Goal: Register for event/course

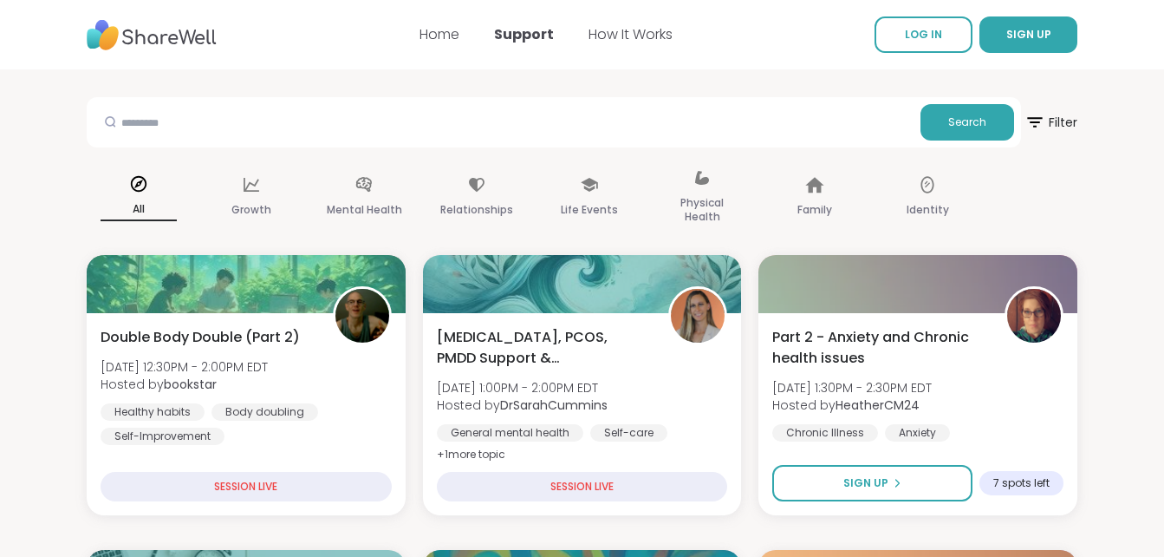
click at [191, 37] on img at bounding box center [152, 35] width 130 height 48
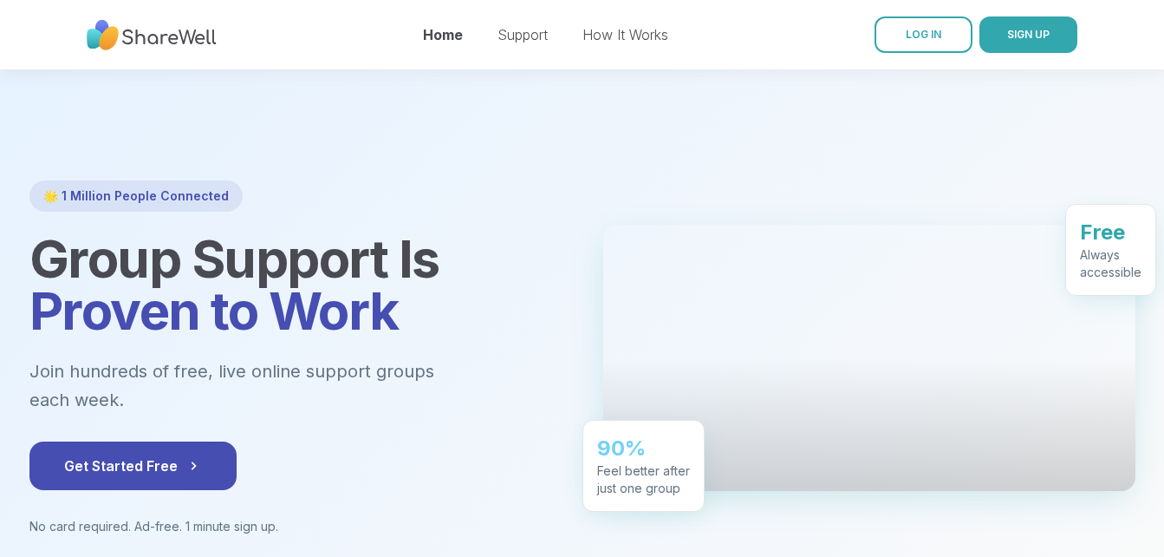
click at [191, 37] on img at bounding box center [152, 35] width 130 height 48
click at [920, 34] on span "LOG IN" at bounding box center [924, 34] width 36 height 13
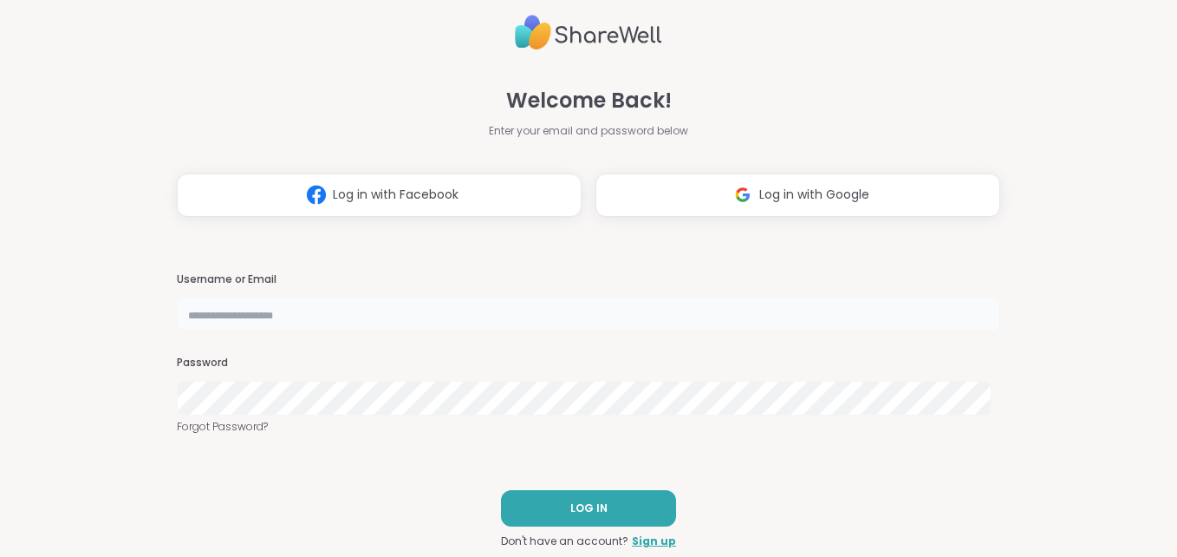
click at [600, 315] on input "text" at bounding box center [589, 314] width 824 height 35
type input "**********"
click at [561, 499] on button "LOG IN" at bounding box center [588, 508] width 175 height 36
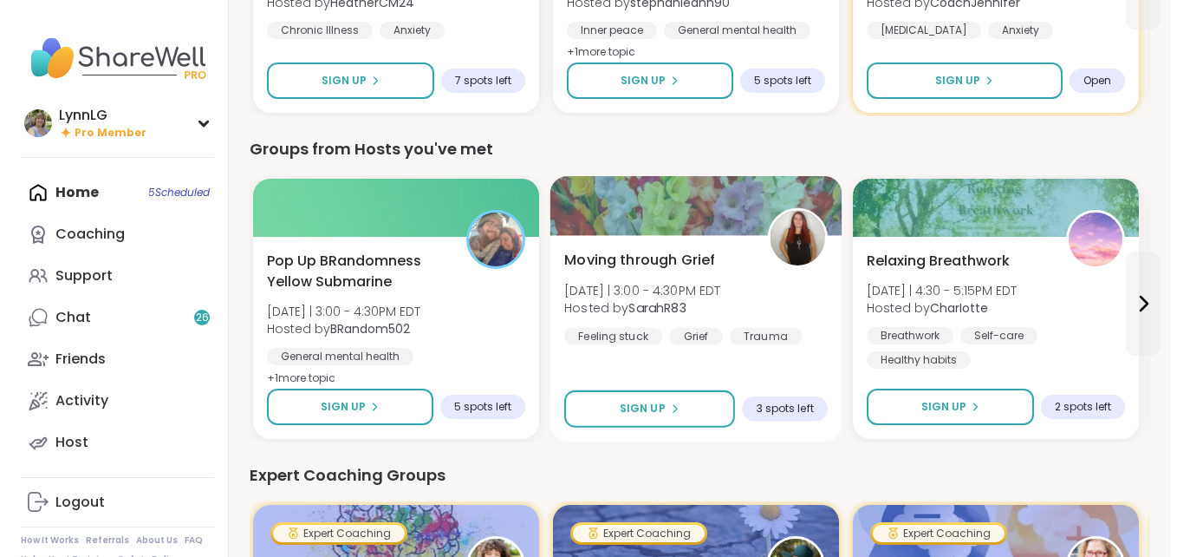
scroll to position [680, 0]
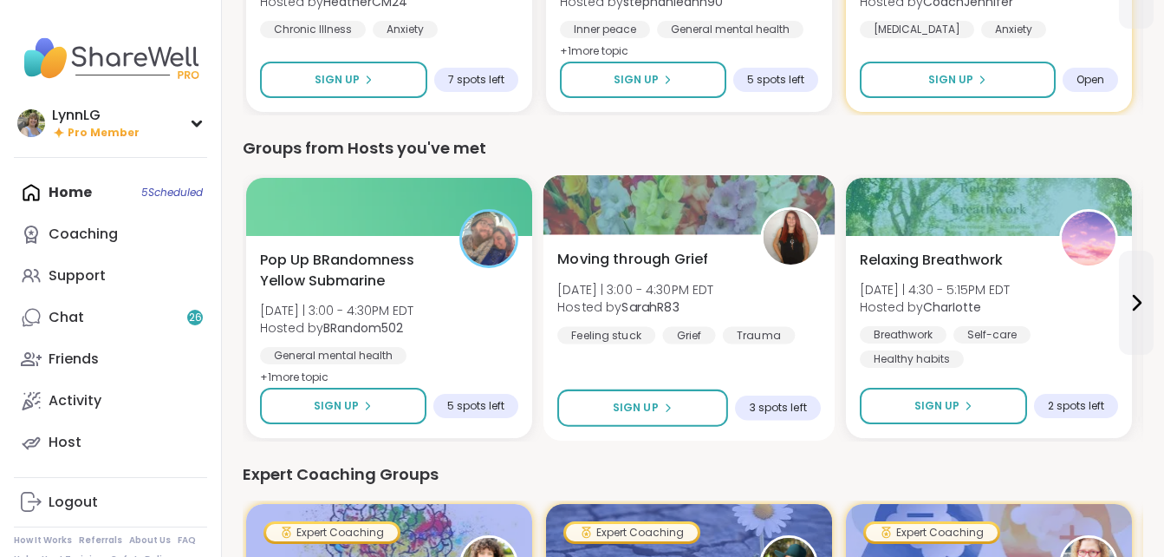
click at [759, 299] on div "Moving through Grief [DATE] | 3:00 - 4:30PM EDT Hosted by SarahR83 Feeling stuc…" at bounding box center [689, 296] width 264 height 95
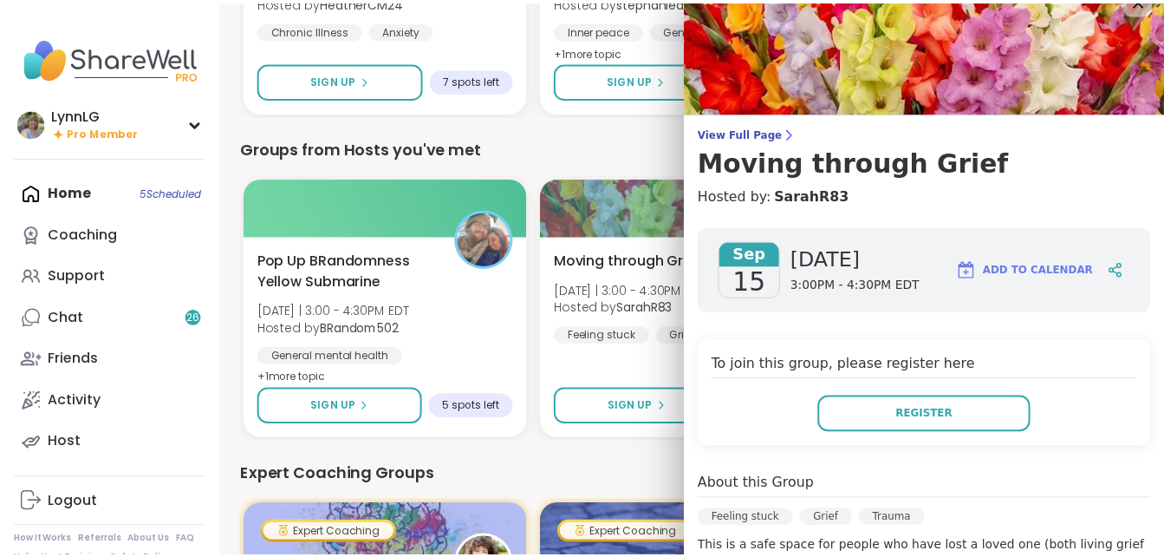
scroll to position [0, 0]
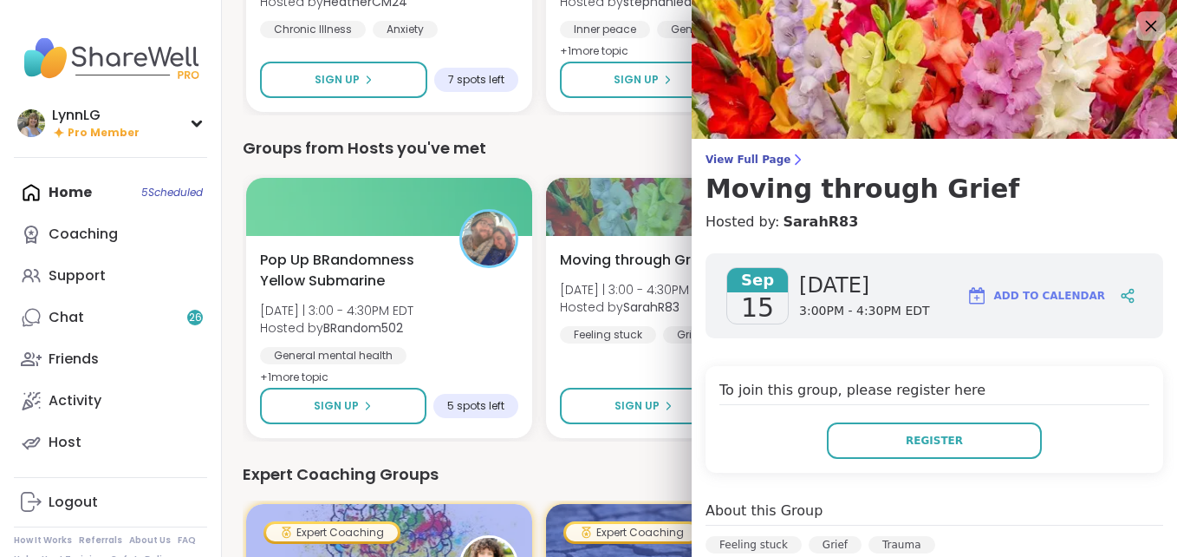
click at [1140, 25] on icon at bounding box center [1151, 26] width 22 height 22
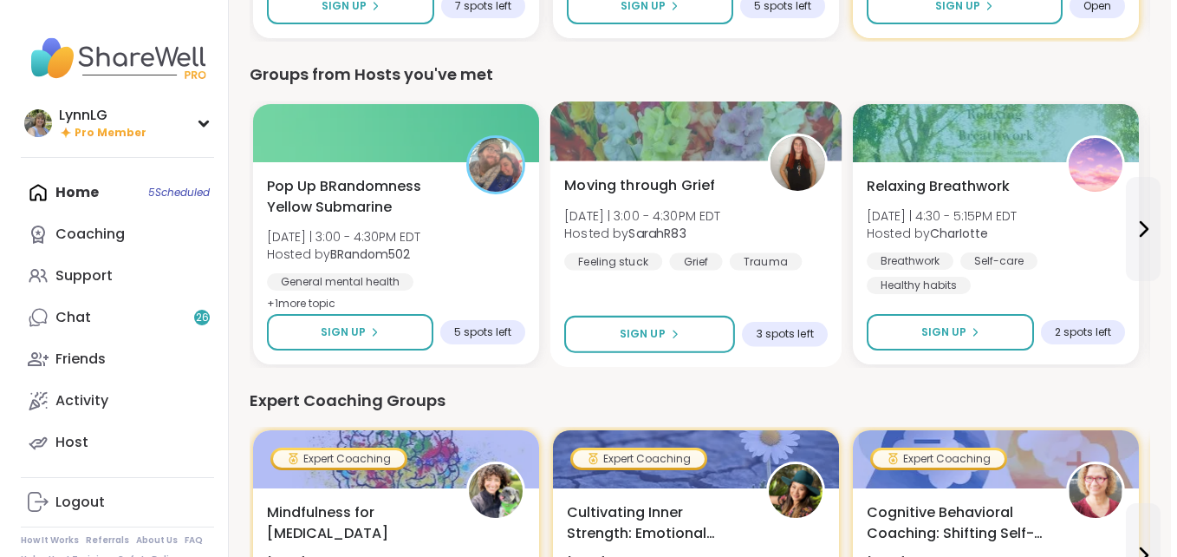
scroll to position [754, 0]
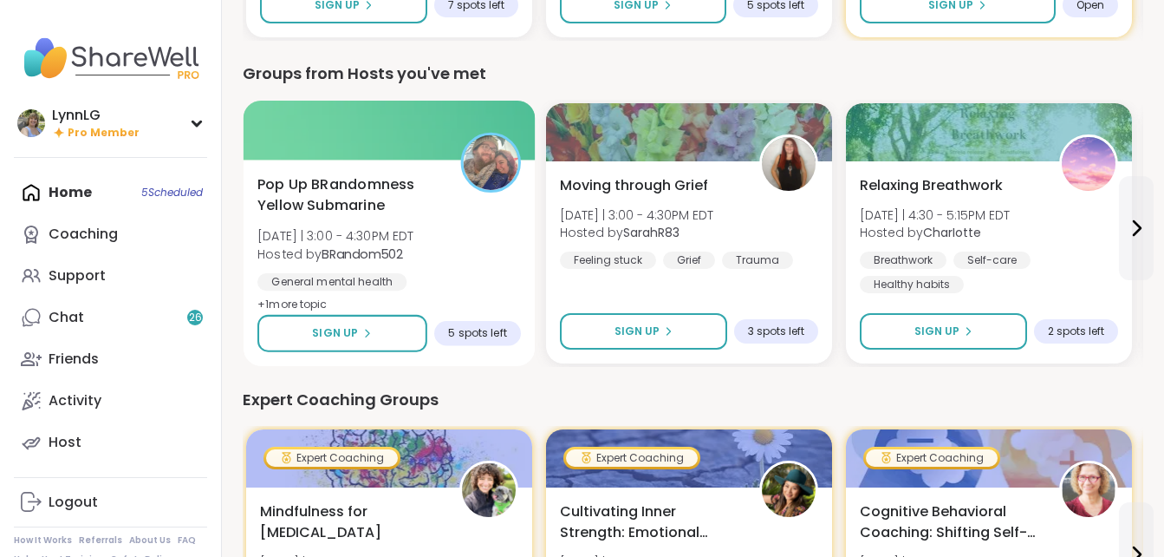
click at [466, 223] on div "Pop Up BRandomness Yellow Submarine [DATE] | 3:00 - 4:30PM EDT Hosted by BRando…" at bounding box center [389, 244] width 264 height 141
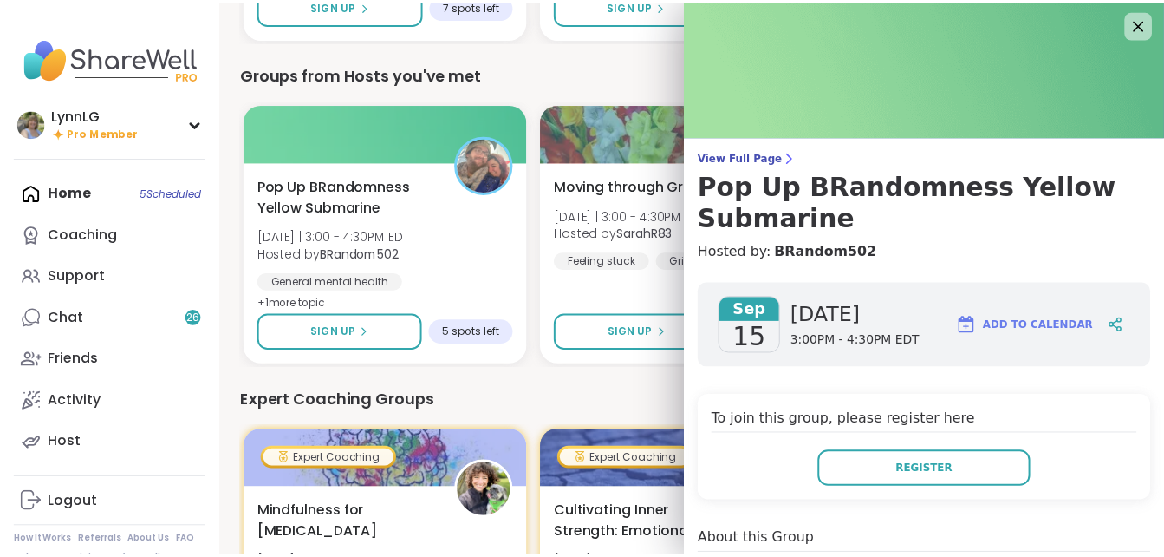
scroll to position [0, 0]
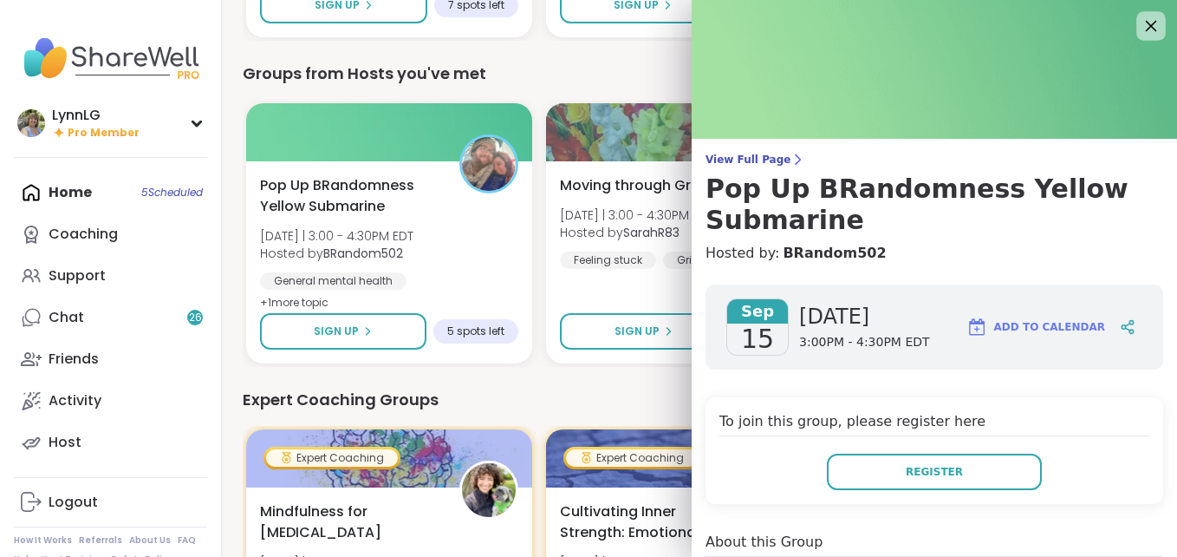
click at [1140, 23] on icon at bounding box center [1151, 26] width 22 height 22
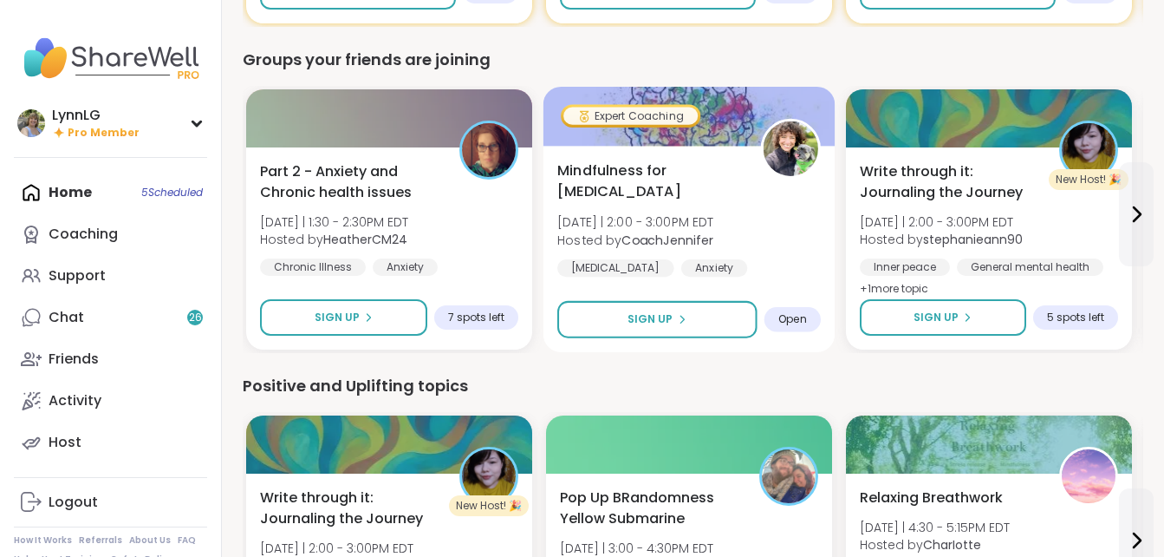
scroll to position [1421, 0]
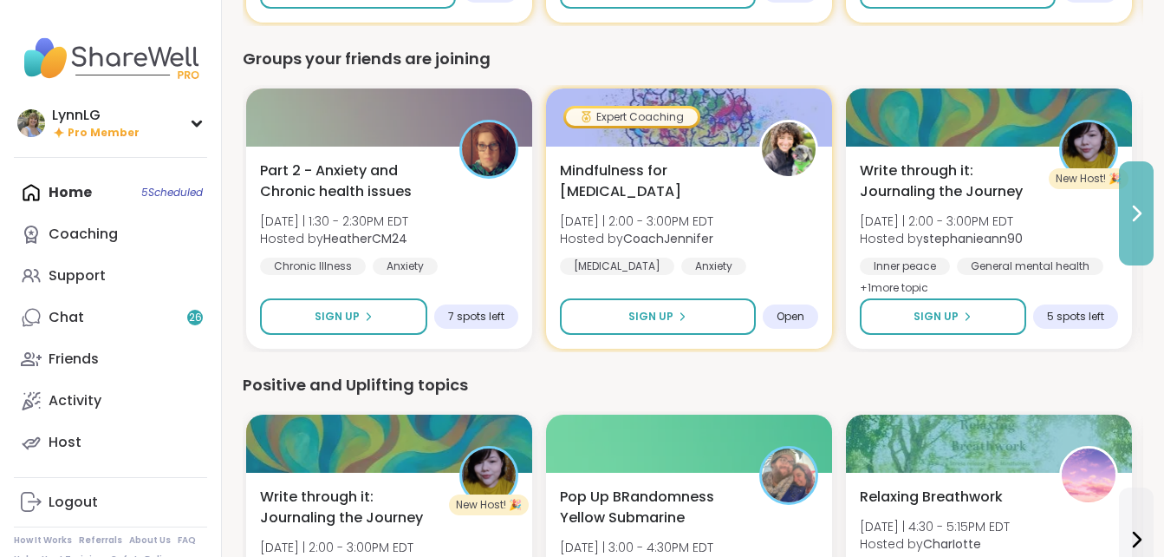
click at [1129, 205] on icon at bounding box center [1136, 213] width 21 height 21
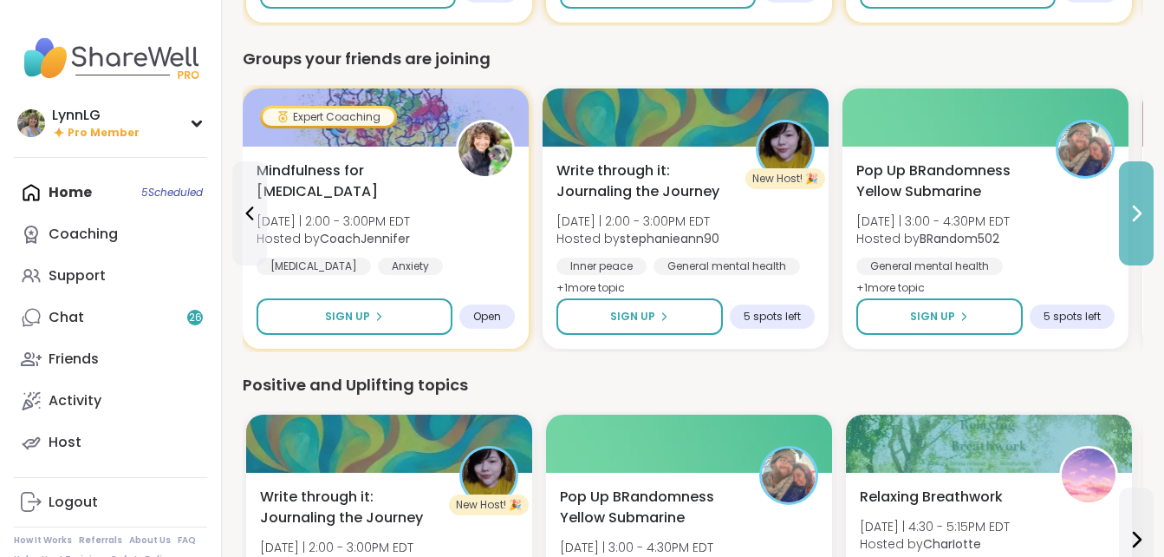
click at [1129, 205] on icon at bounding box center [1136, 213] width 21 height 21
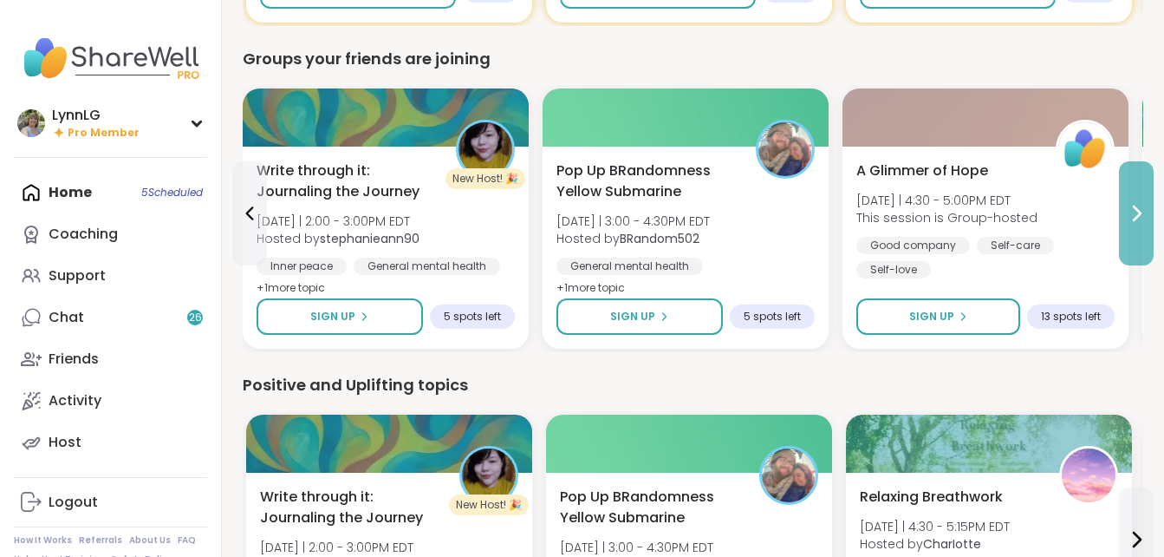
click at [1129, 205] on icon at bounding box center [1136, 213] width 21 height 21
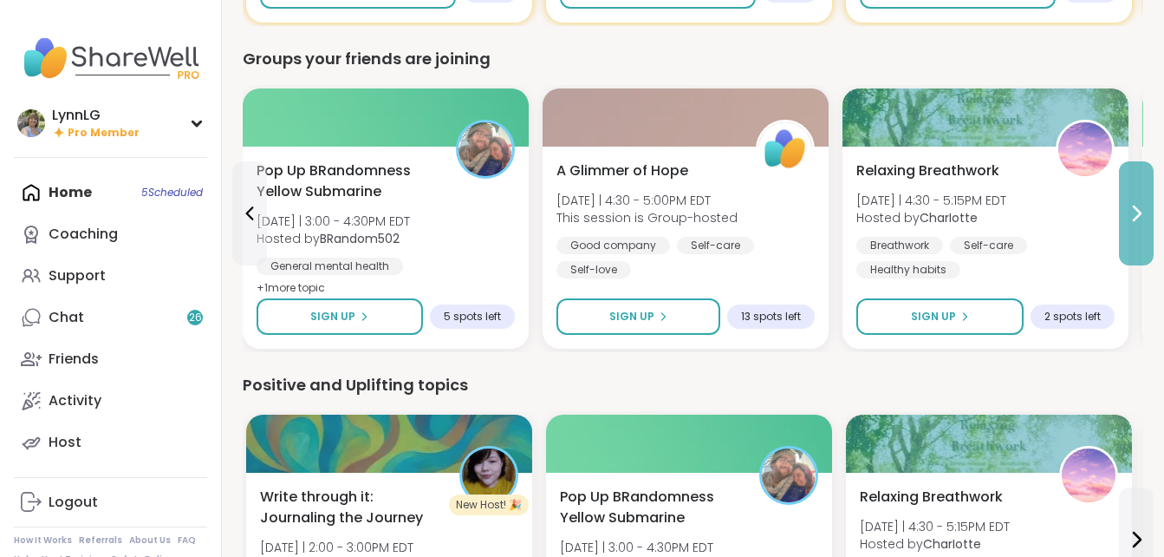
click at [1129, 205] on icon at bounding box center [1136, 213] width 21 height 21
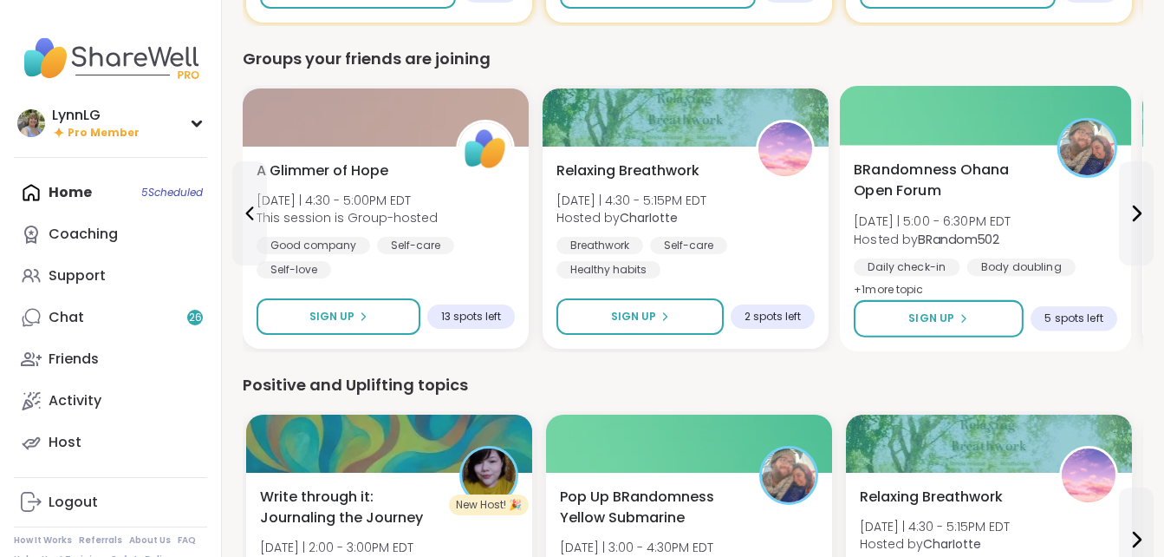
click at [1070, 227] on div "BRandomness Ohana Open Forum [DATE] | 5:00 - 6:30PM EDT Hosted by BRandom502 Da…" at bounding box center [986, 230] width 264 height 141
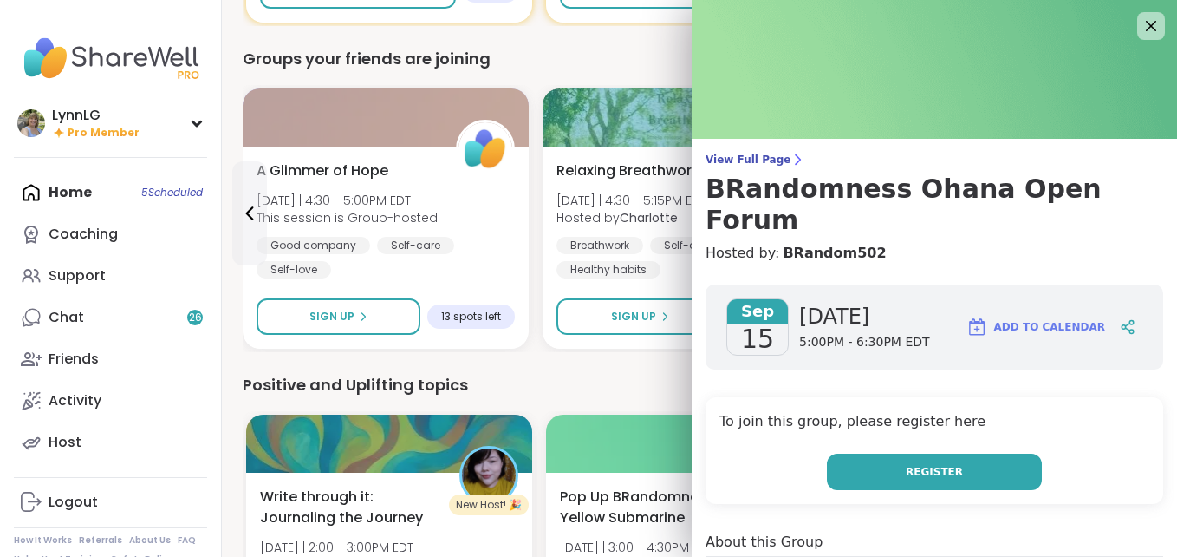
click at [888, 453] on button "Register" at bounding box center [934, 471] width 215 height 36
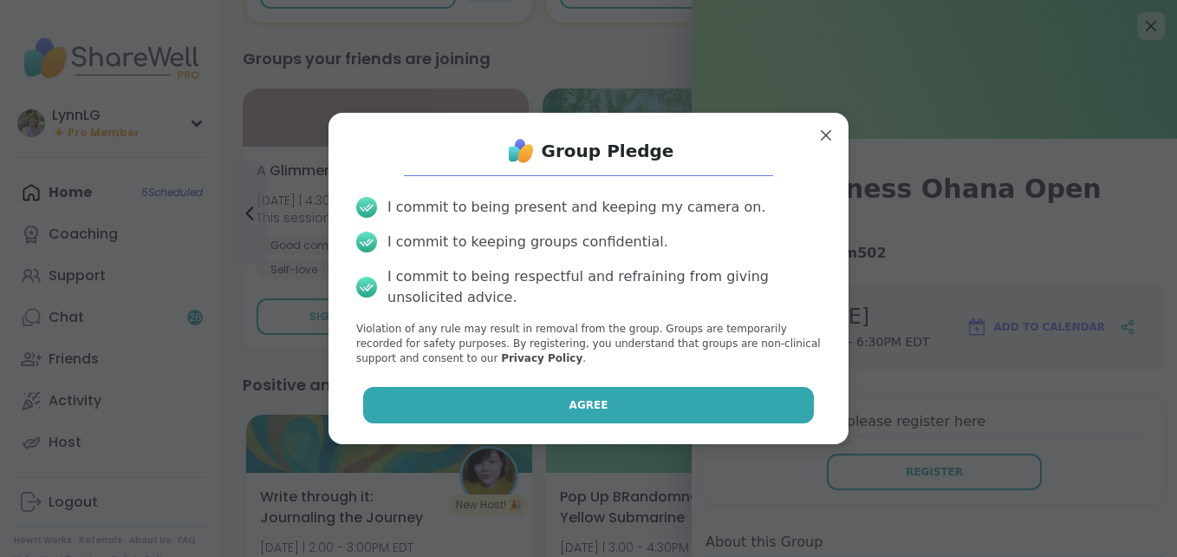
click at [622, 402] on button "Agree" at bounding box center [589, 405] width 452 height 36
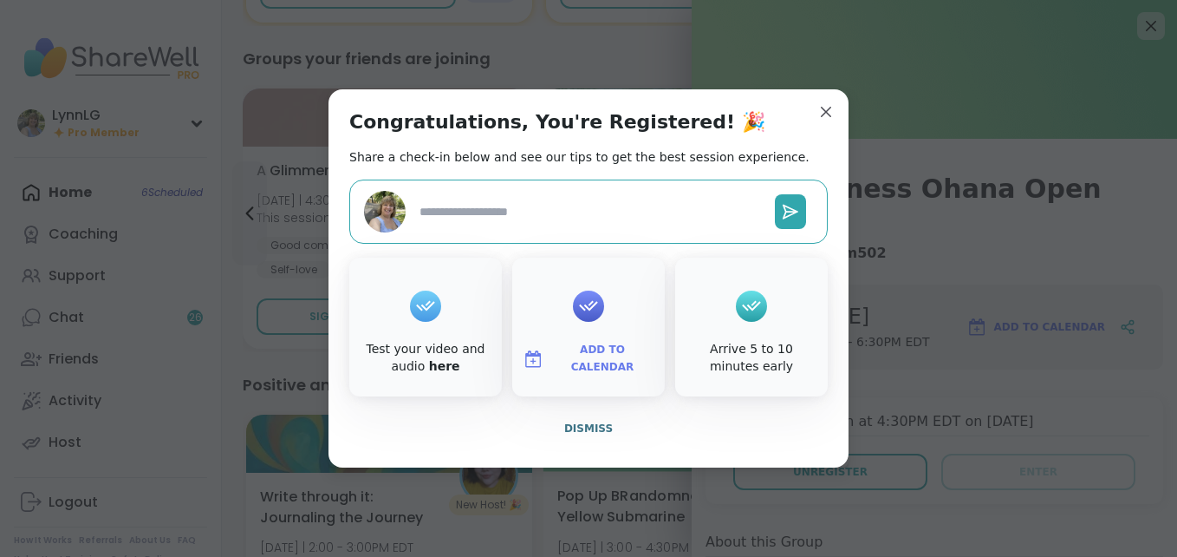
drag, startPoint x: 586, startPoint y: 422, endPoint x: 597, endPoint y: 414, distance: 14.2
click at [586, 422] on span "Dismiss" at bounding box center [588, 428] width 49 height 12
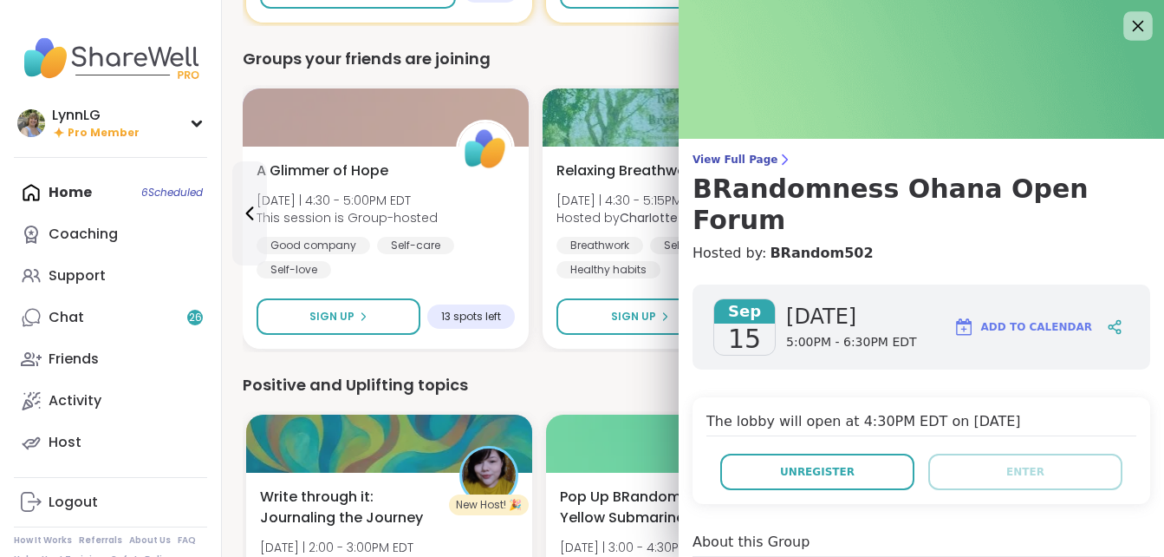
click at [1129, 21] on icon at bounding box center [1138, 26] width 22 height 22
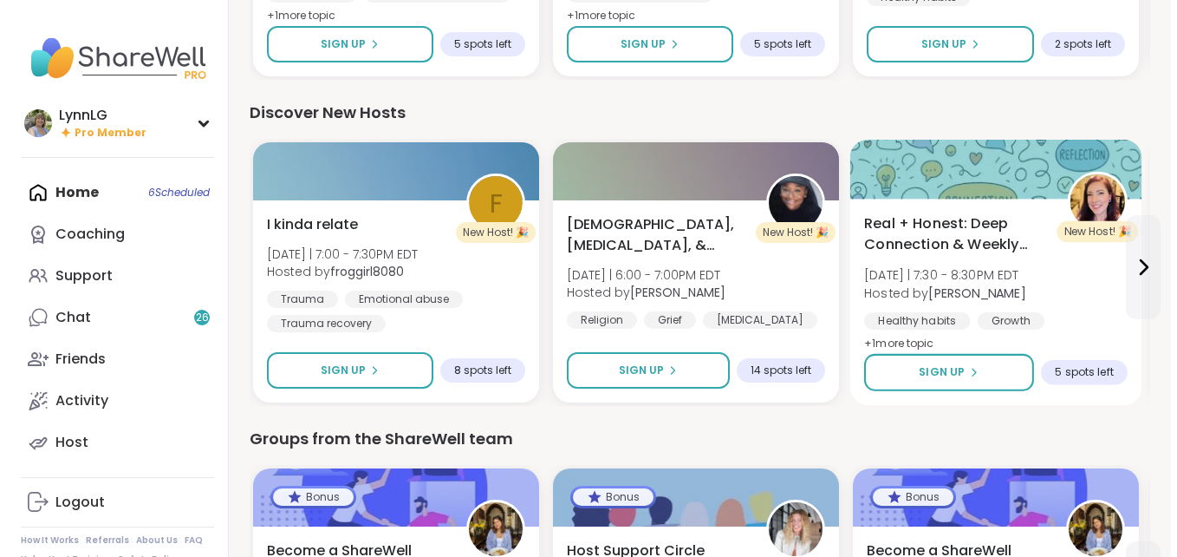
scroll to position [2020, 0]
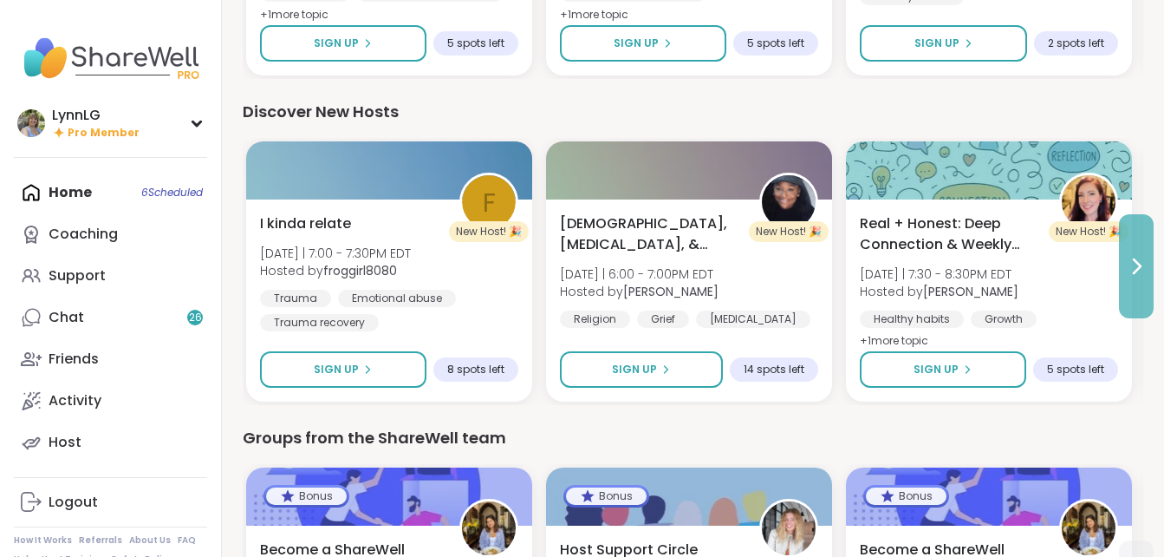
click at [1138, 261] on icon at bounding box center [1136, 266] width 21 height 21
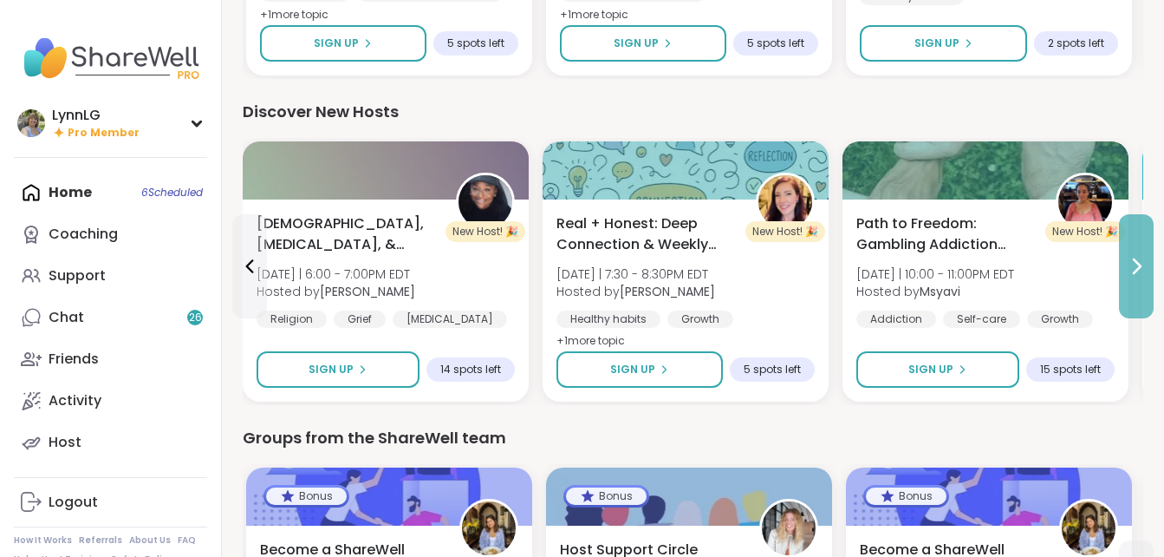
click at [1138, 261] on icon at bounding box center [1136, 266] width 21 height 21
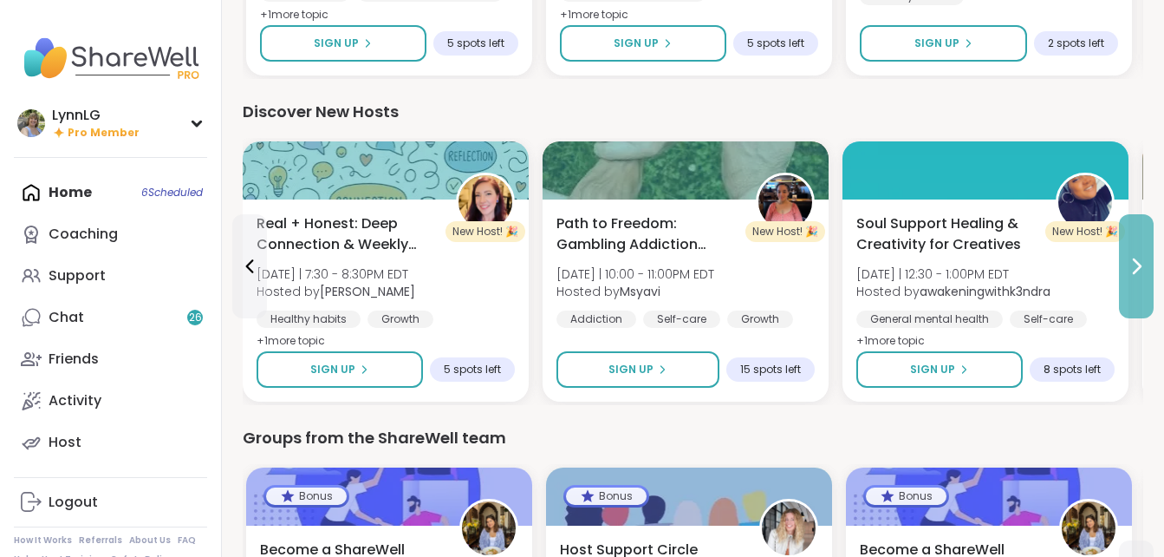
click at [1138, 261] on icon at bounding box center [1136, 266] width 21 height 21
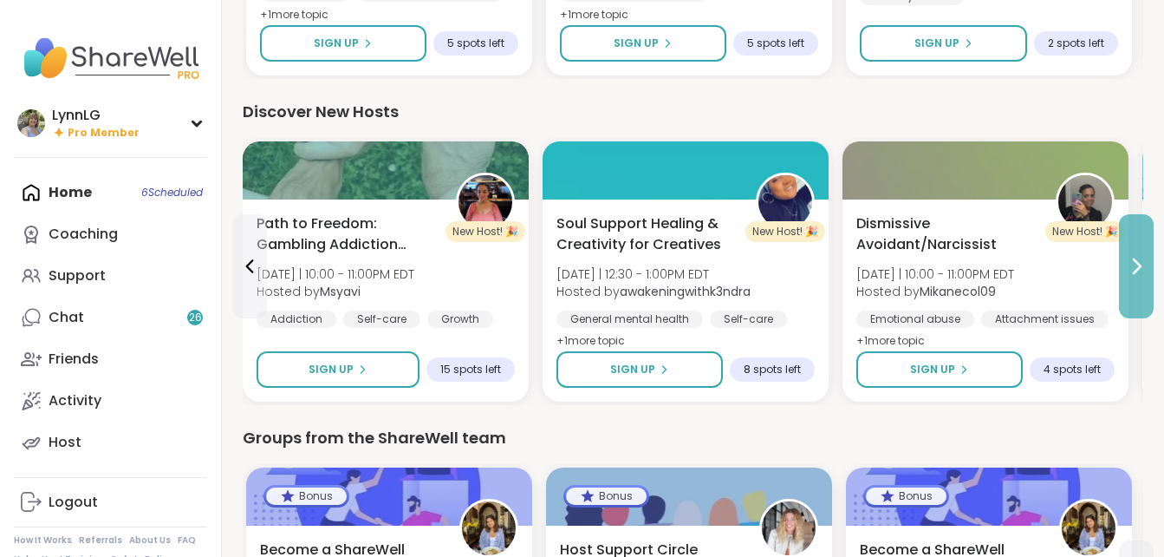
click at [1138, 261] on icon at bounding box center [1136, 266] width 21 height 21
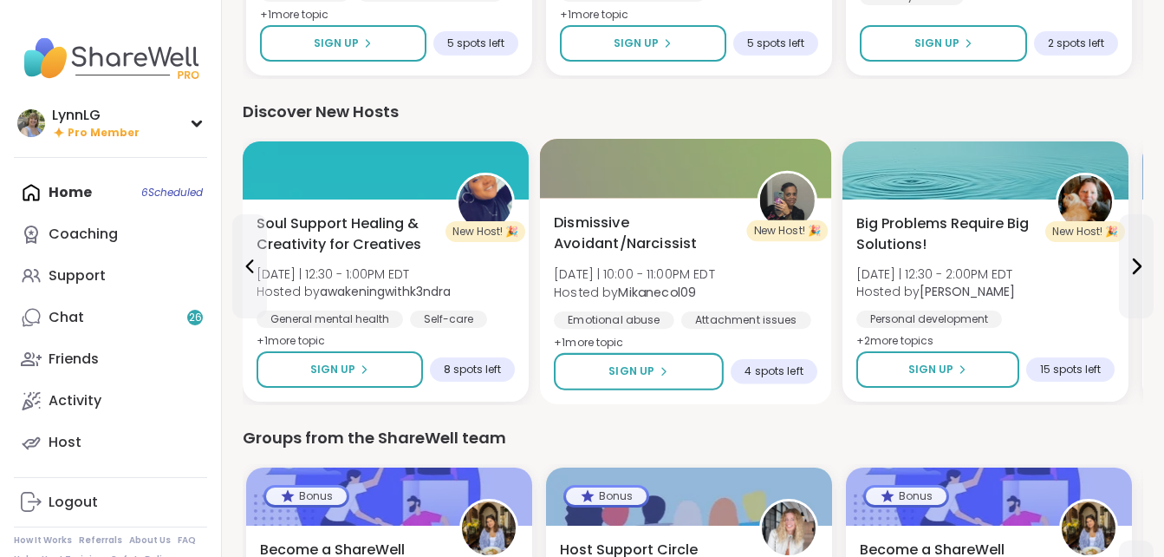
click at [772, 277] on div "Dismissive Avoidant/Narcissist [DATE] | 10:00 - 11:00PM EDT Hosted by Mikanecol…" at bounding box center [686, 282] width 264 height 141
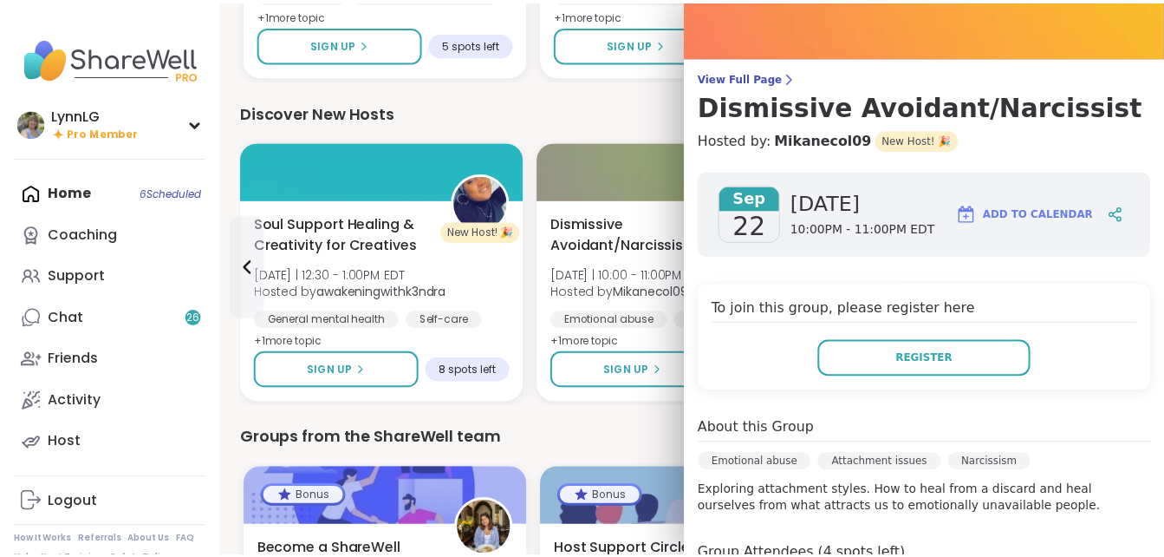
scroll to position [0, 0]
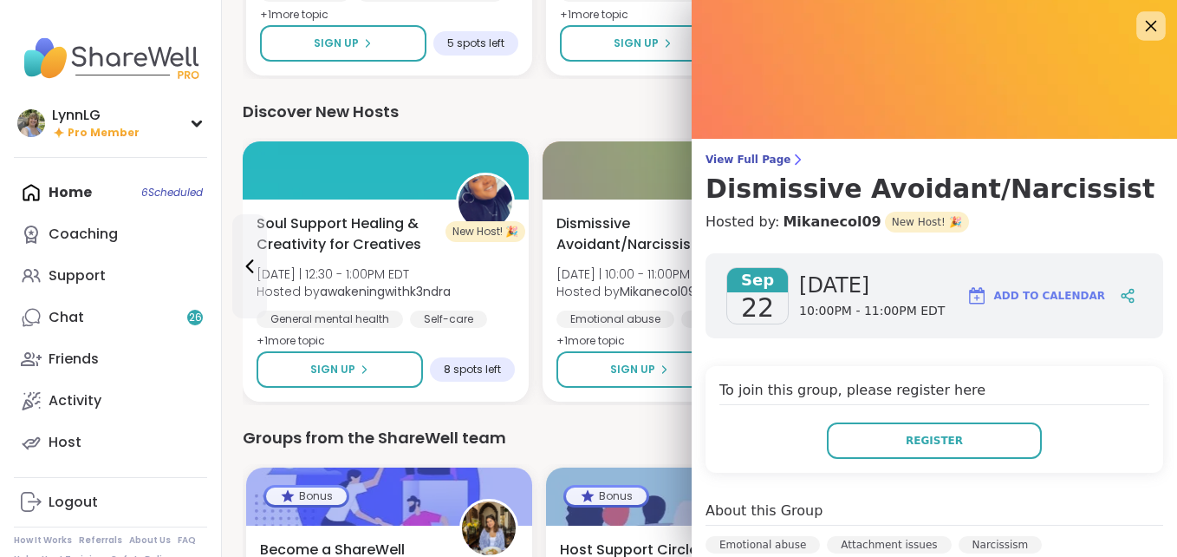
click at [1146, 22] on icon at bounding box center [1151, 26] width 11 height 11
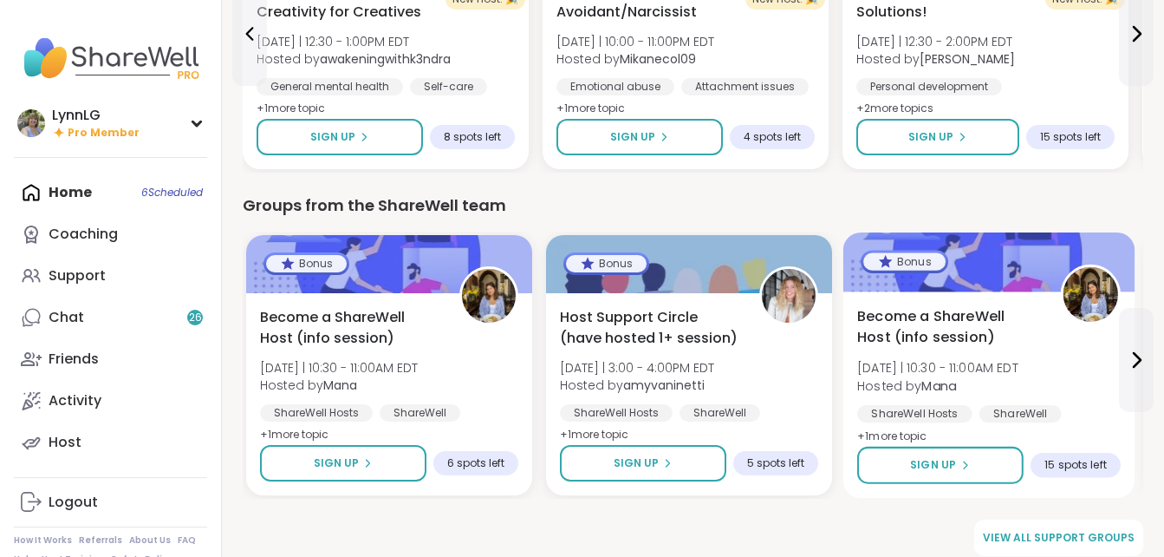
scroll to position [2269, 0]
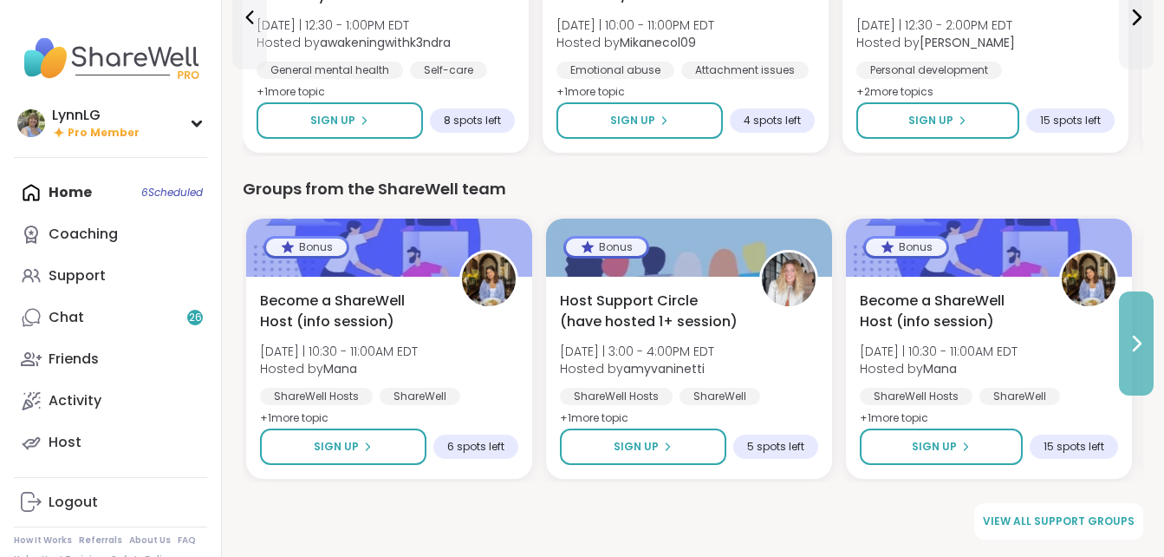
click at [1137, 338] on icon at bounding box center [1136, 343] width 21 height 21
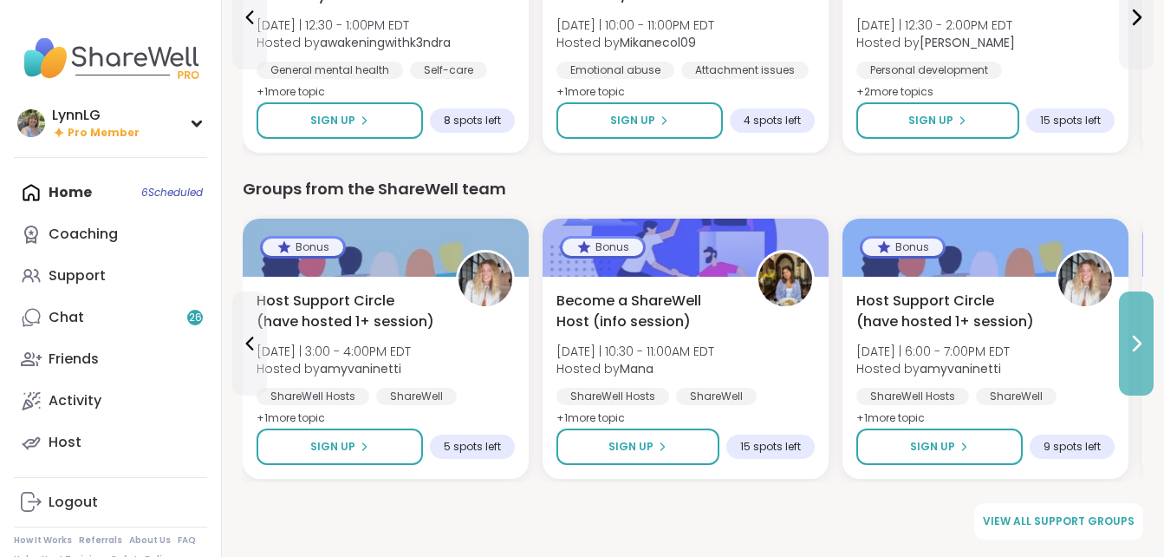
click at [1137, 338] on icon at bounding box center [1136, 343] width 21 height 21
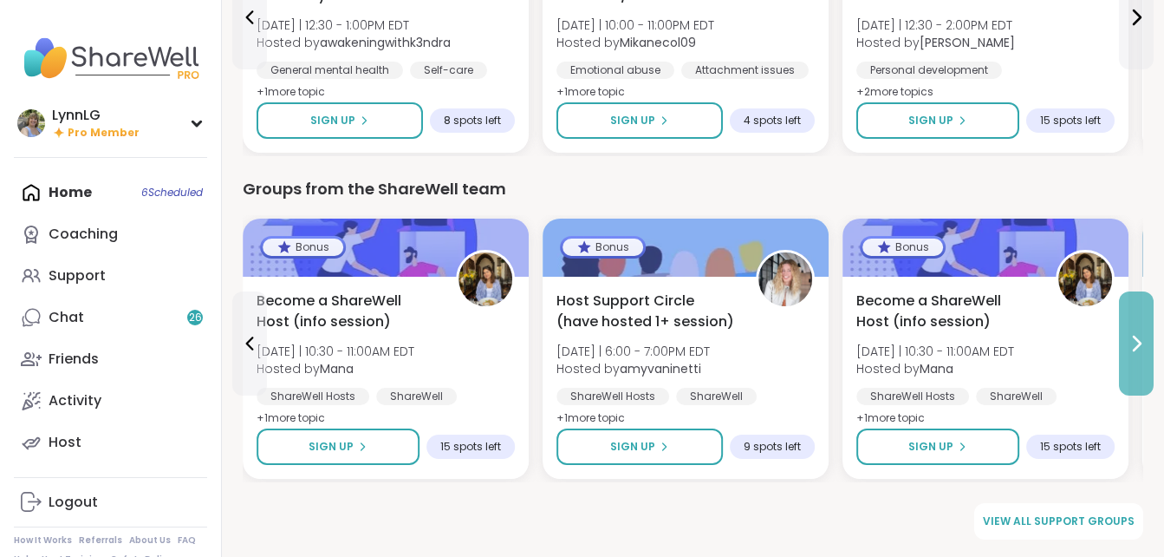
click at [1137, 338] on icon at bounding box center [1136, 343] width 21 height 21
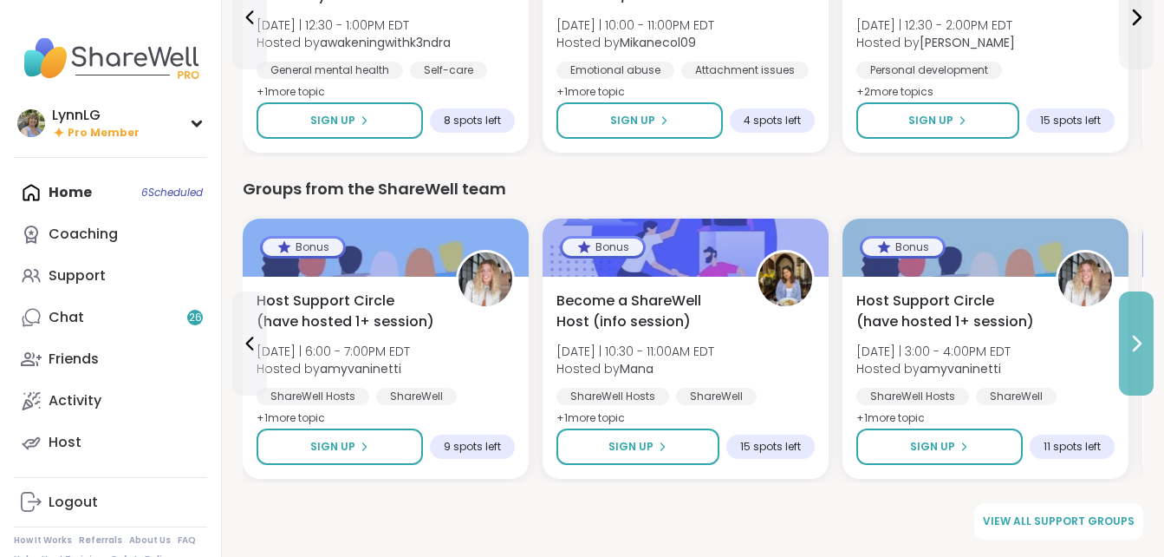
click at [1137, 338] on icon at bounding box center [1136, 343] width 21 height 21
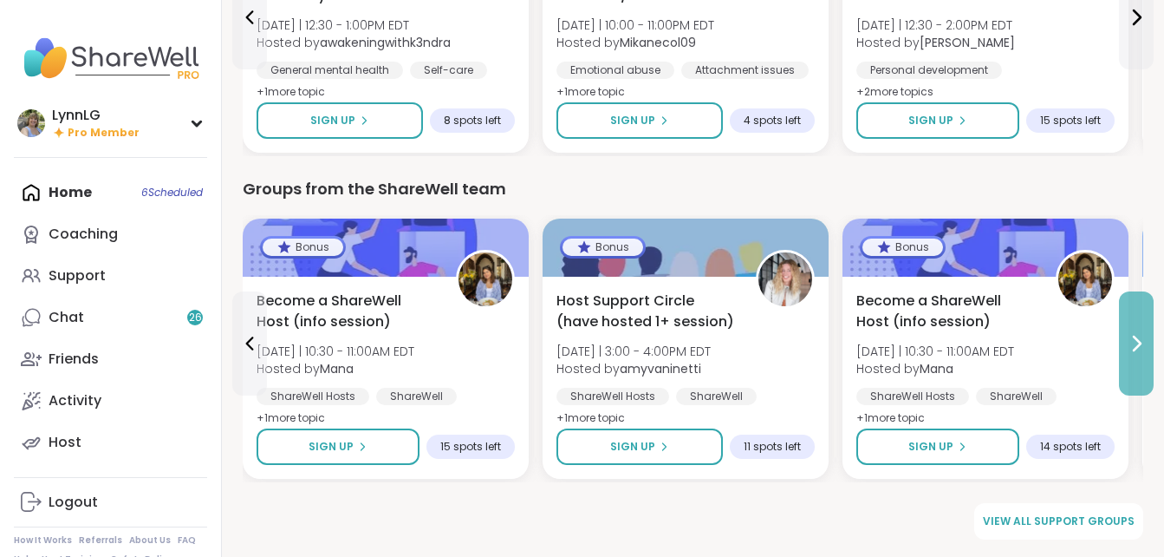
click at [1137, 338] on icon at bounding box center [1136, 343] width 21 height 21
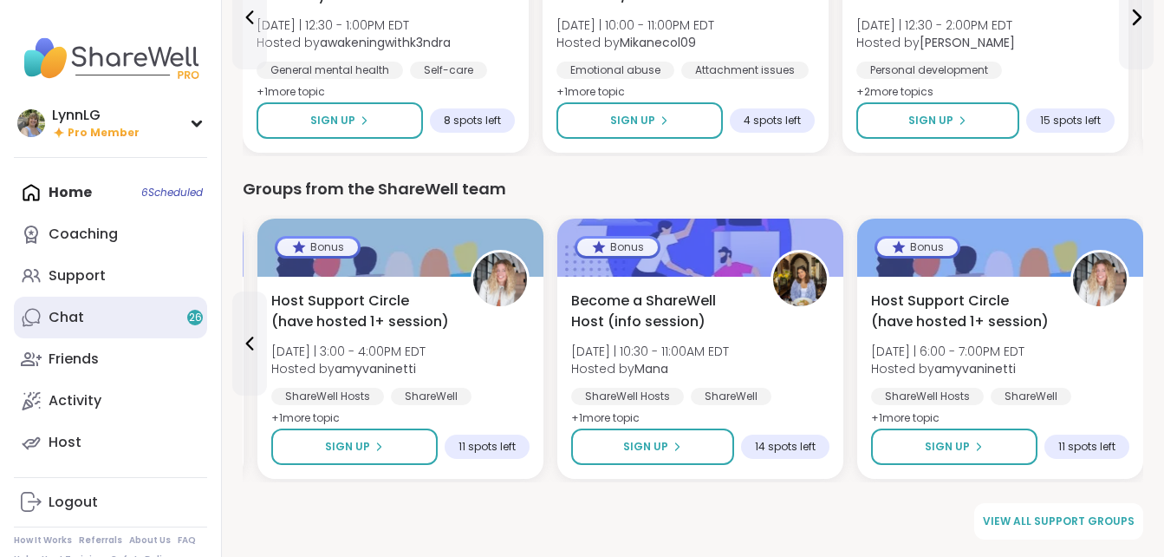
click at [99, 320] on link "Chat 26" at bounding box center [110, 318] width 193 height 42
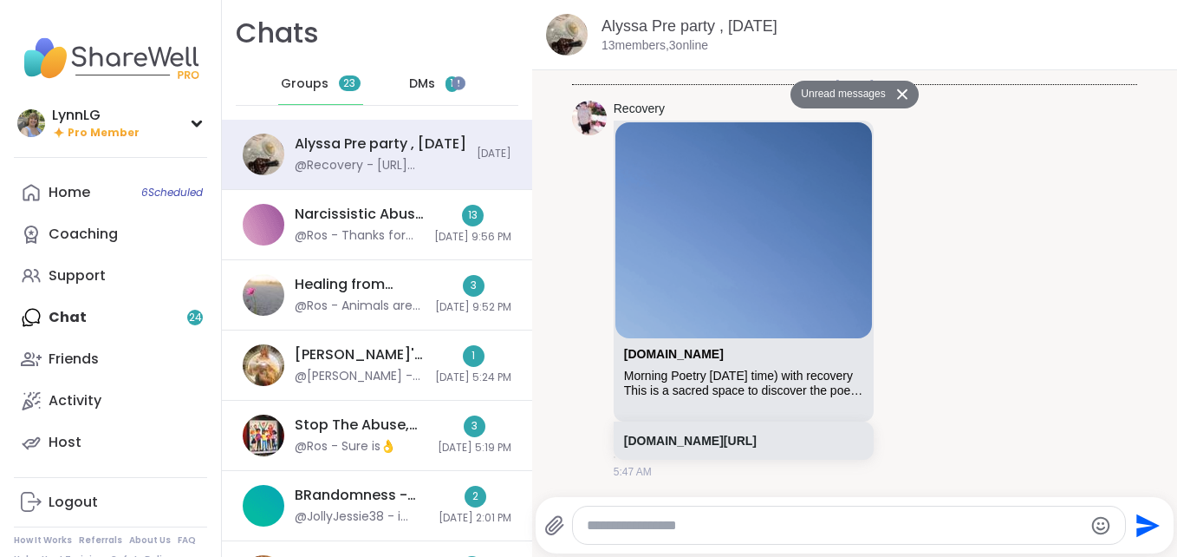
click at [417, 81] on span "DMs" at bounding box center [422, 83] width 26 height 17
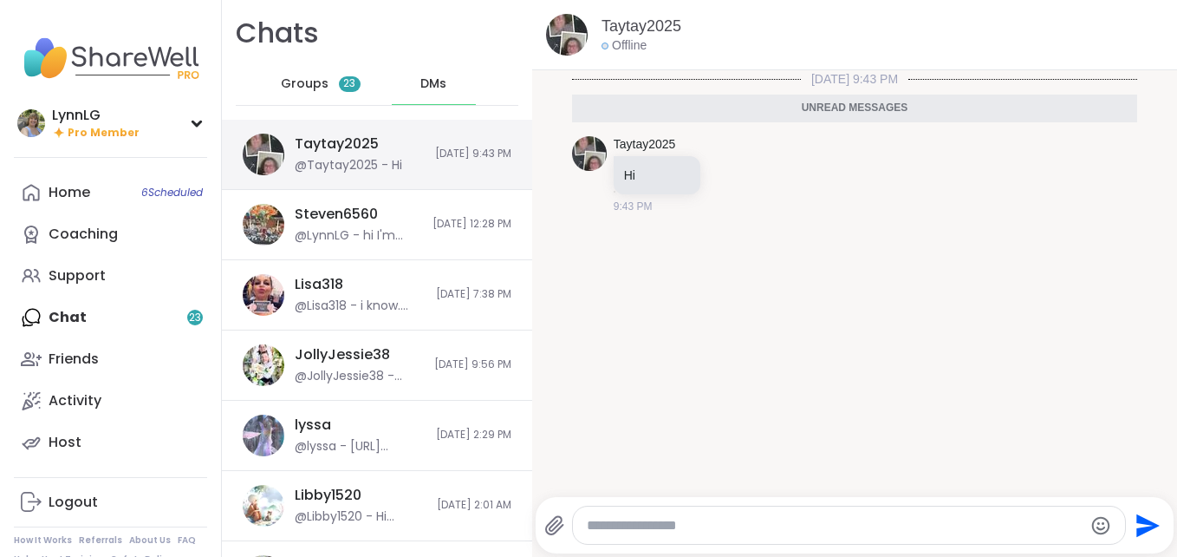
click at [399, 135] on div "Taytay2025 @Taytay2025 - Hi [DATE] 9:43 PM" at bounding box center [377, 155] width 310 height 70
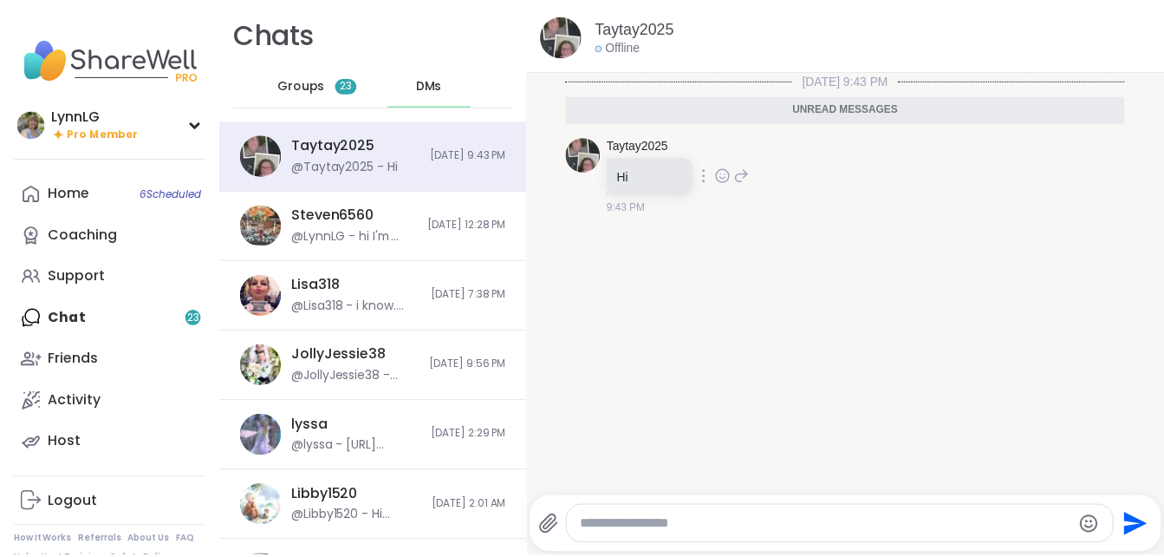
scroll to position [3, 0]
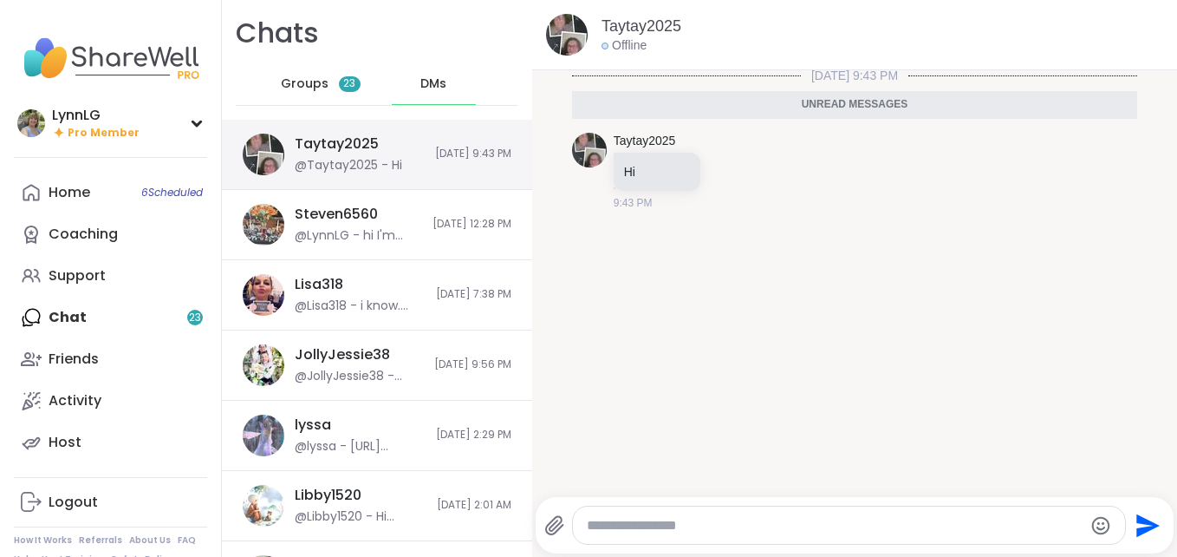
click at [405, 173] on div "Taytay2025 @Taytay2025 - Hi [DATE] 9:43 PM" at bounding box center [377, 155] width 310 height 70
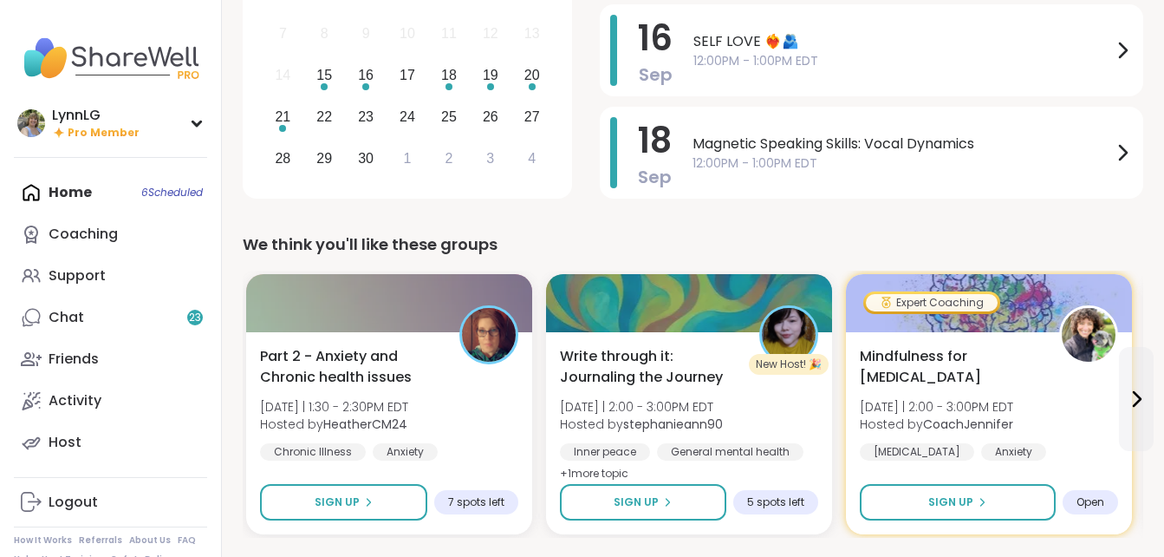
scroll to position [258, 0]
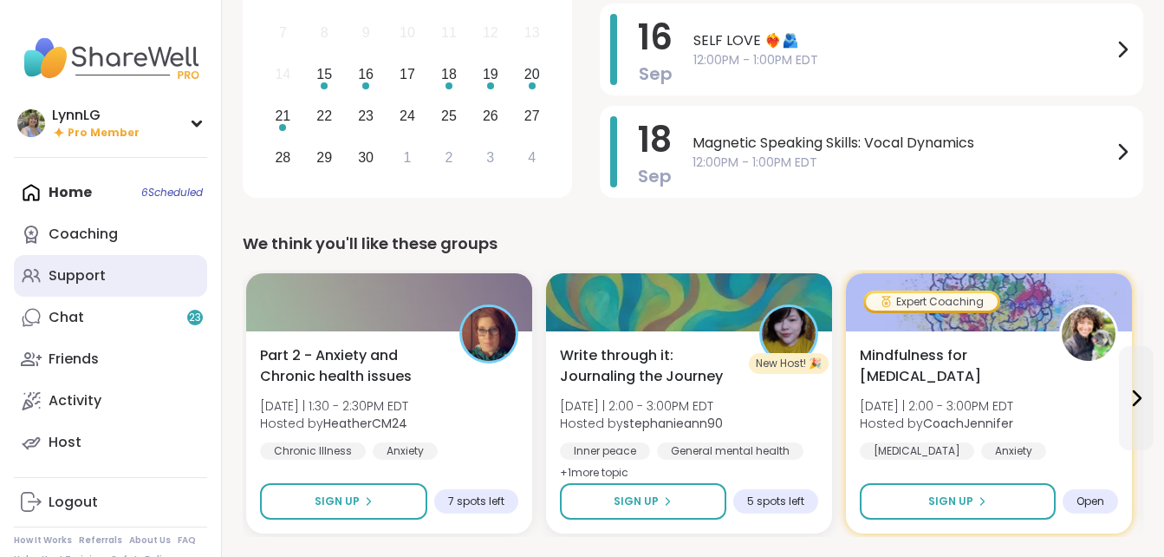
click at [127, 277] on link "Support" at bounding box center [110, 276] width 193 height 42
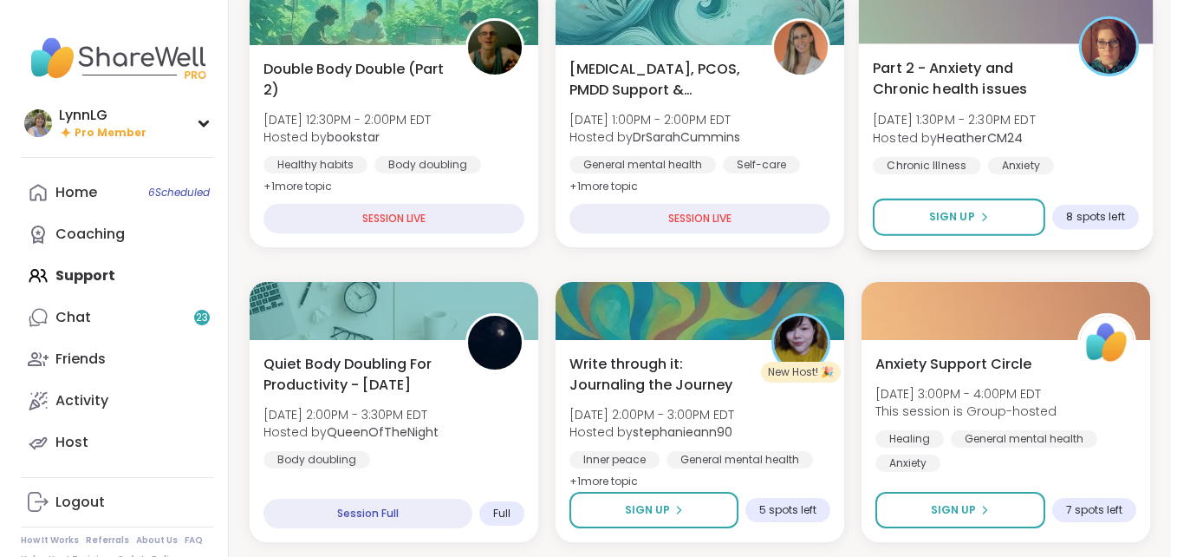
scroll to position [259, 0]
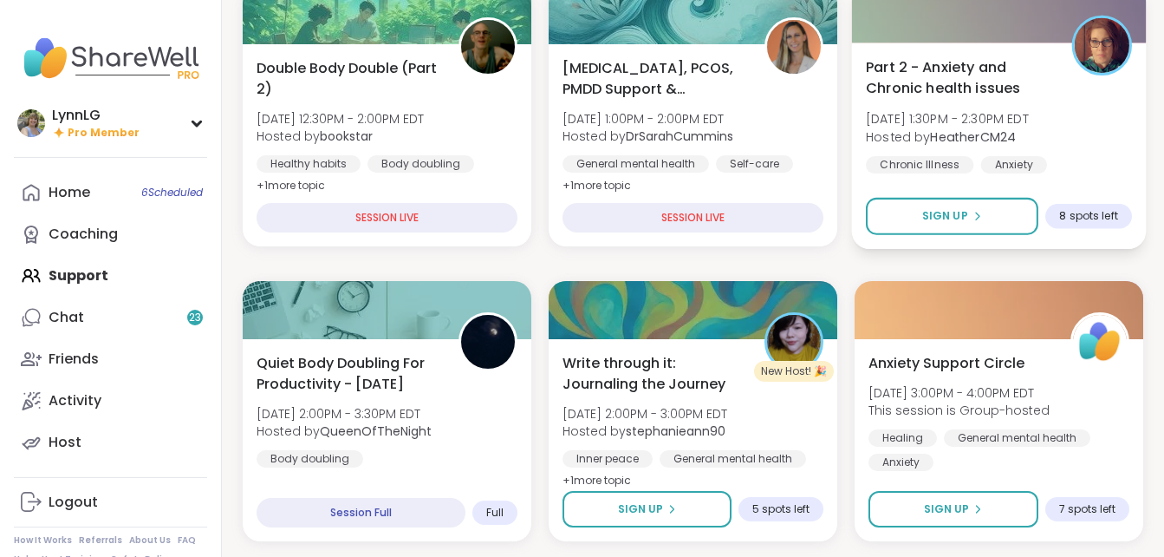
click at [1085, 137] on div "Part 2 - Anxiety and Chronic health issues [DATE] 1:30PM - 2:30PM EDT Hosted by…" at bounding box center [999, 114] width 266 height 117
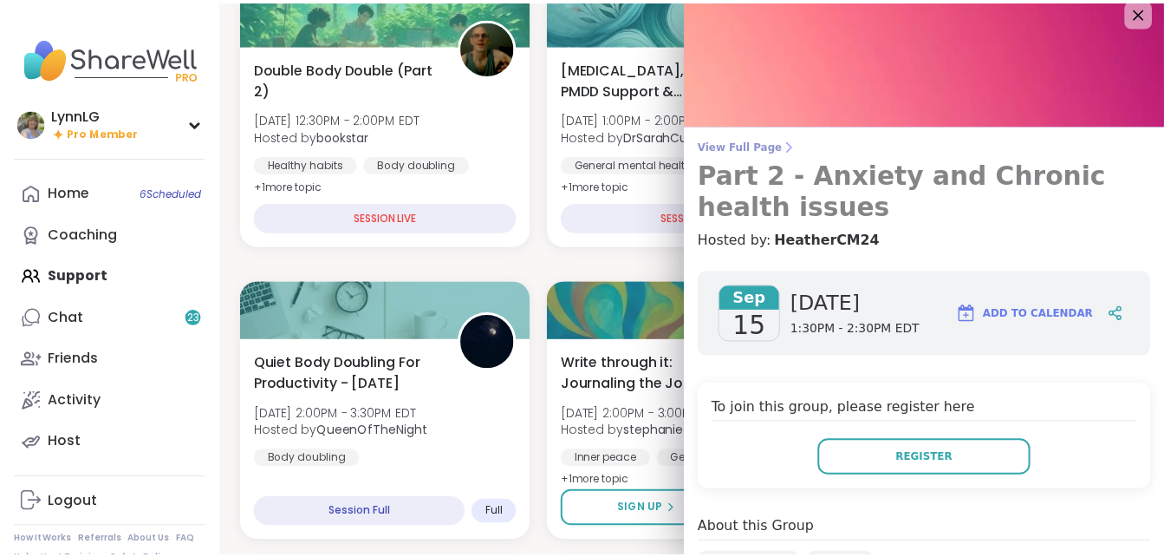
scroll to position [11, 0]
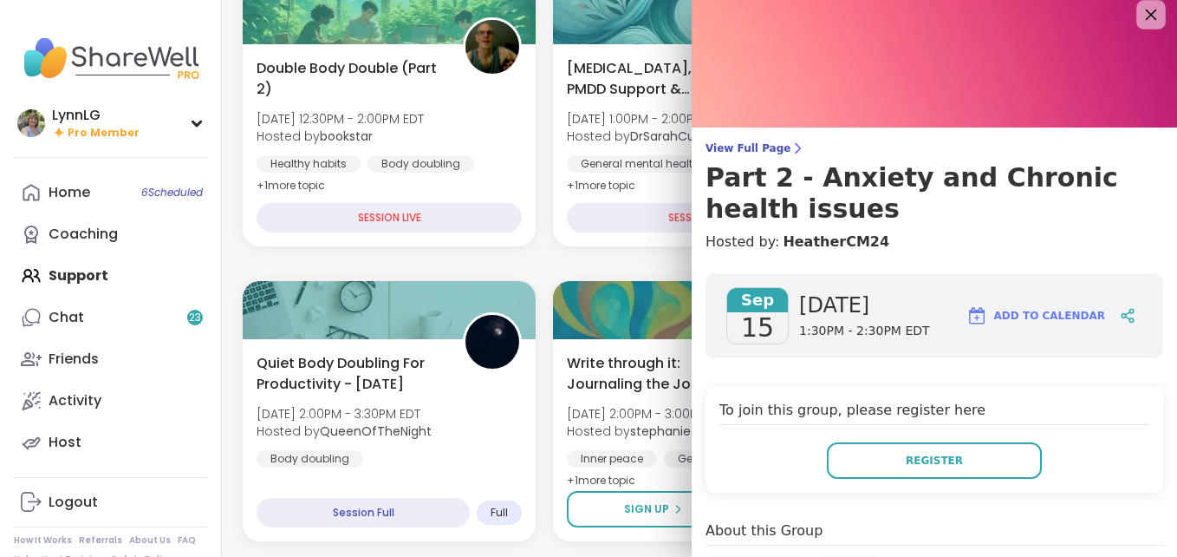
click at [1140, 14] on icon at bounding box center [1151, 14] width 22 height 22
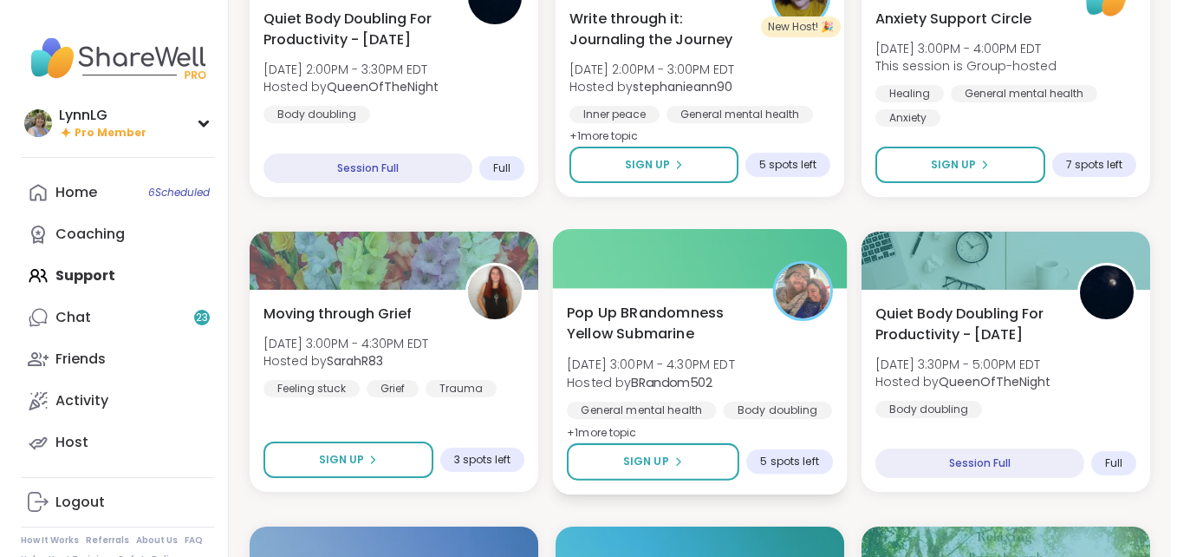
scroll to position [604, 0]
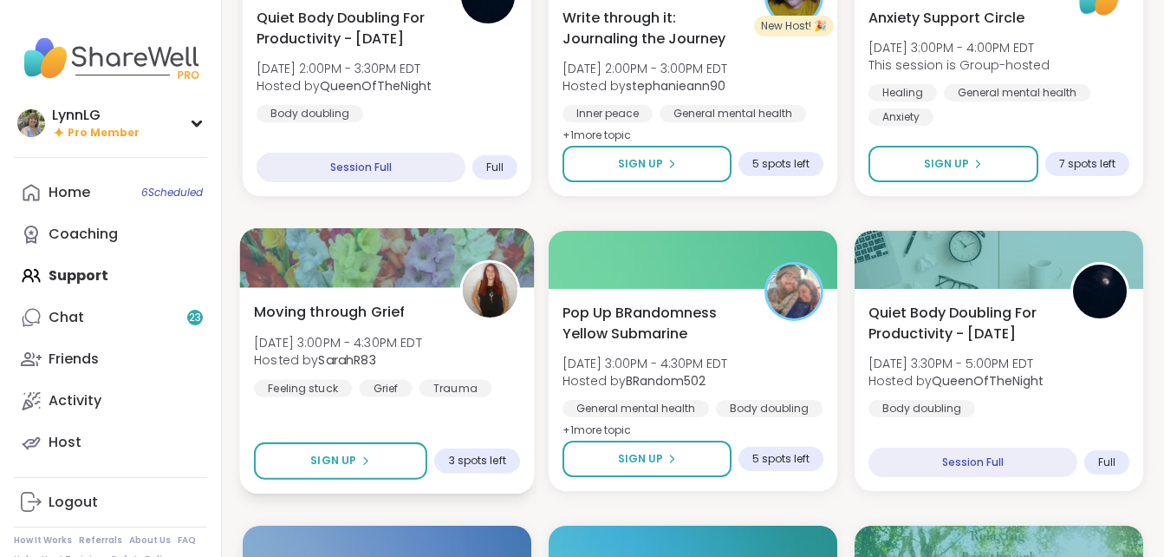
click at [497, 358] on div "Moving through Grief [DATE] 3:00PM - 4:30PM EDT Hosted by SarahR83 Feeling stuc…" at bounding box center [387, 348] width 266 height 95
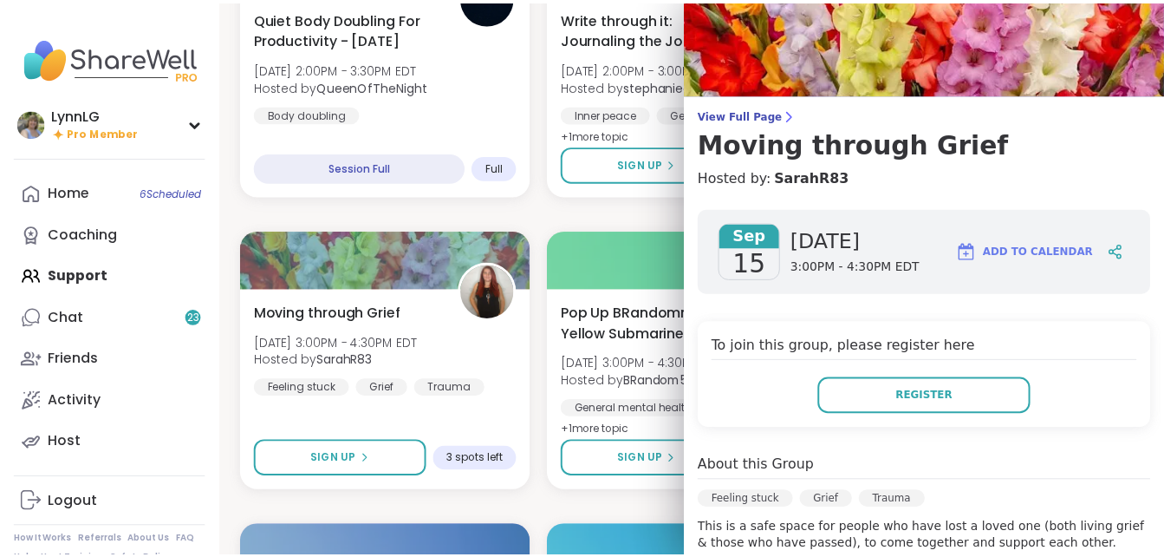
scroll to position [0, 0]
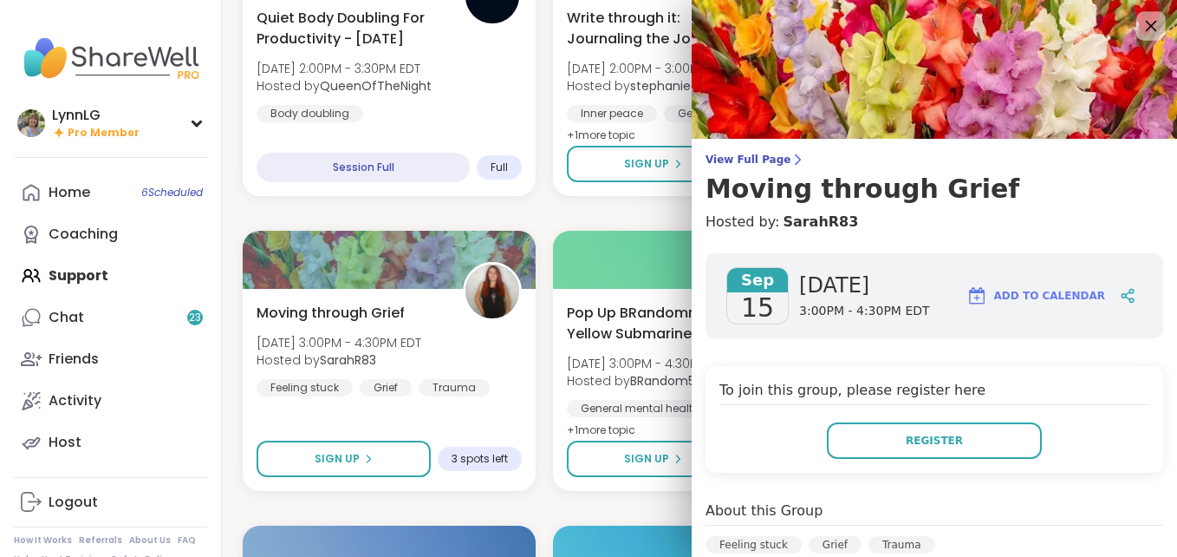
click at [1146, 27] on icon at bounding box center [1151, 26] width 11 height 11
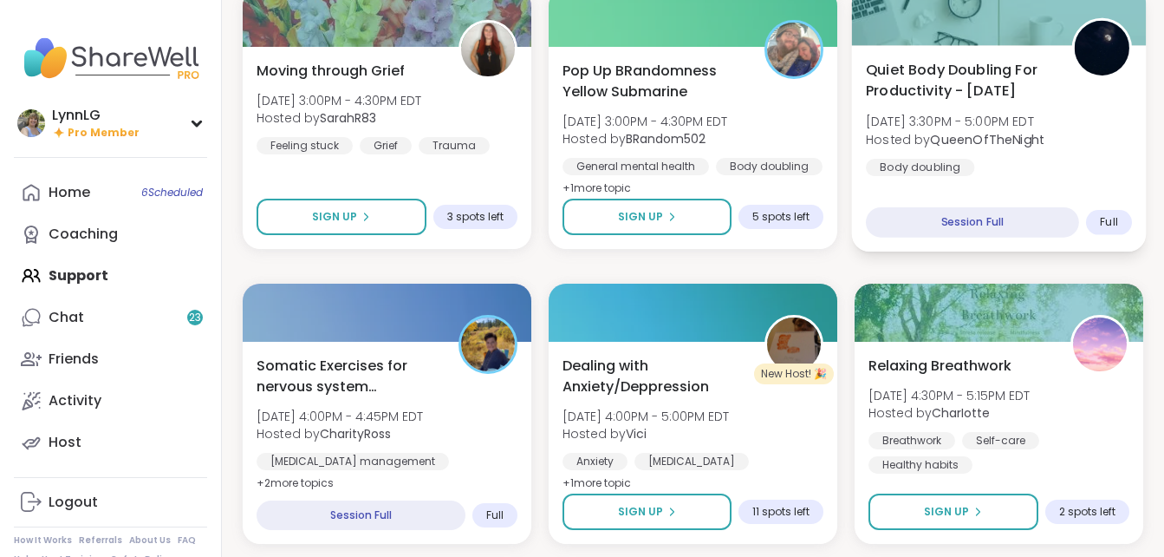
scroll to position [847, 0]
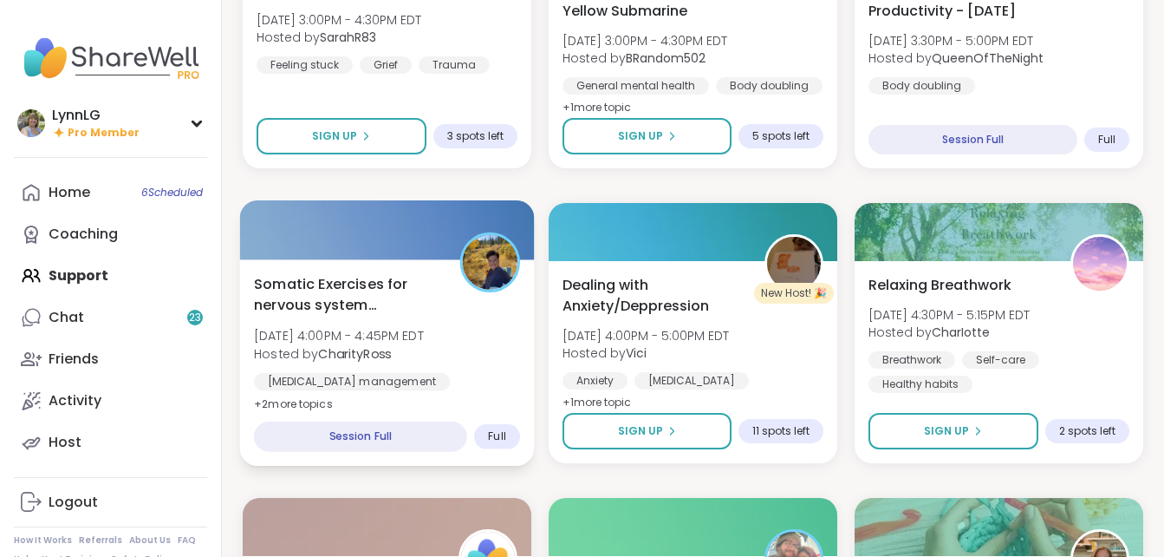
click at [494, 362] on div "Somatic Exercises for nervous system regulation [DATE] 4:00PM - 4:45PM EDT Host…" at bounding box center [387, 343] width 266 height 141
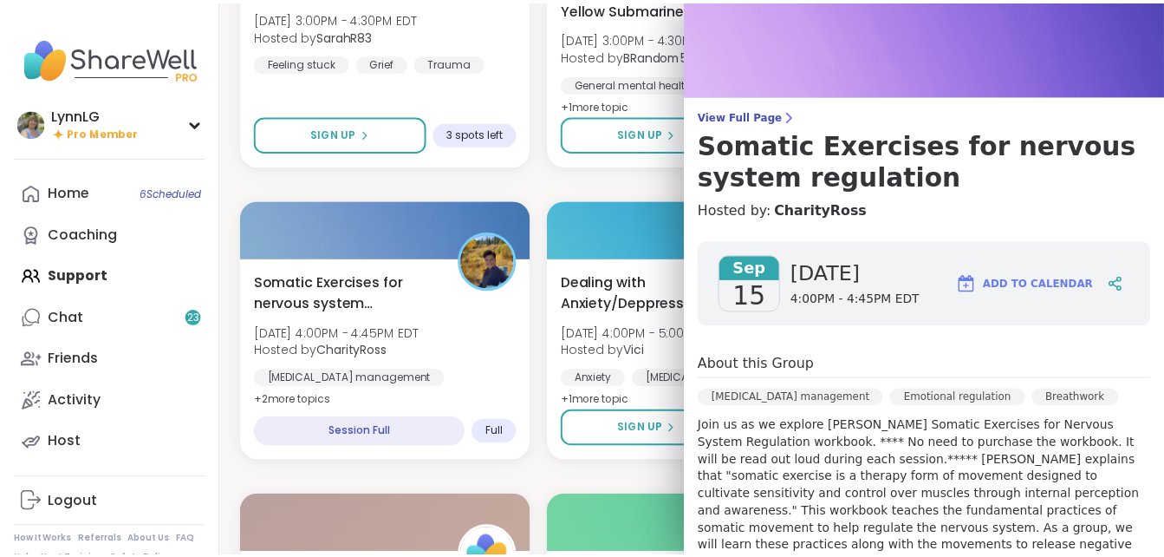
scroll to position [0, 0]
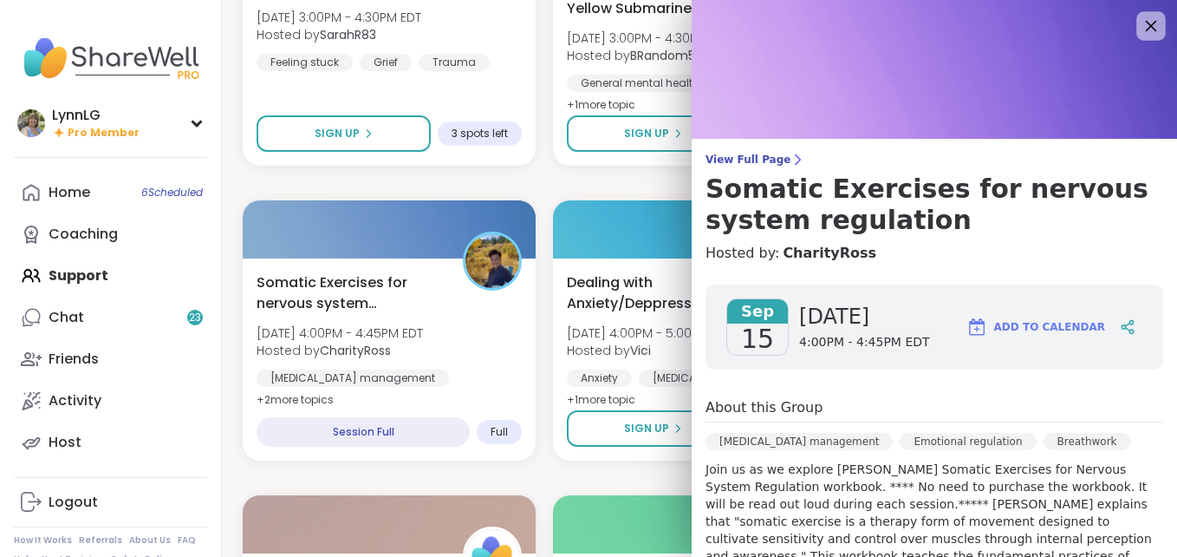
click at [1140, 23] on icon at bounding box center [1151, 26] width 22 height 22
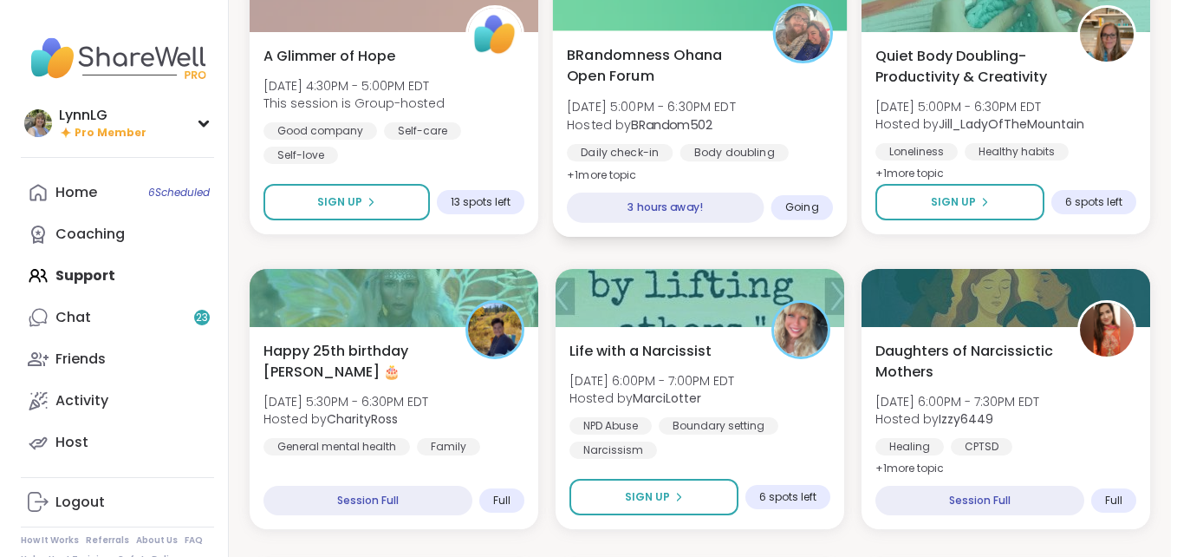
scroll to position [1450, 0]
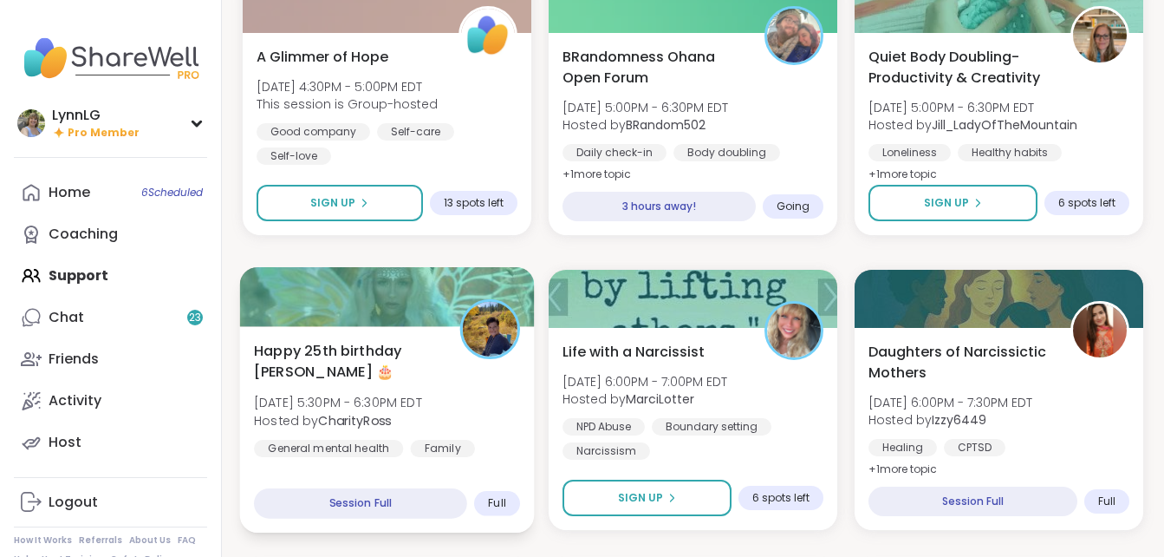
click at [506, 417] on div "Happy 25th birthday Lyssa 🎂 [DATE] 5:30PM - 6:30PM EDT Hosted by CharityRoss Ge…" at bounding box center [387, 398] width 266 height 117
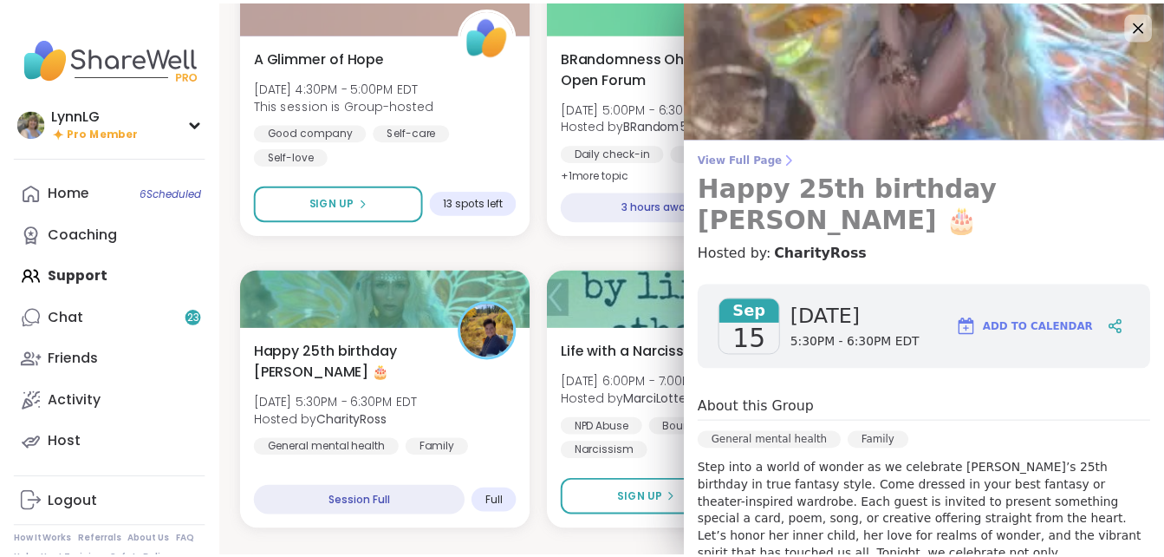
scroll to position [0, 0]
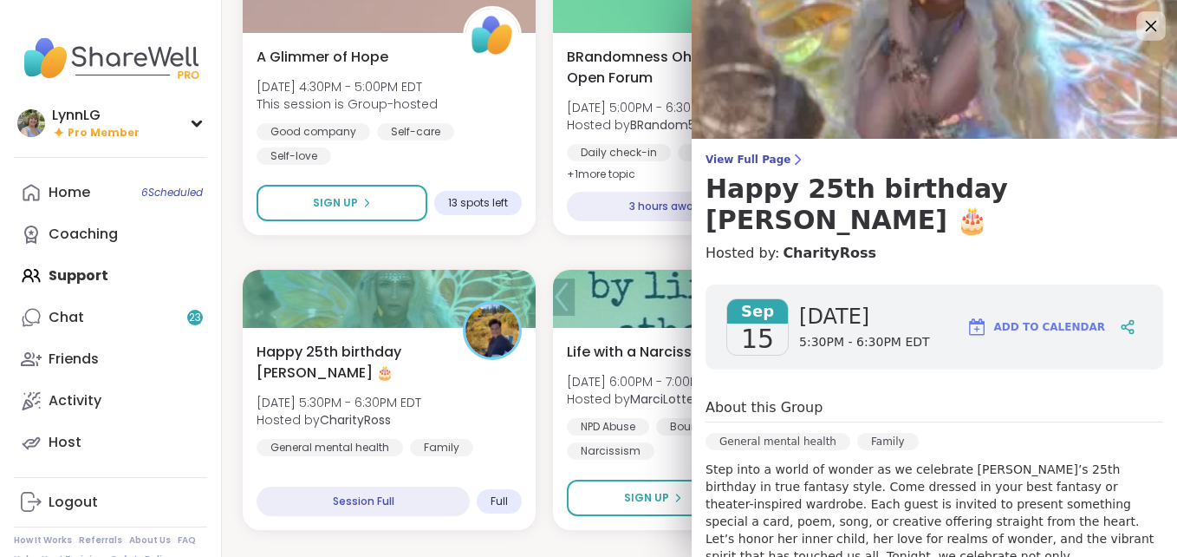
click at [1140, 24] on icon at bounding box center [1151, 26] width 22 height 22
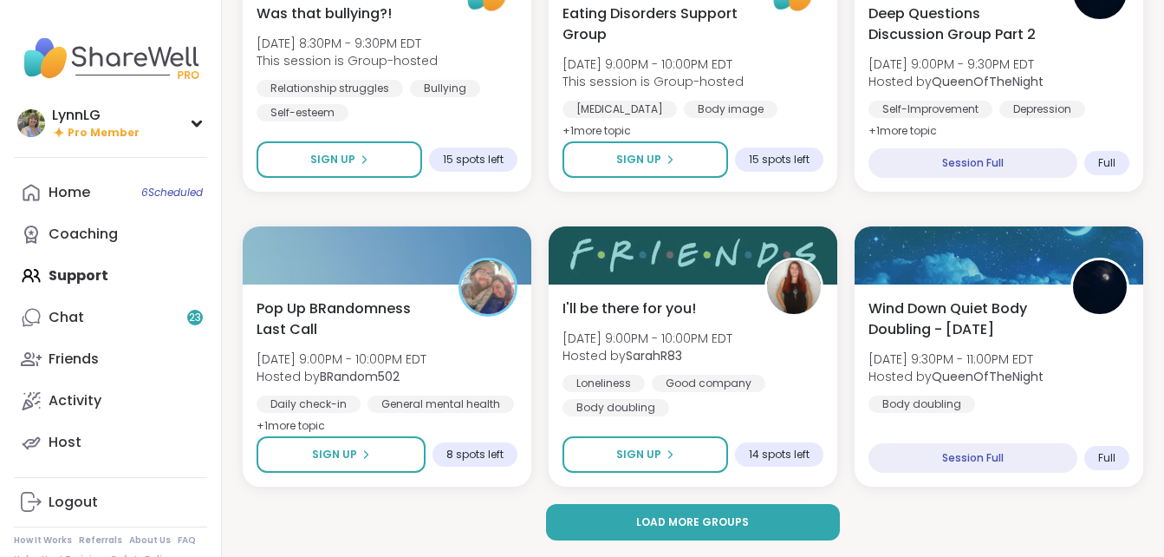
scroll to position [3262, 0]
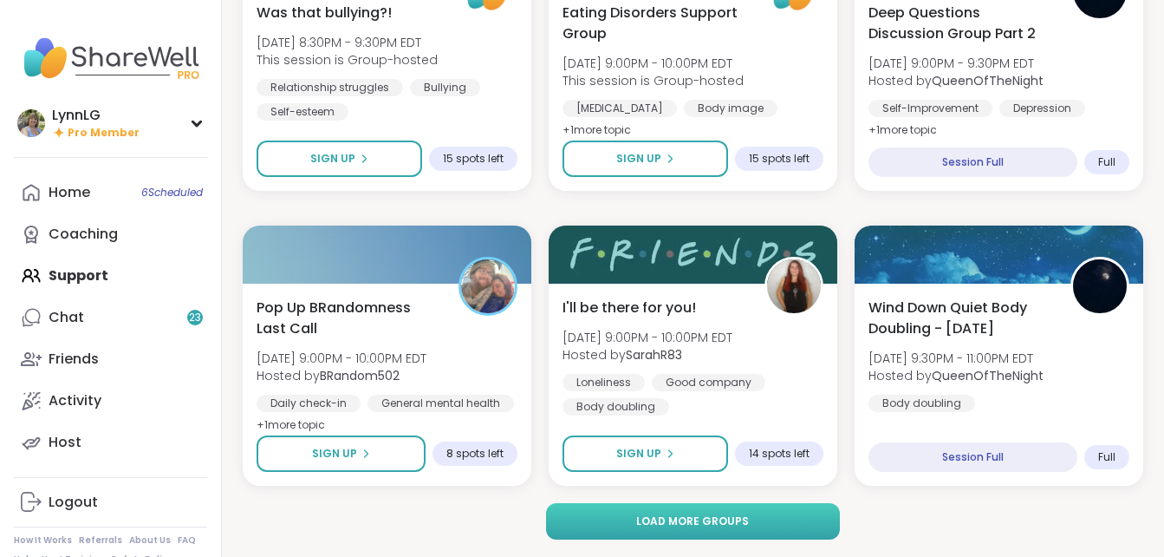
click at [631, 521] on button "Load more groups" at bounding box center [692, 521] width 293 height 36
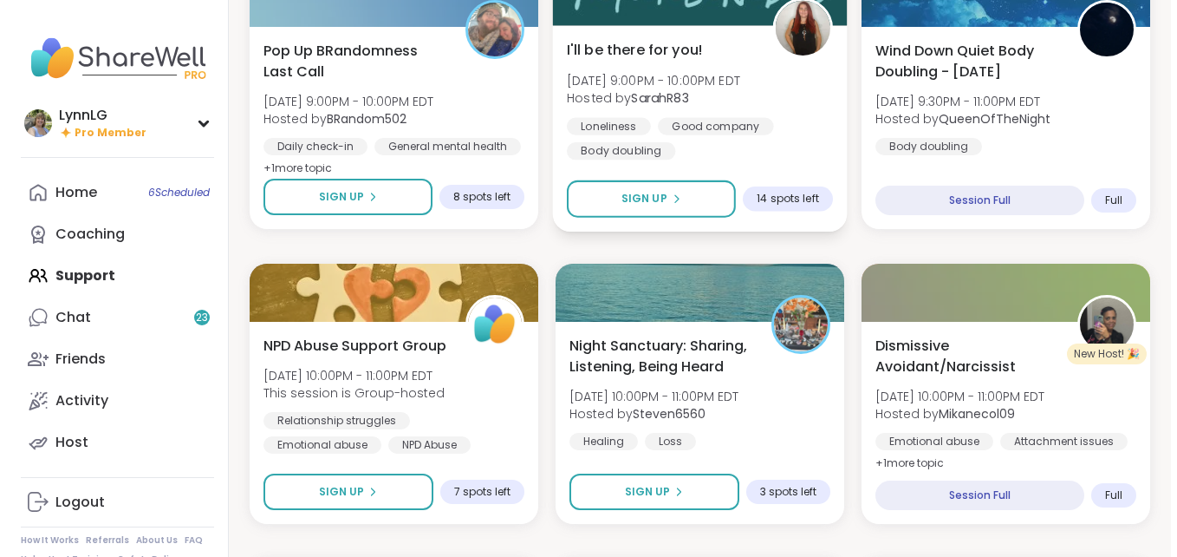
scroll to position [3522, 0]
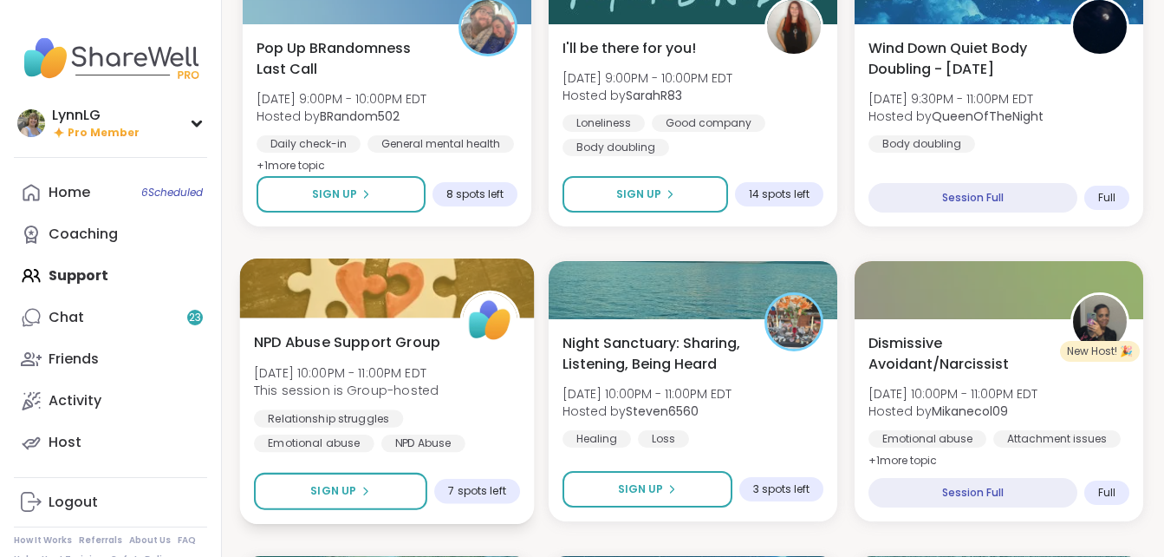
click at [480, 427] on div "Relationship struggles Emotional abuse NPD Abuse" at bounding box center [387, 430] width 266 height 42
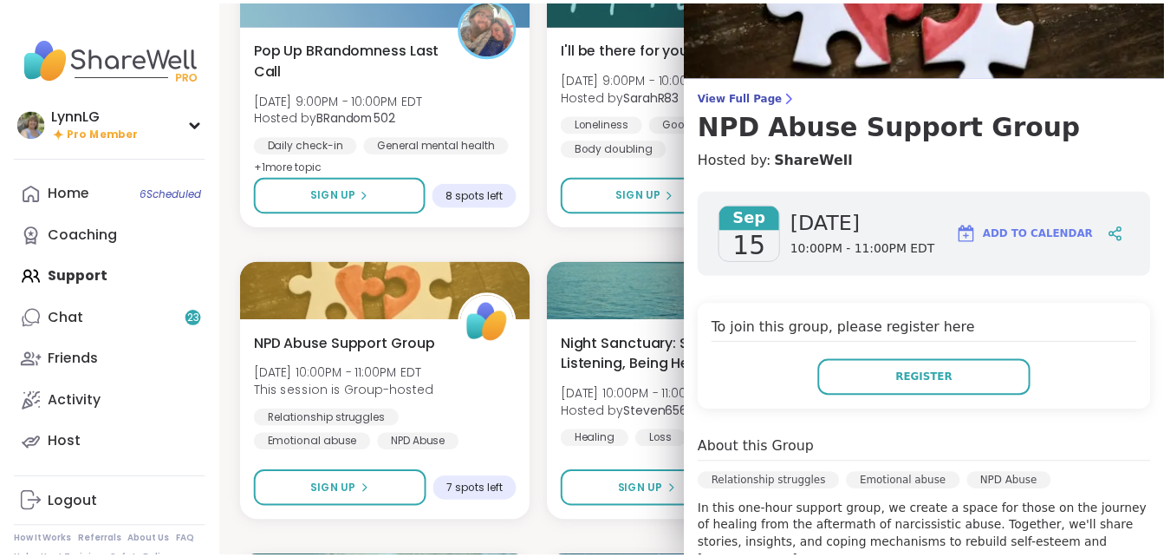
scroll to position [0, 0]
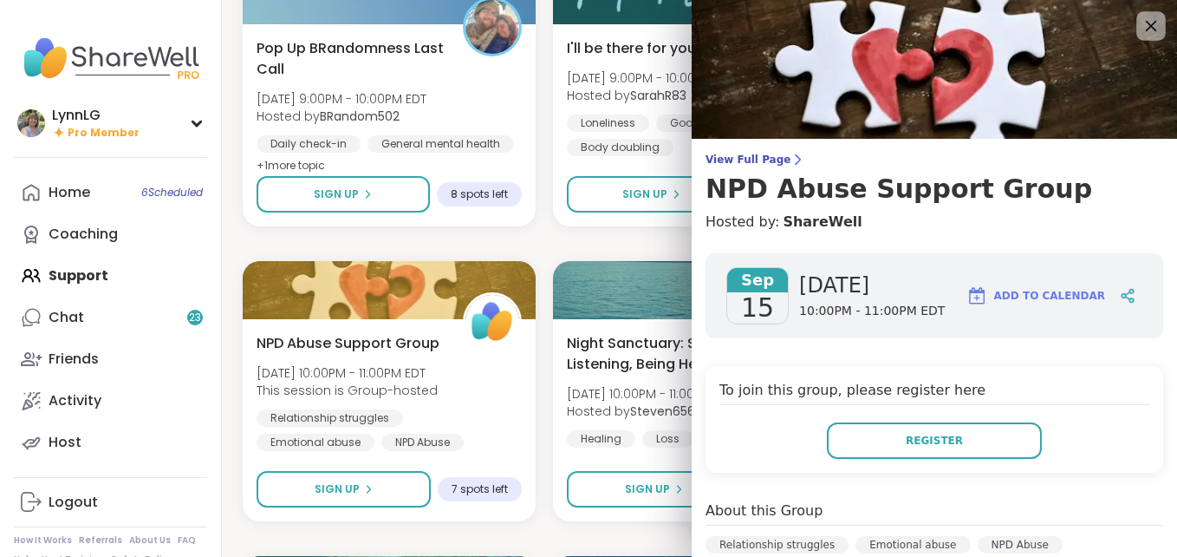
click at [1140, 20] on icon at bounding box center [1151, 26] width 22 height 22
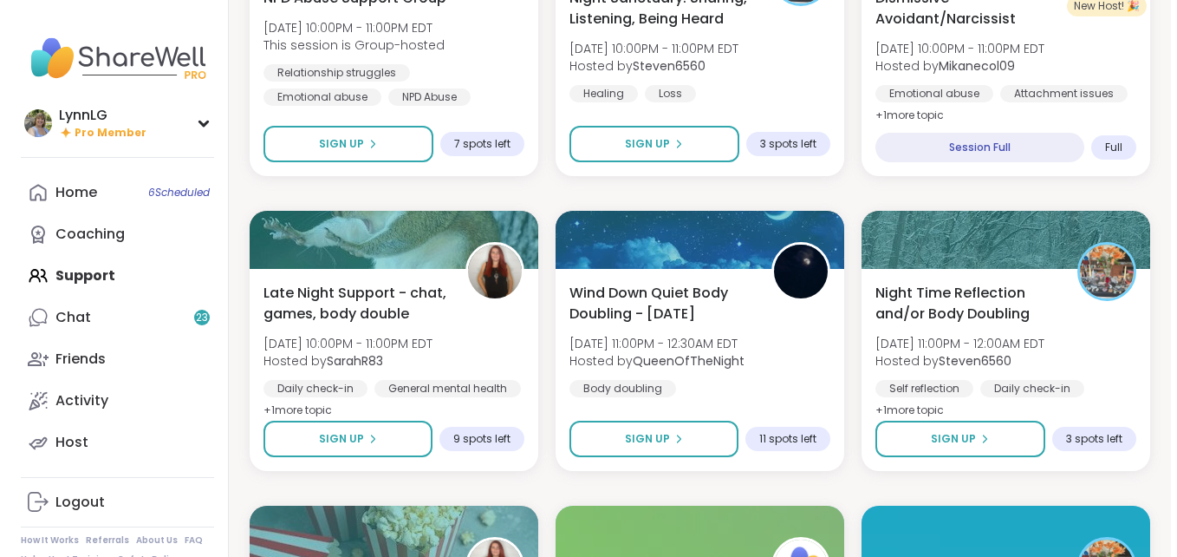
scroll to position [3868, 0]
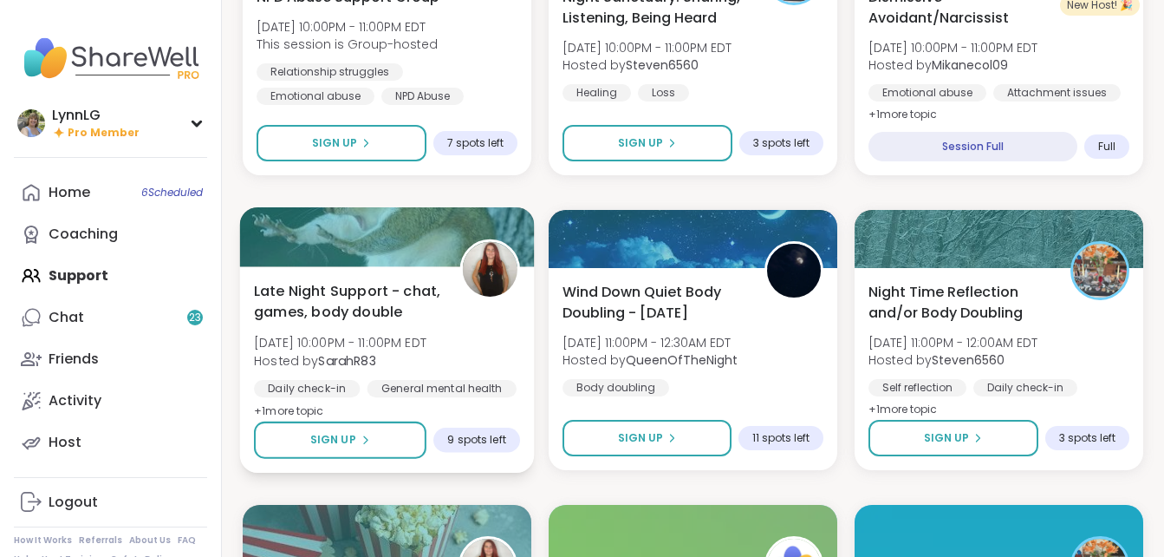
click at [492, 349] on div "Late Night Support - chat, games, body double [DATE] 10:00PM - 11:00PM EDT Host…" at bounding box center [387, 350] width 266 height 141
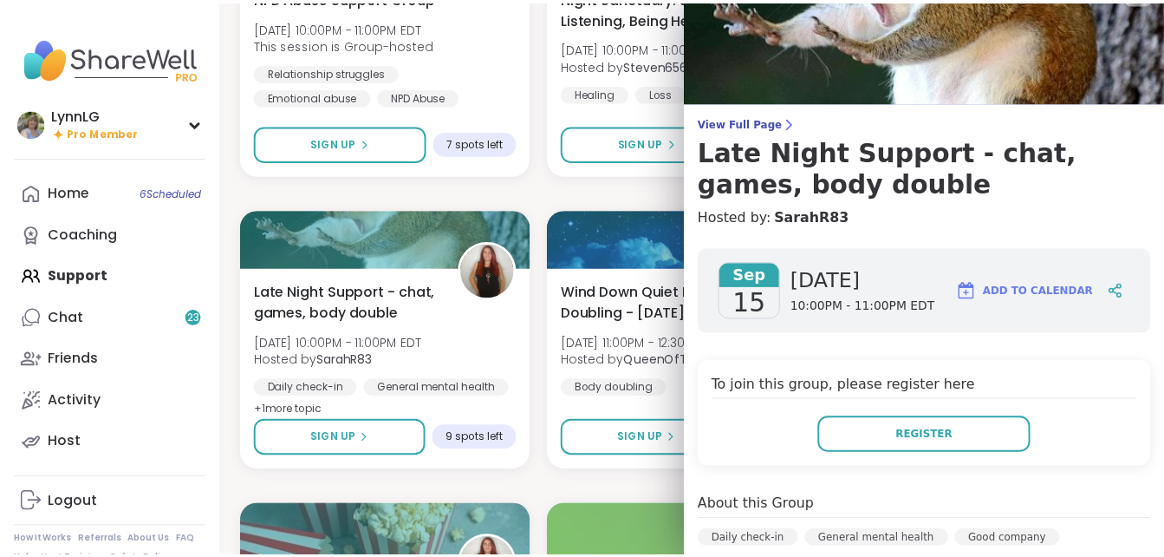
scroll to position [0, 0]
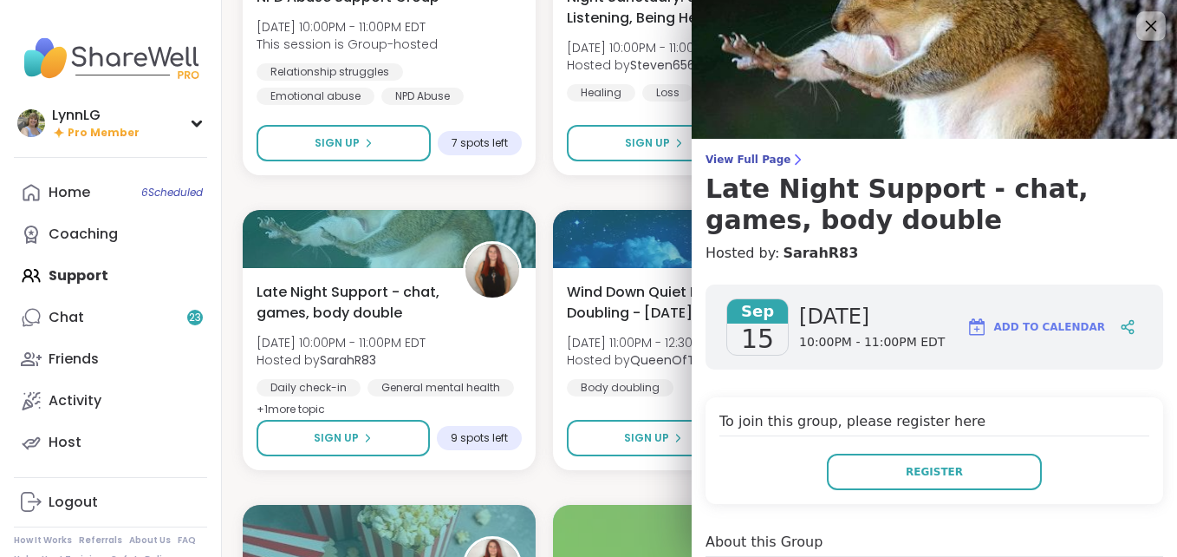
click at [1146, 25] on icon at bounding box center [1151, 26] width 11 height 11
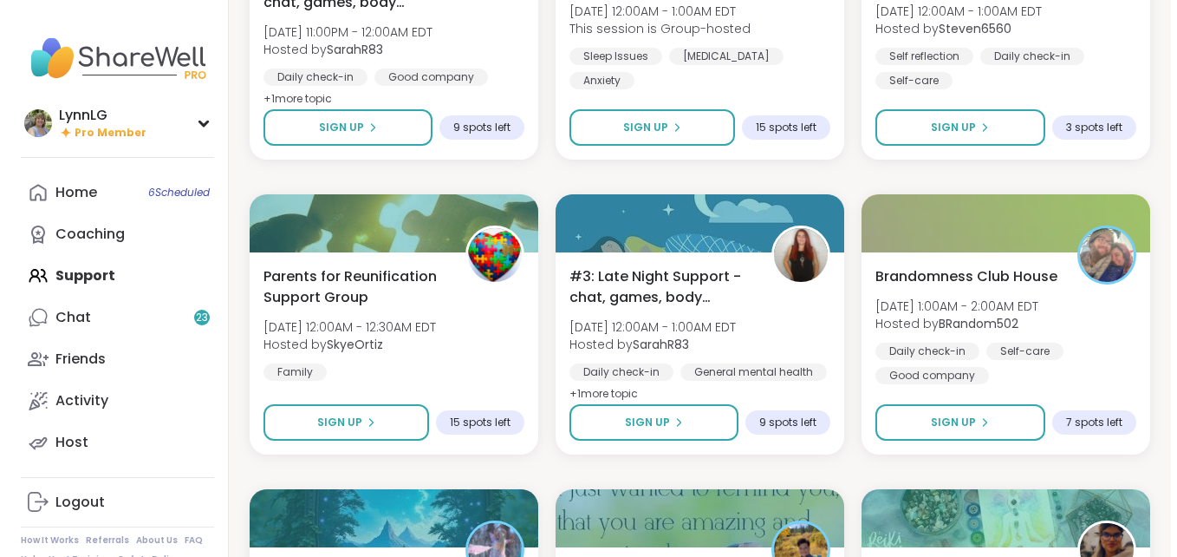
scroll to position [4474, 0]
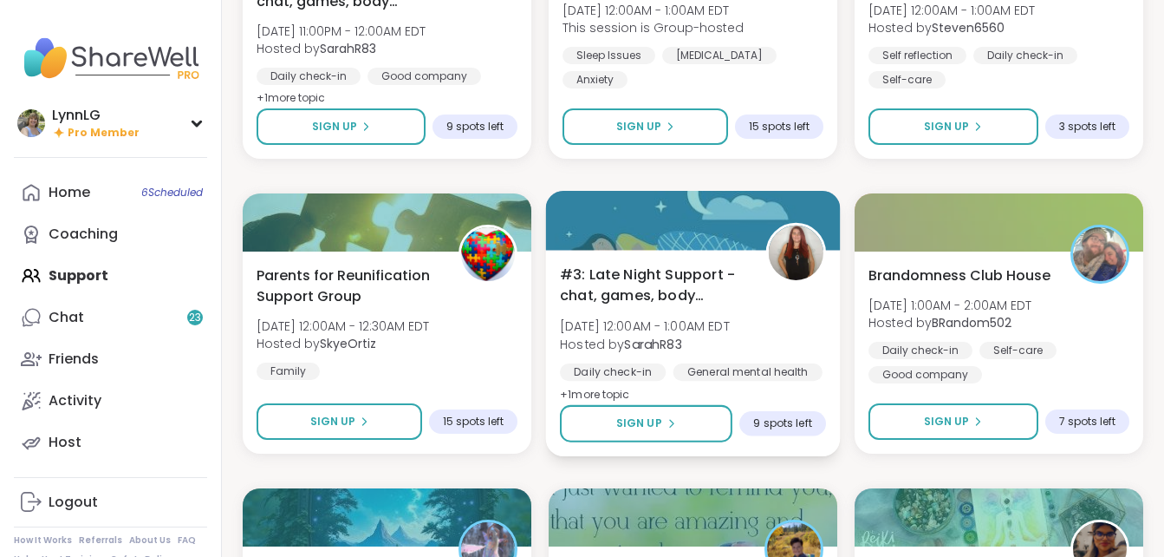
click at [801, 324] on div "#3: Late Night Support - chat, games, body double [DATE] 12:00AM - 1:00AM EDT H…" at bounding box center [693, 334] width 266 height 141
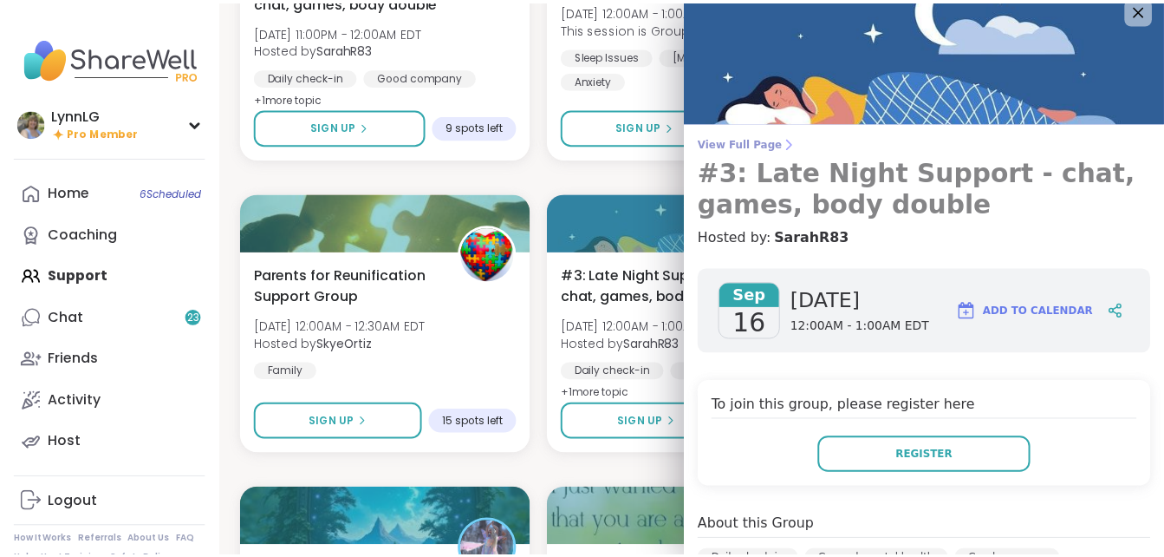
scroll to position [0, 0]
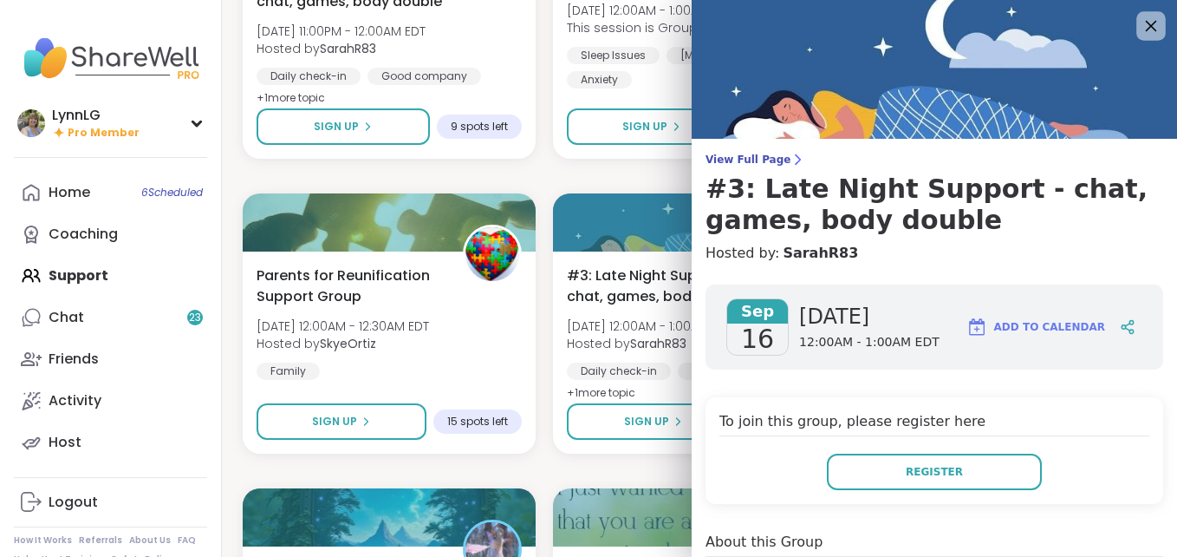
click at [1146, 22] on icon at bounding box center [1151, 26] width 11 height 11
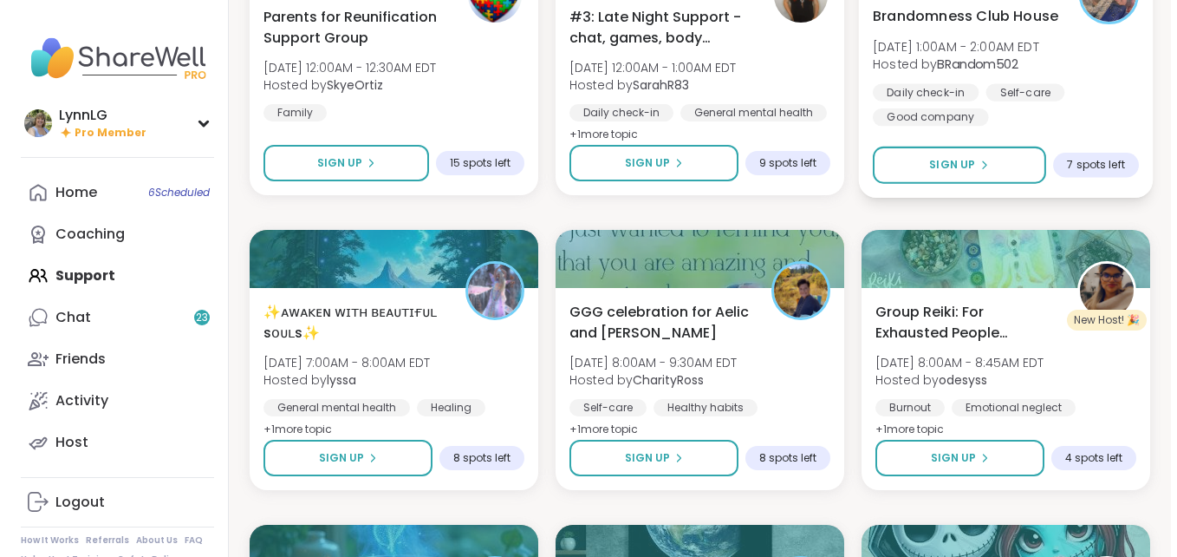
scroll to position [4733, 0]
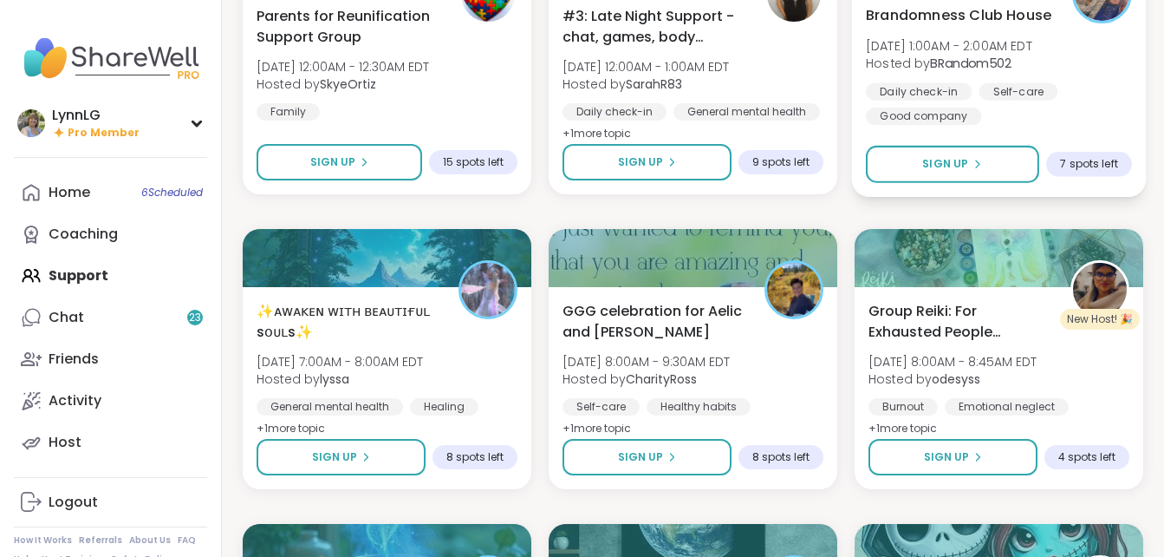
click at [1083, 91] on div "Daily check-in Self-care Good company" at bounding box center [999, 103] width 266 height 42
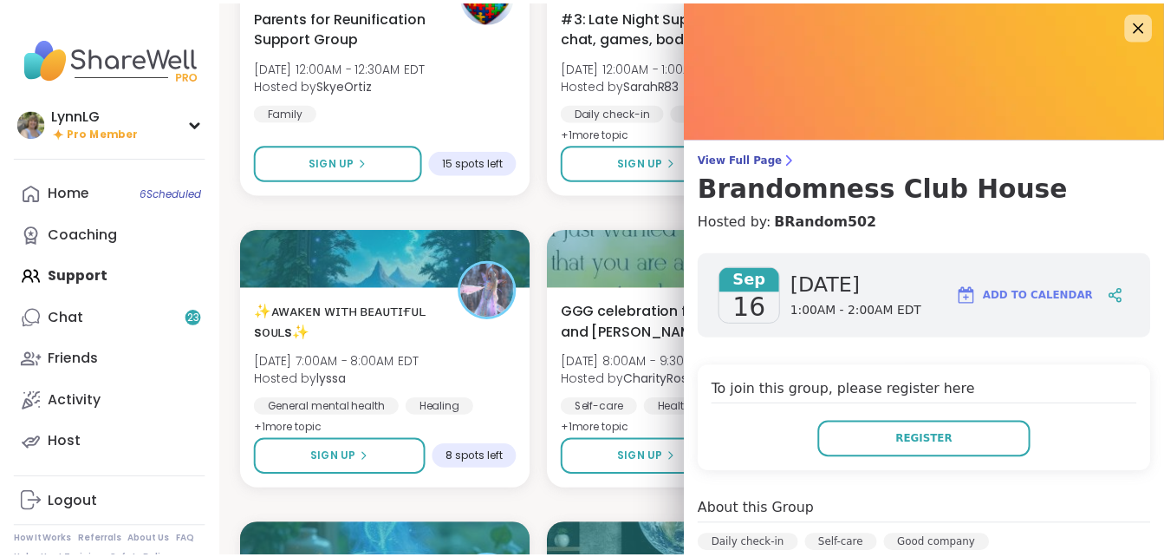
scroll to position [0, 0]
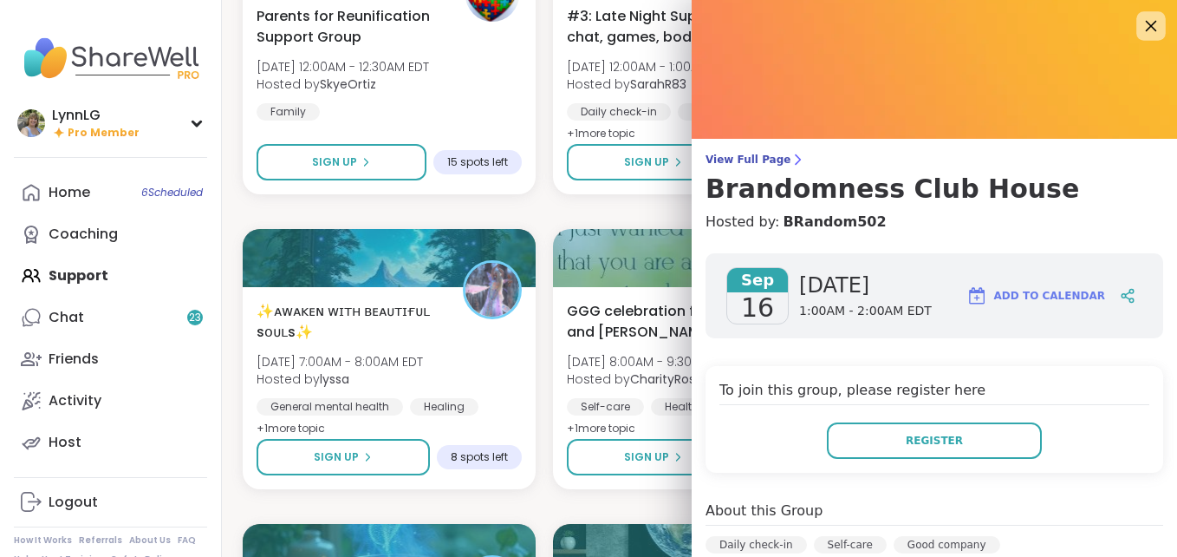
click at [1146, 27] on icon at bounding box center [1151, 26] width 11 height 11
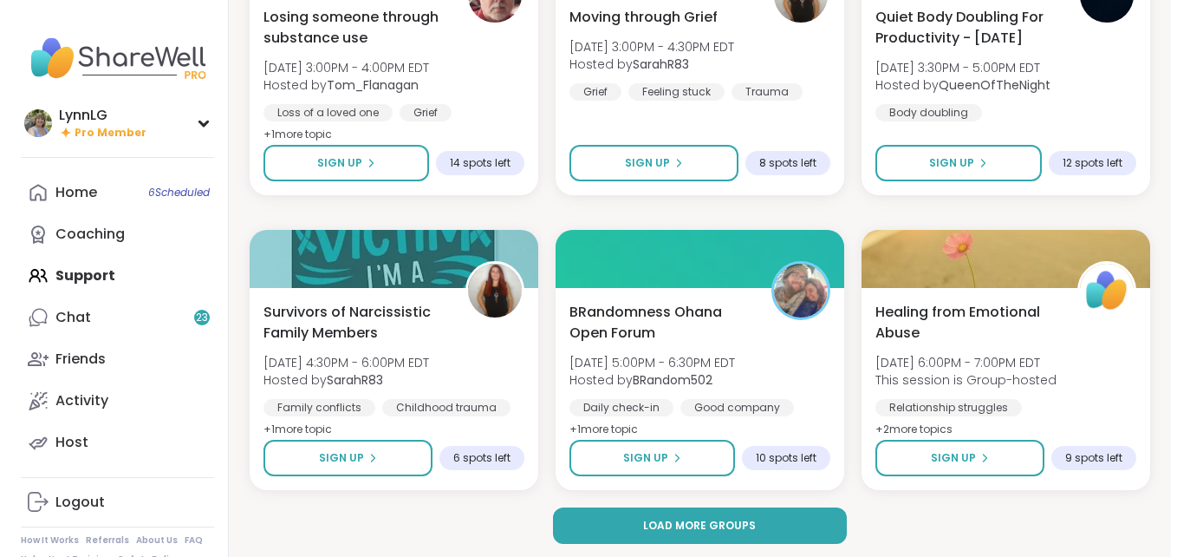
scroll to position [6800, 0]
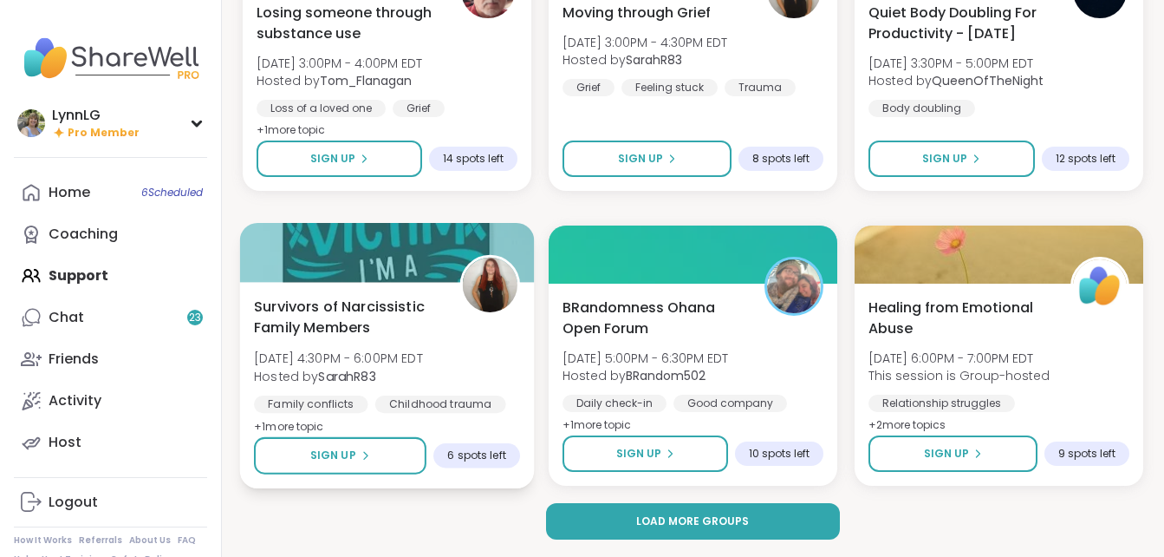
click at [485, 354] on div "Survivors of Narcissistic Family Members [DATE] 4:30PM - 6:00PM EDT Hosted by S…" at bounding box center [387, 366] width 266 height 141
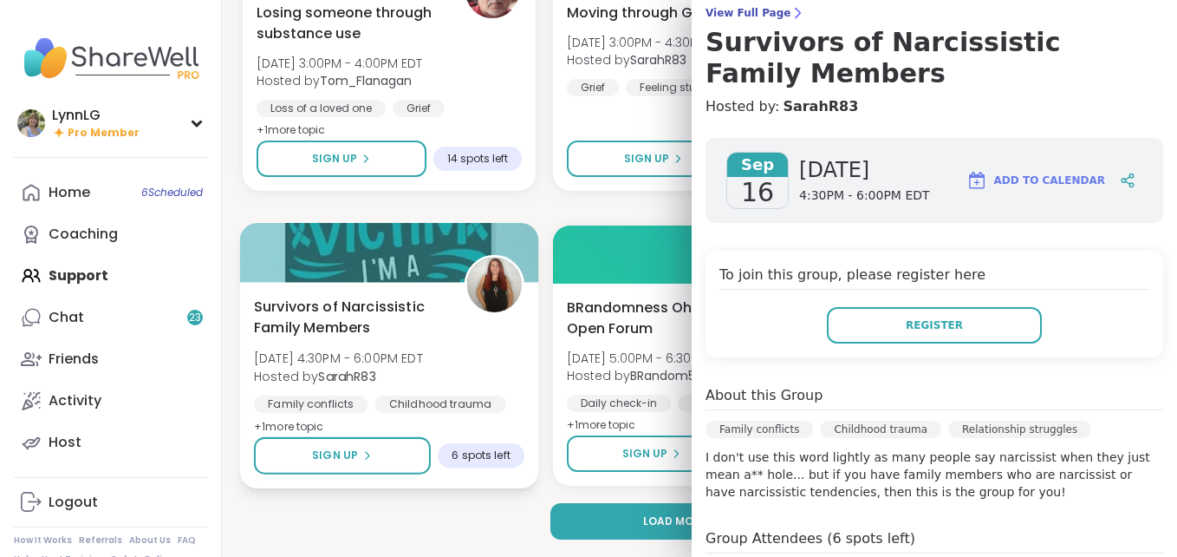
scroll to position [0, 0]
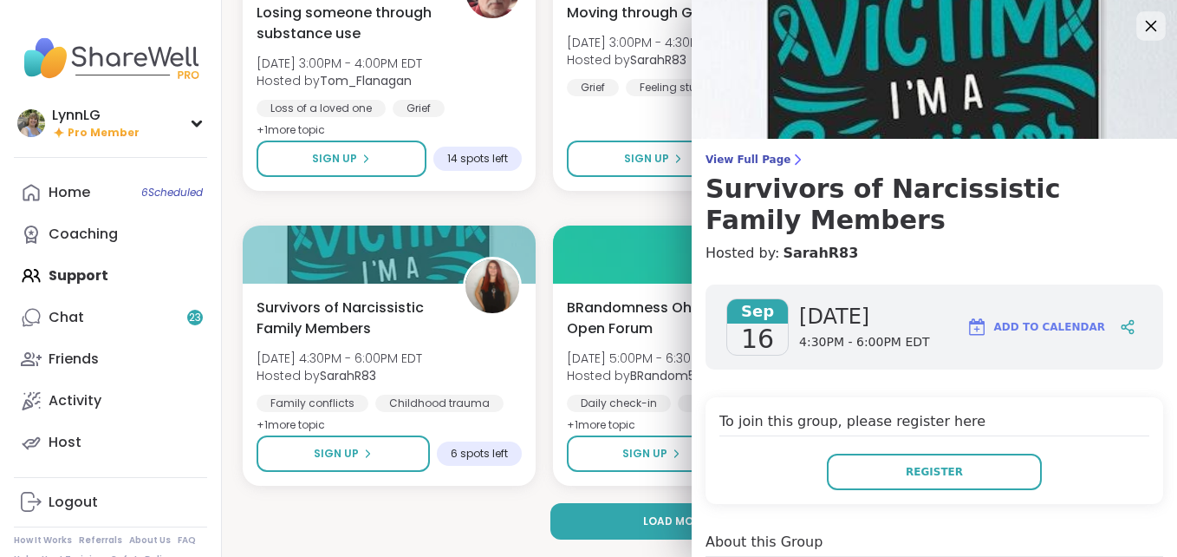
click at [1140, 23] on icon at bounding box center [1151, 26] width 22 height 22
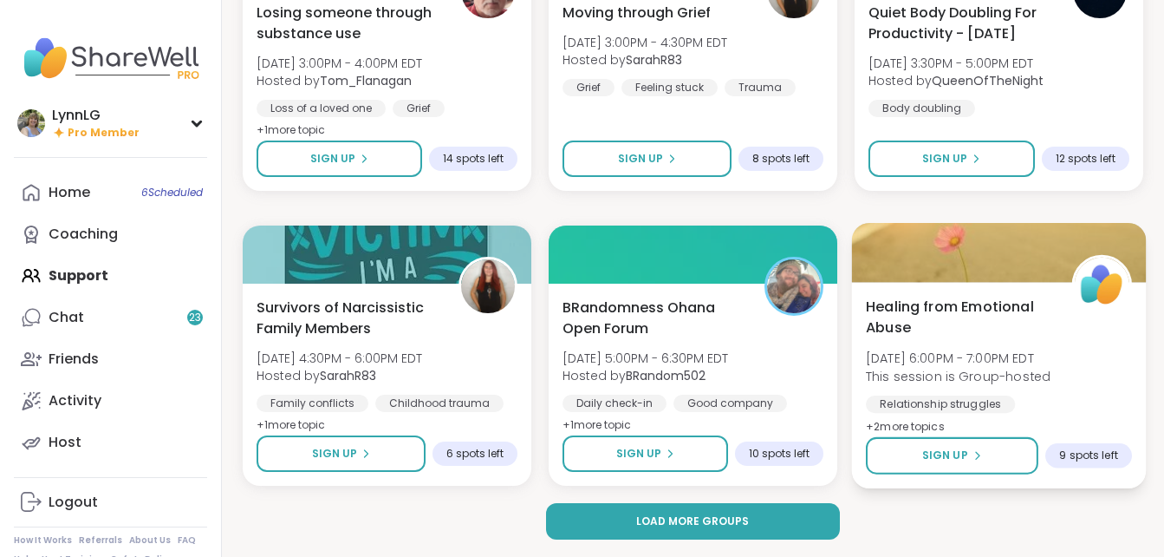
click at [1105, 382] on div "Healing from Emotional Abuse [DATE] 6:00PM - 7:00PM EDT This session is Group-h…" at bounding box center [999, 366] width 266 height 141
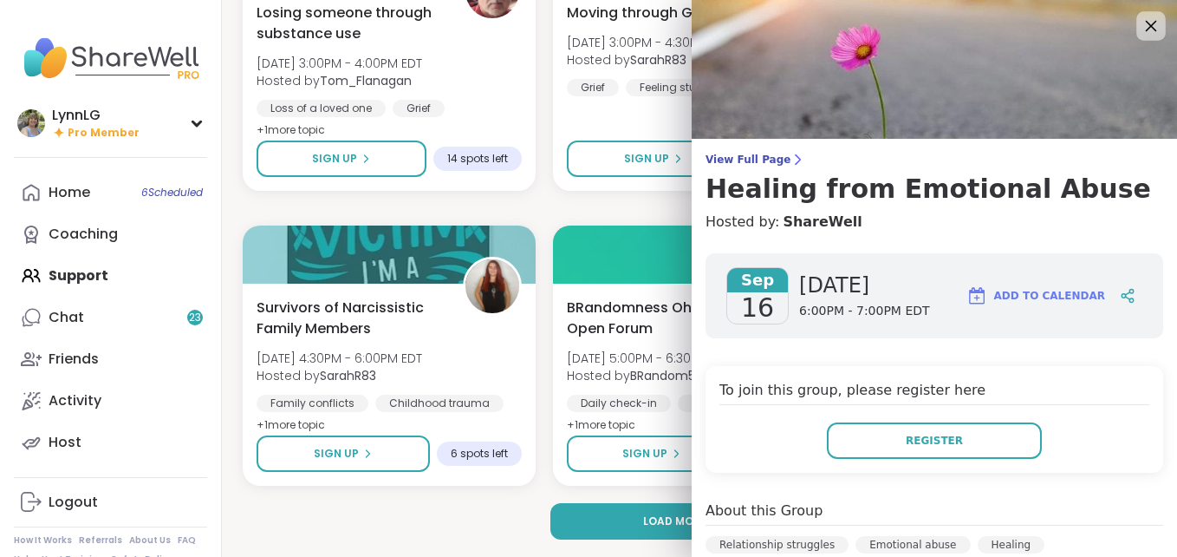
click at [1137, 13] on div at bounding box center [1151, 25] width 29 height 29
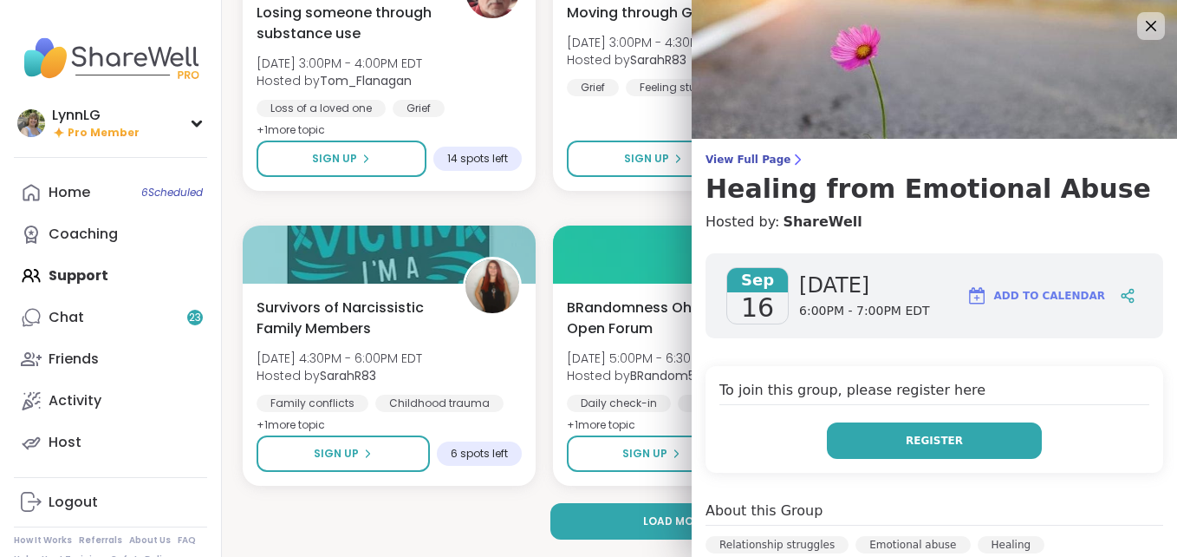
click at [943, 443] on button "Register" at bounding box center [934, 440] width 215 height 36
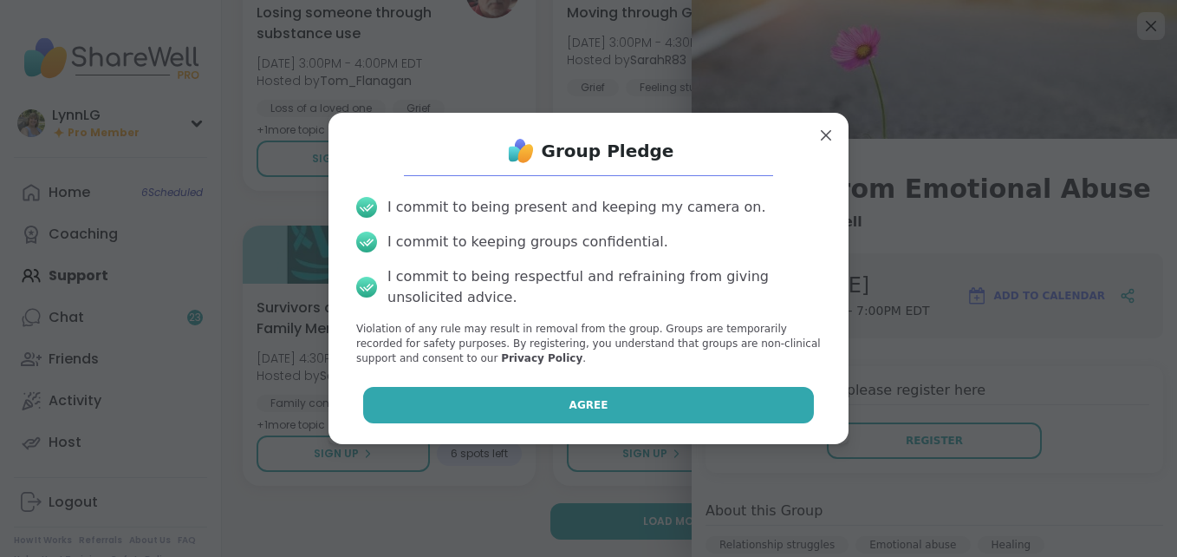
click at [664, 417] on button "Agree" at bounding box center [589, 405] width 452 height 36
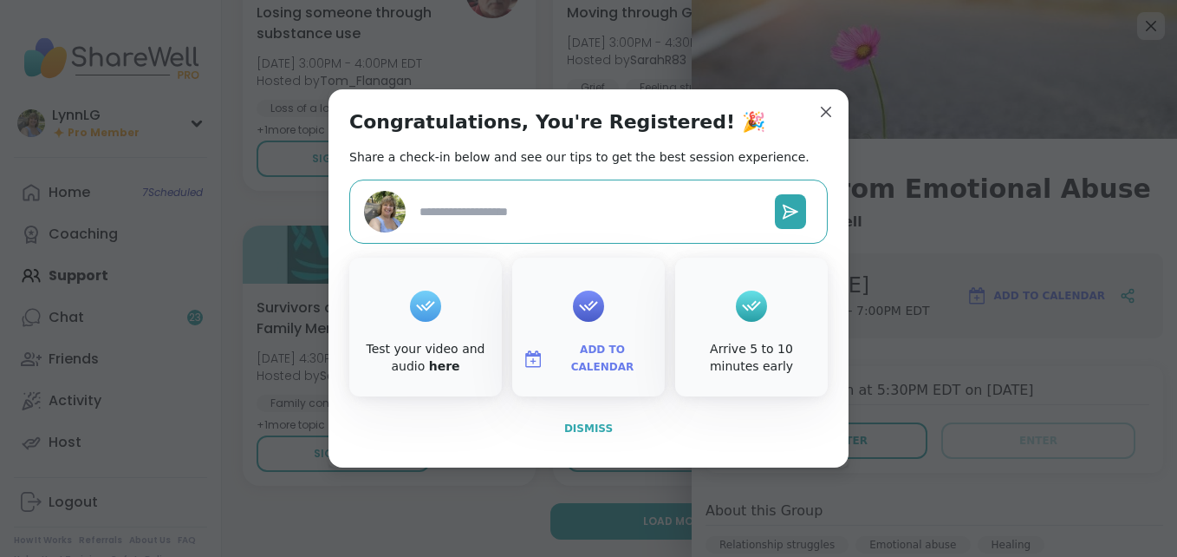
click at [587, 444] on button "Dismiss" at bounding box center [588, 428] width 479 height 36
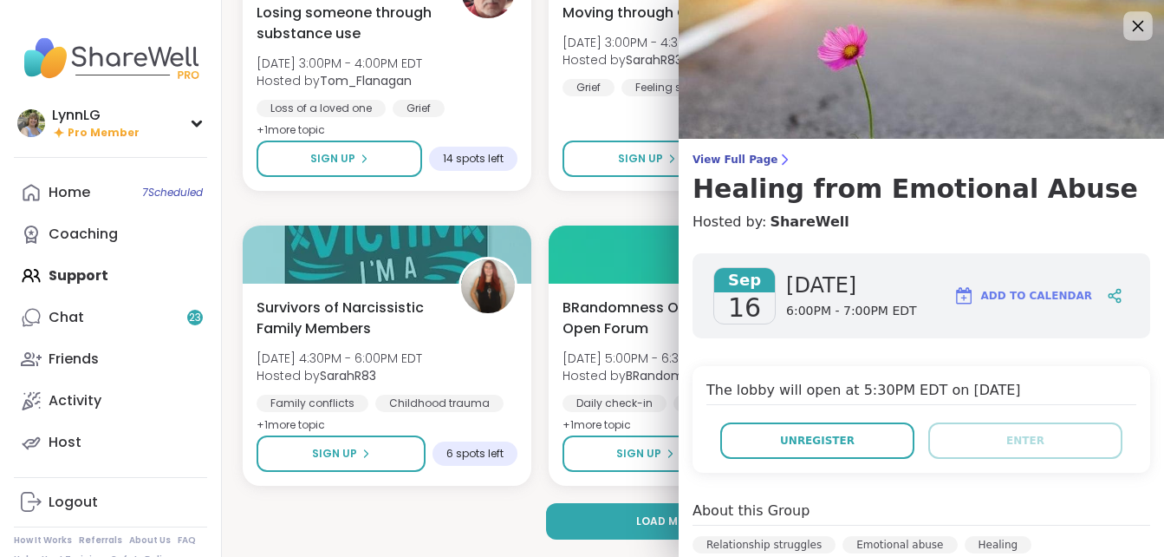
click at [1130, 26] on icon at bounding box center [1138, 26] width 22 height 22
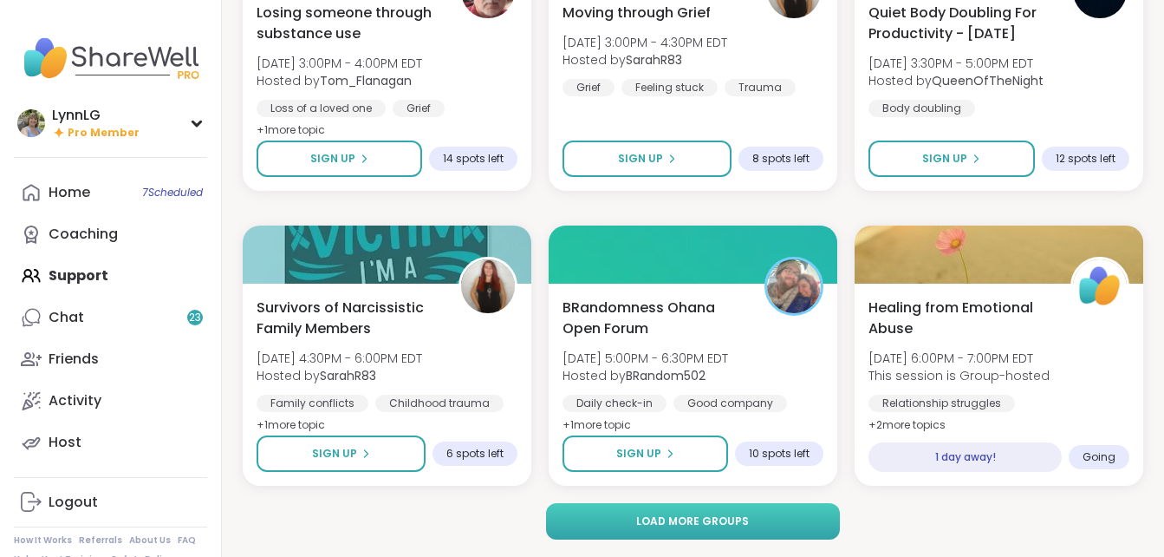
click at [764, 533] on button "Load more groups" at bounding box center [692, 521] width 293 height 36
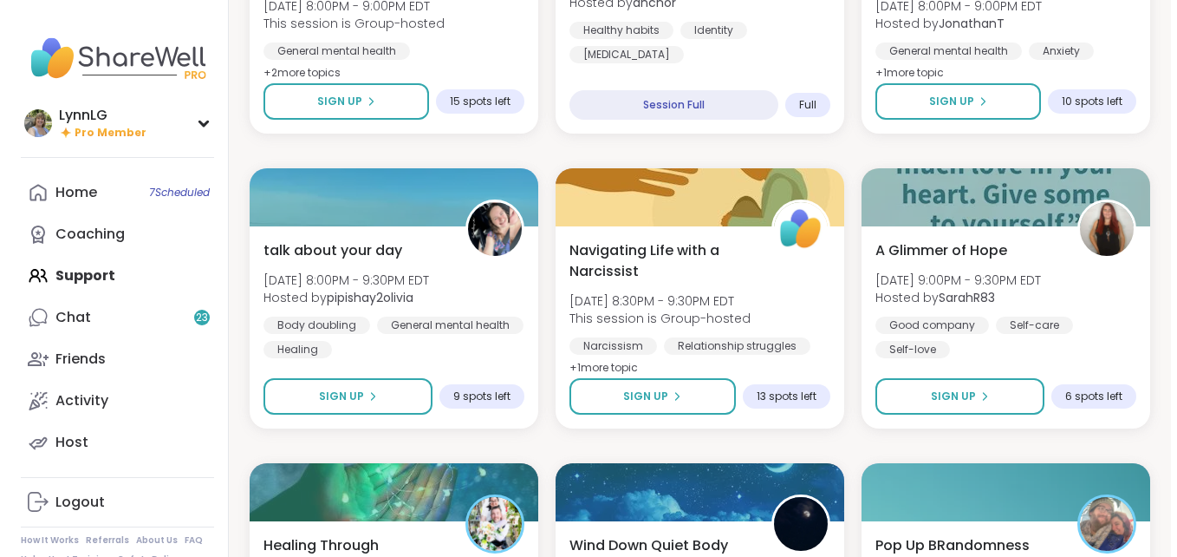
scroll to position [8039, 0]
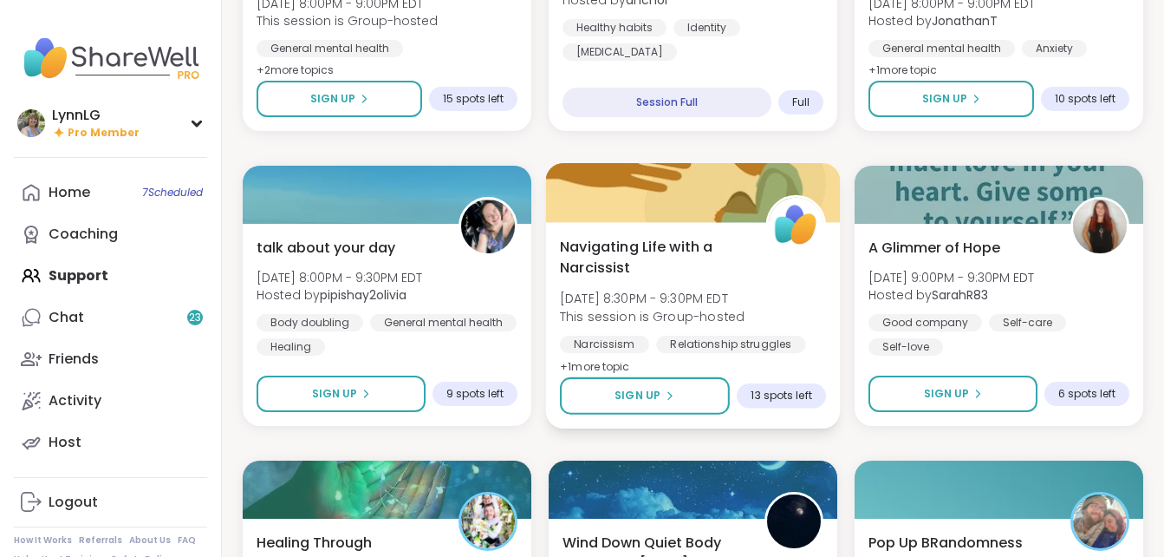
click at [783, 299] on div "Navigating Life with a Narcissist [DATE] 8:30PM - 9:30PM EDT This session is Gr…" at bounding box center [693, 306] width 266 height 141
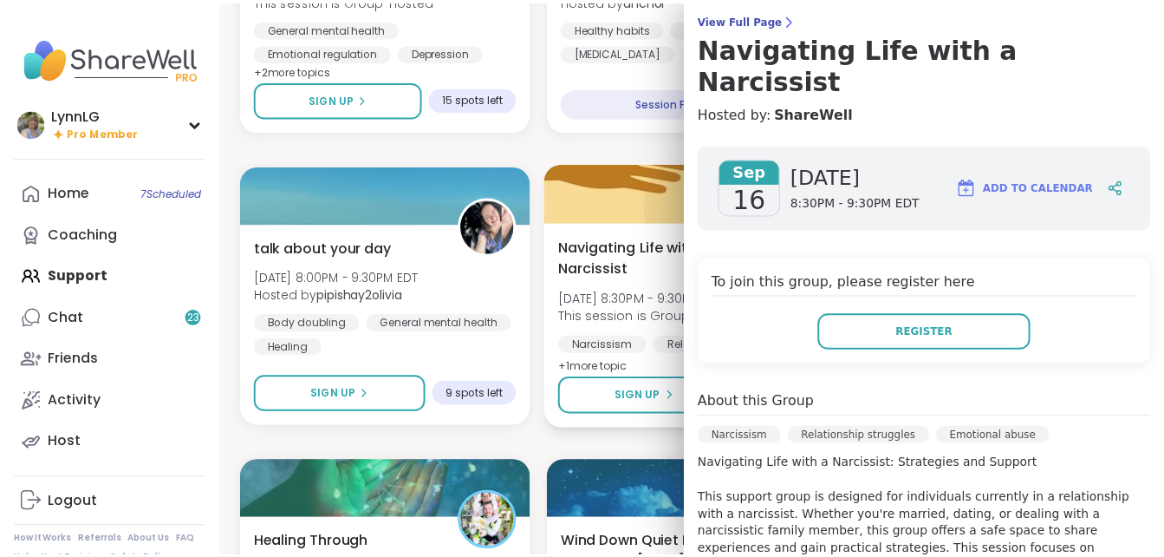
scroll to position [0, 0]
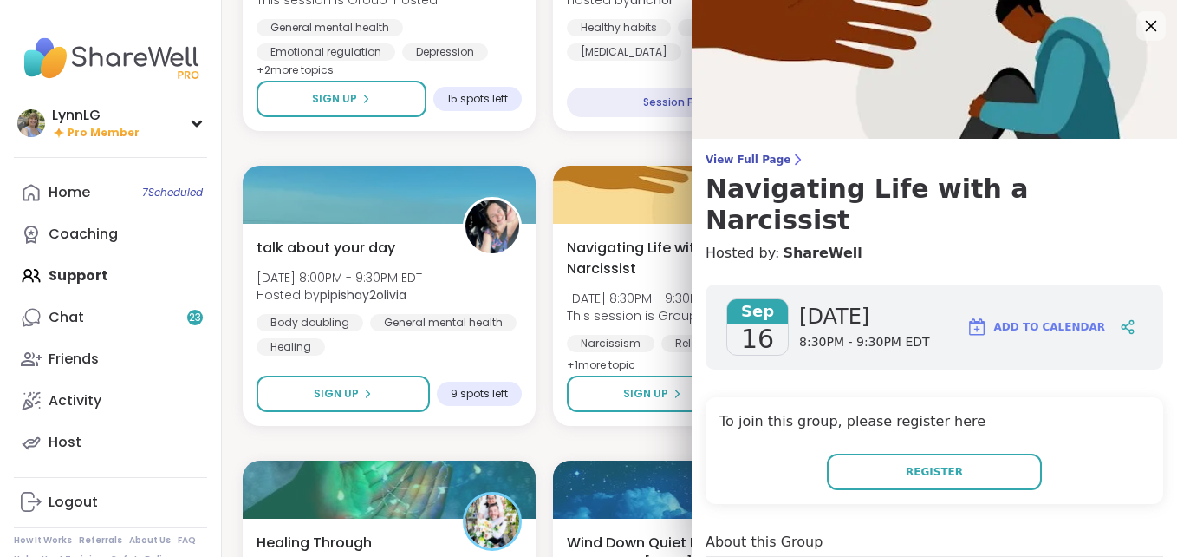
click at [1146, 26] on icon at bounding box center [1151, 26] width 11 height 11
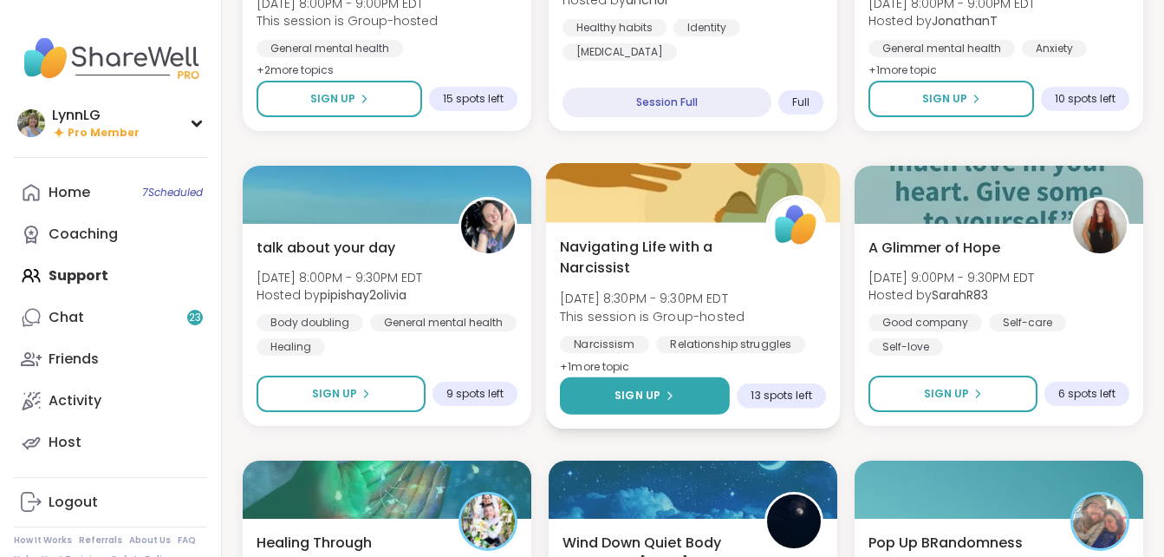
click at [616, 398] on button "Sign Up" at bounding box center [645, 395] width 170 height 37
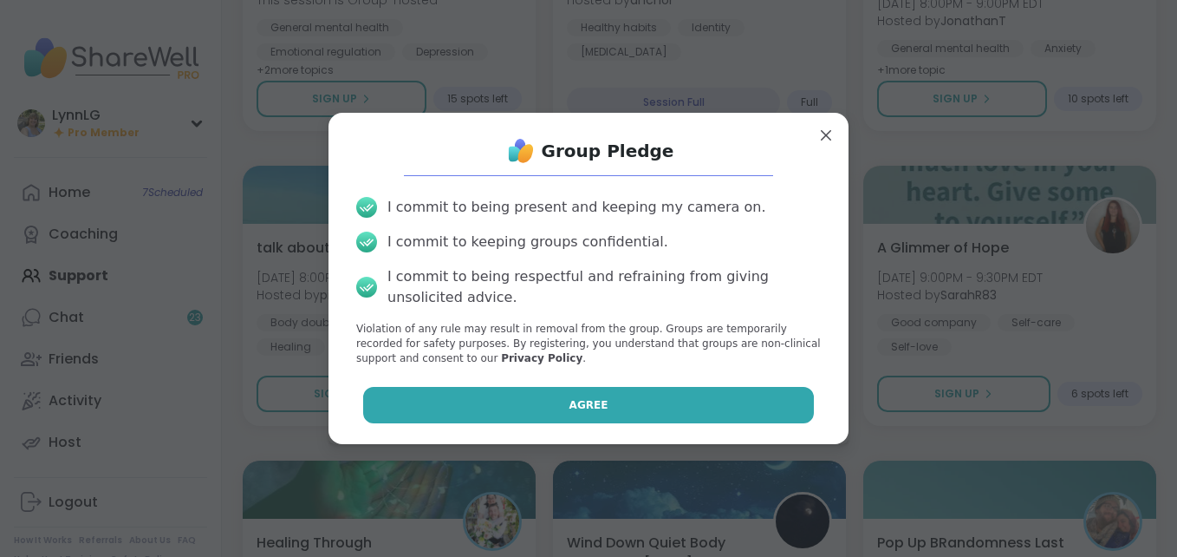
click at [570, 409] on span "Agree" at bounding box center [589, 405] width 39 height 16
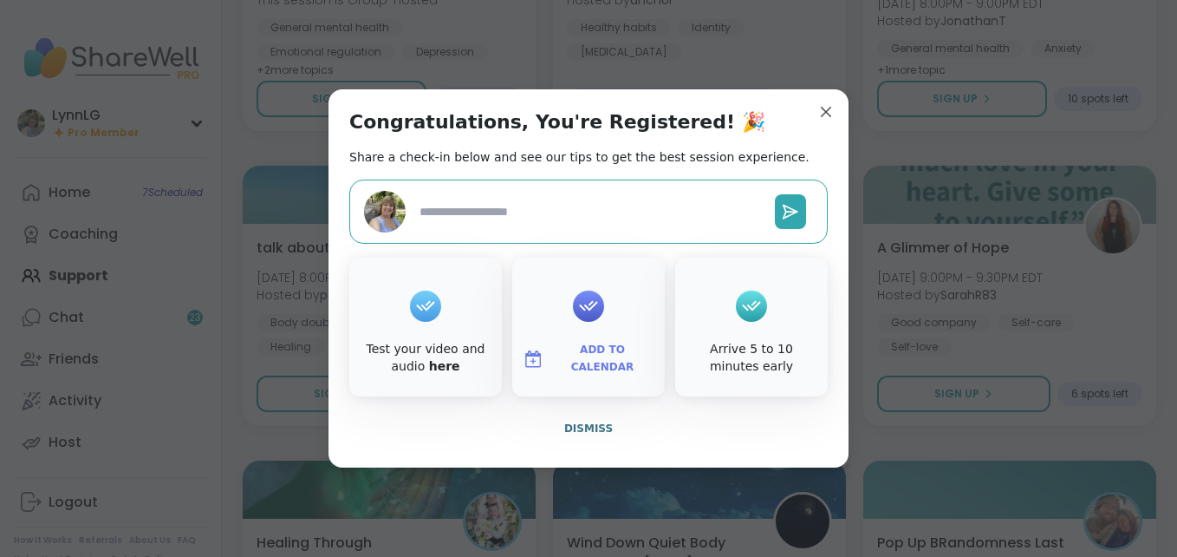
type textarea "*"
click at [583, 427] on span "Dismiss" at bounding box center [588, 428] width 49 height 12
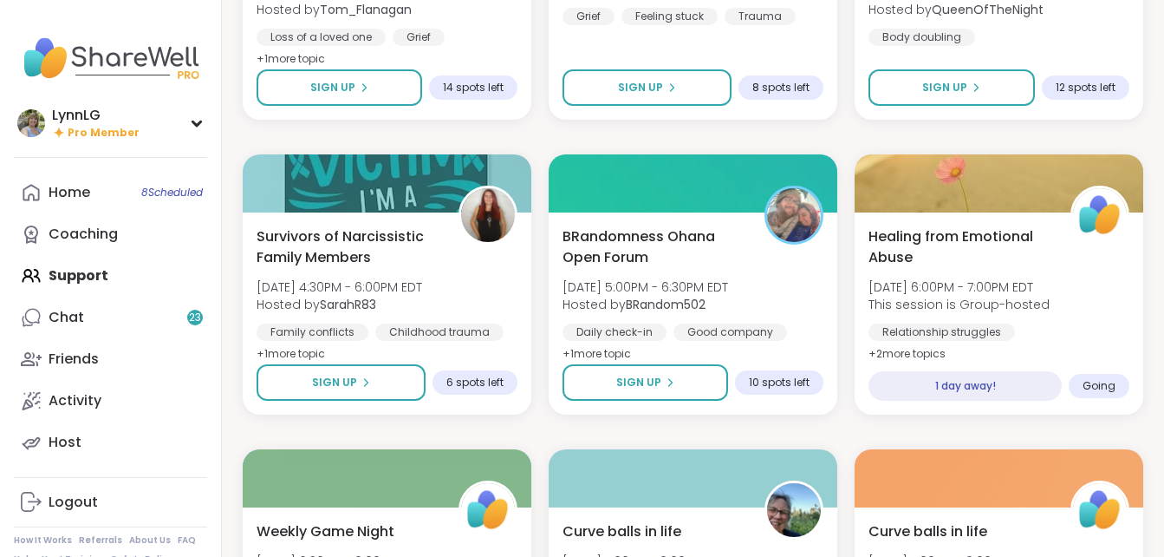
scroll to position [6870, 0]
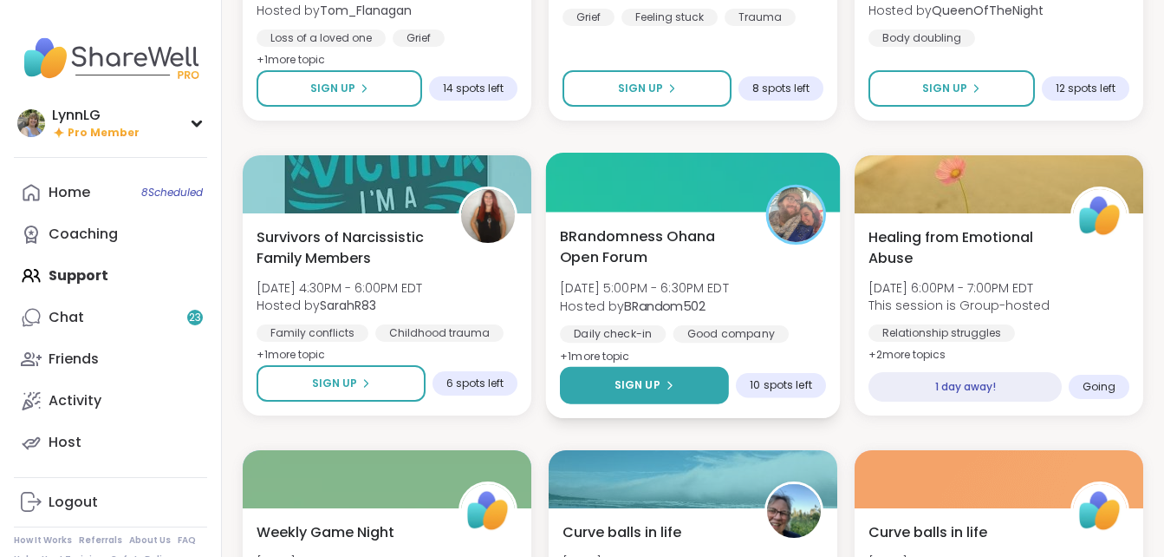
click at [622, 377] on span "Sign Up" at bounding box center [638, 385] width 46 height 16
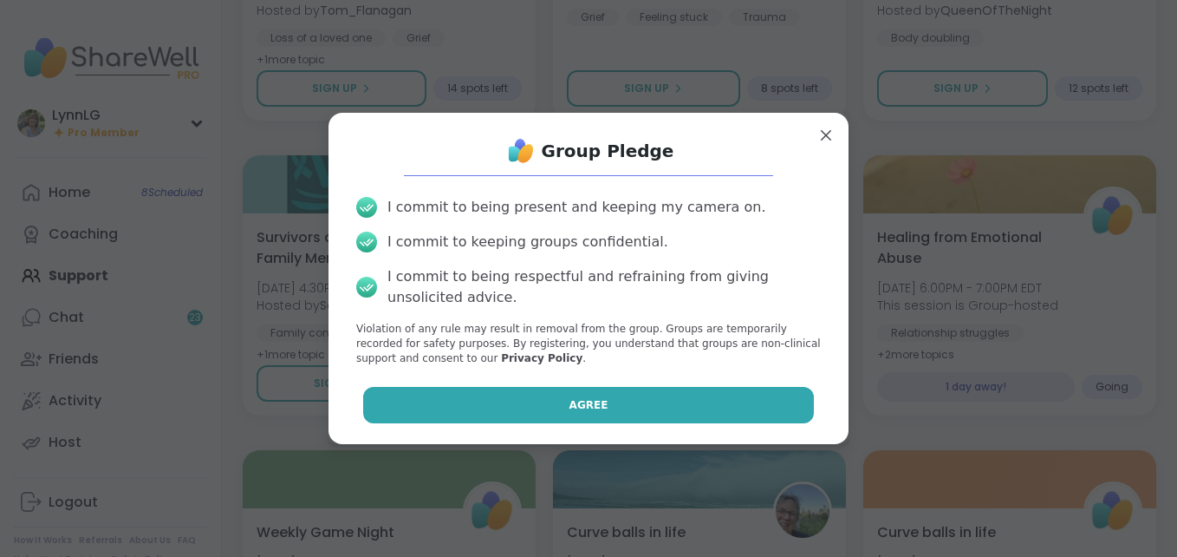
click at [525, 411] on button "Agree" at bounding box center [589, 405] width 452 height 36
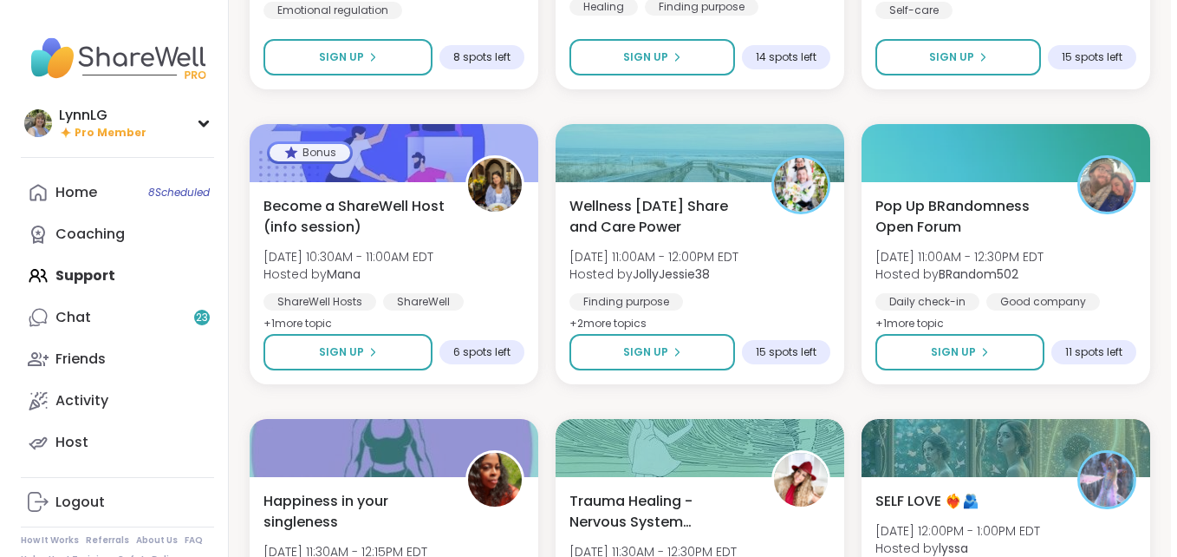
scroll to position [5426, 0]
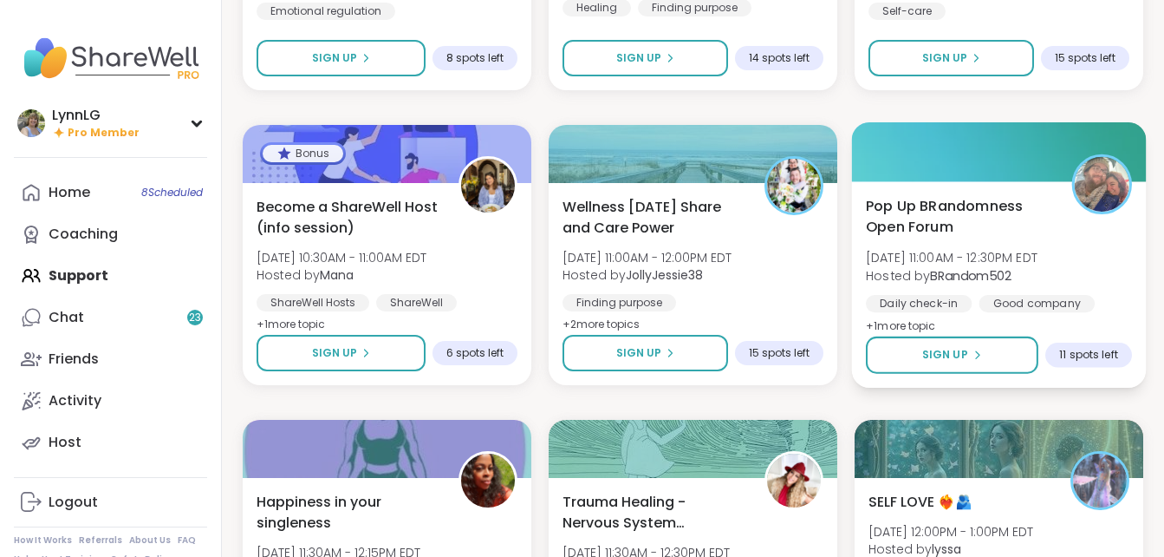
click at [1090, 279] on div "Pop Up BRandomness Open Forum [DATE] 11:00AM - 12:30PM EDT Hosted by BRandom502…" at bounding box center [999, 265] width 266 height 141
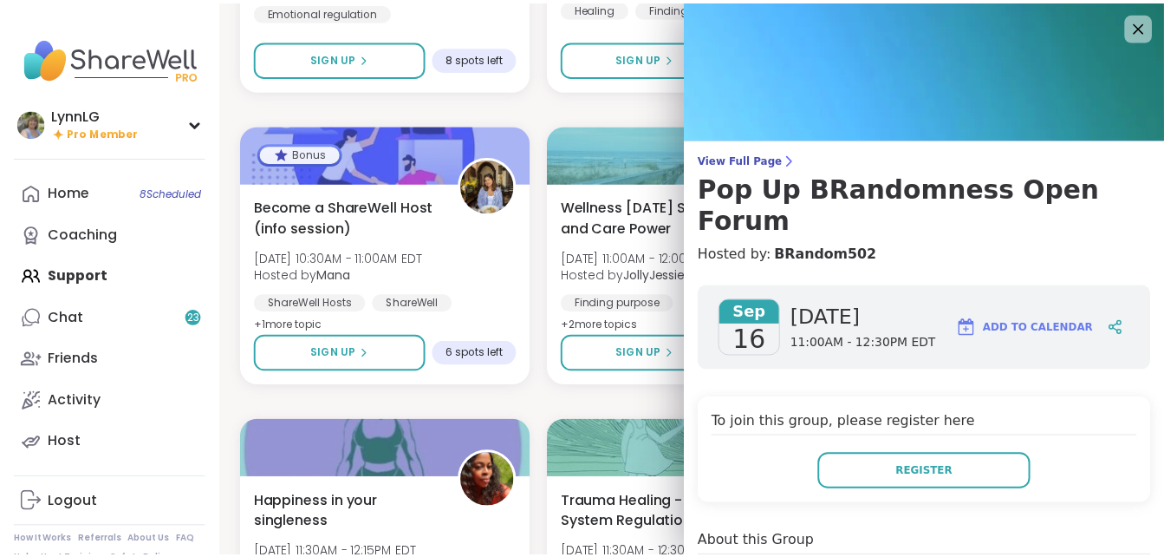
scroll to position [46, 0]
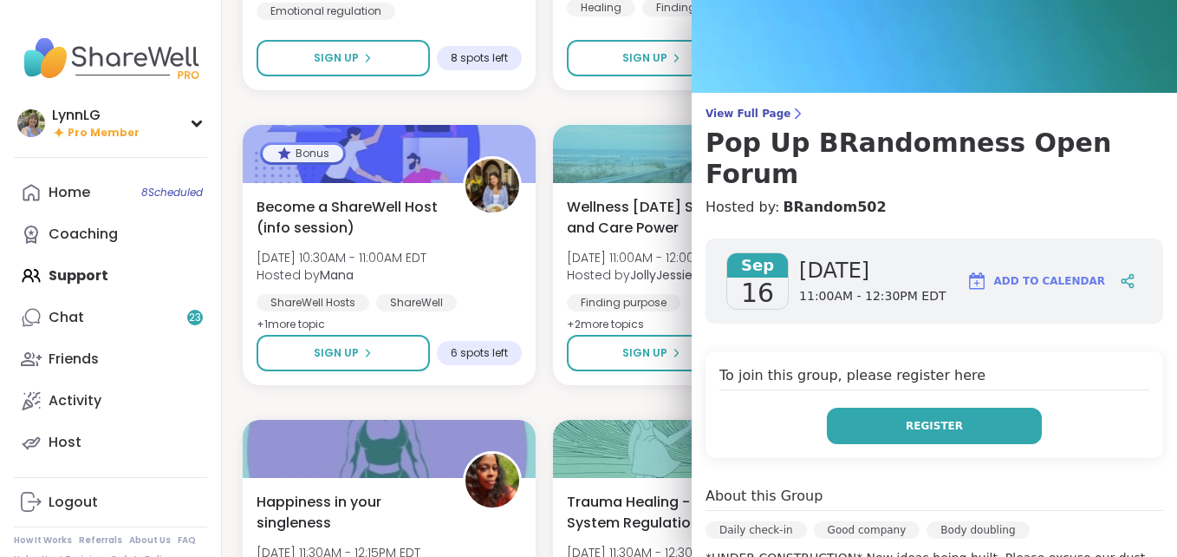
click at [866, 407] on button "Register" at bounding box center [934, 425] width 215 height 36
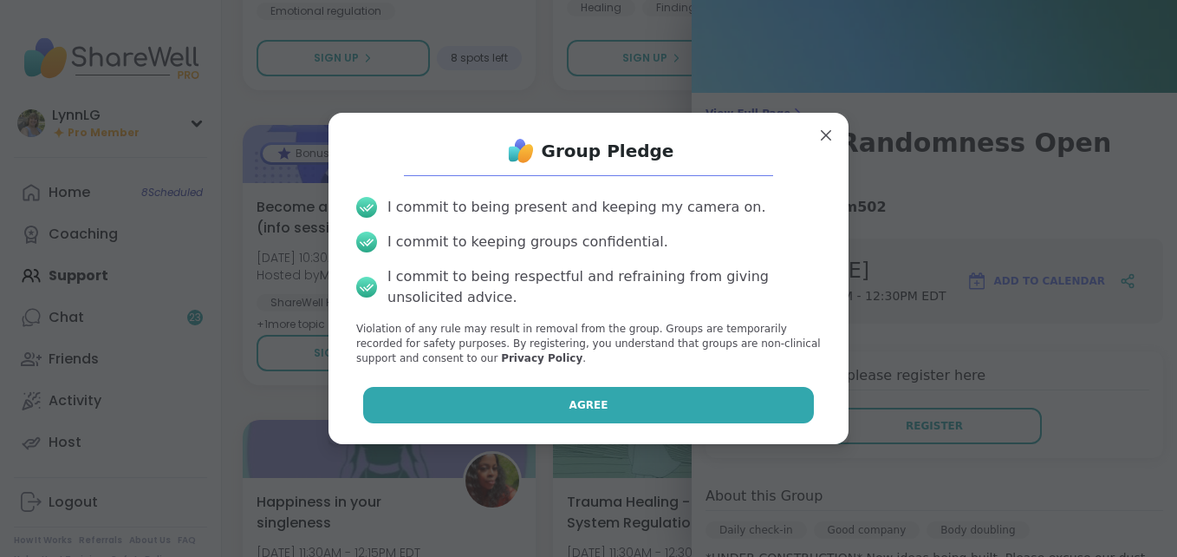
click at [555, 416] on button "Agree" at bounding box center [589, 405] width 452 height 36
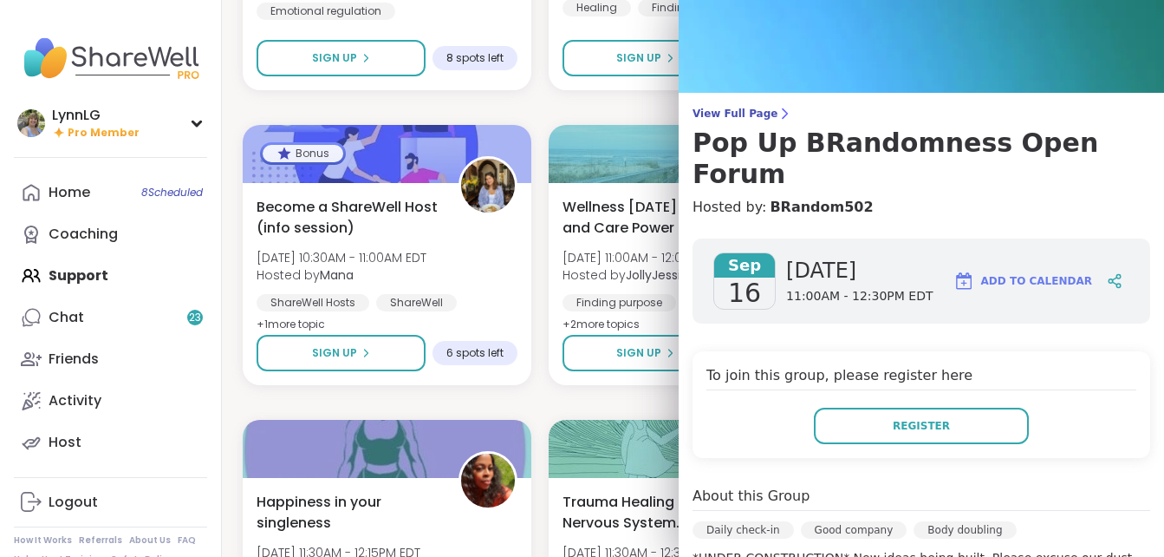
scroll to position [0, 0]
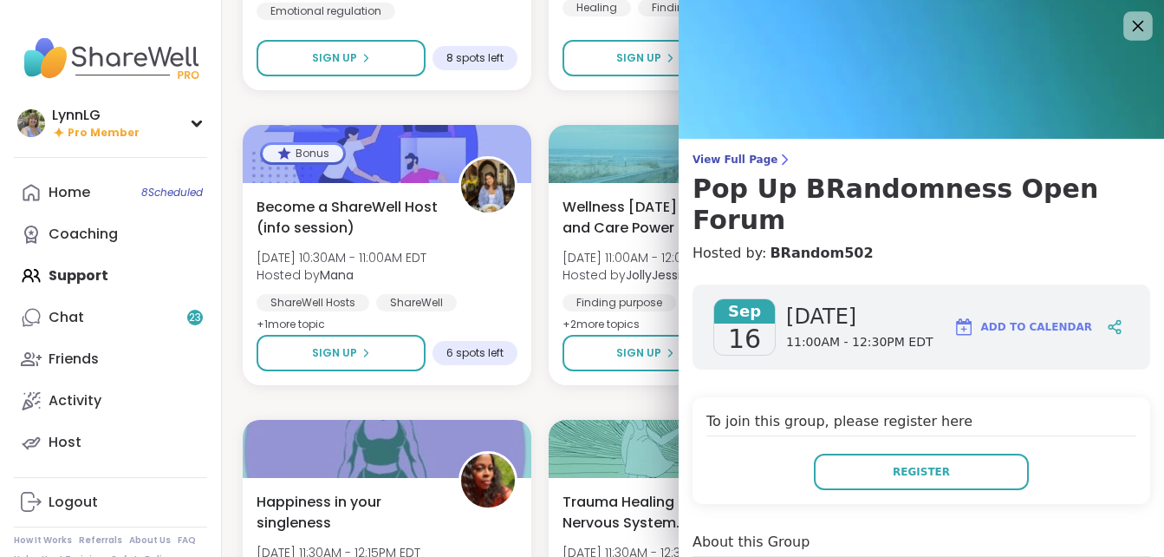
click at [1133, 26] on icon at bounding box center [1138, 26] width 11 height 11
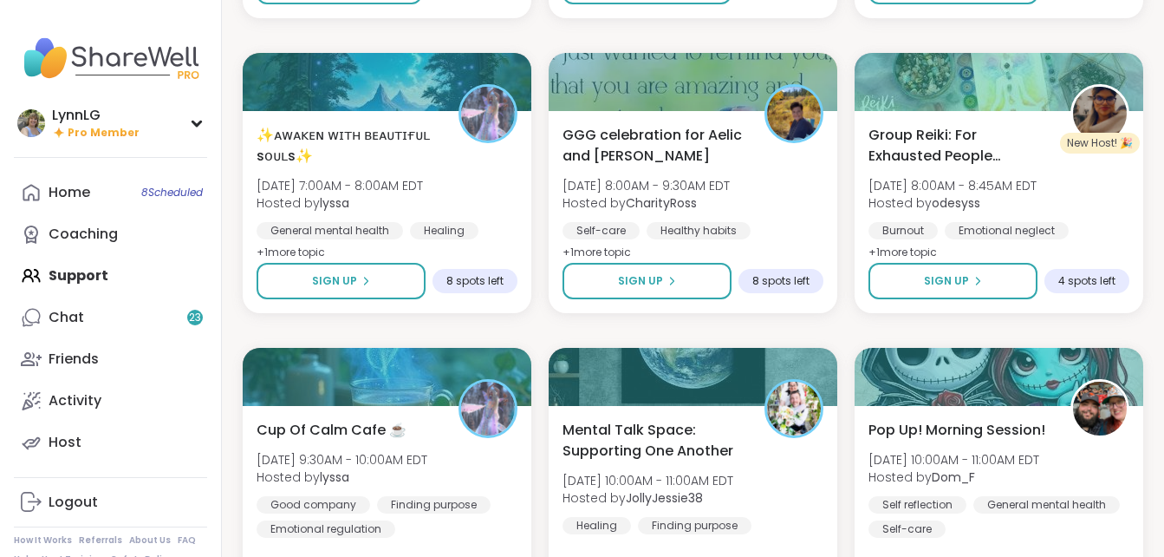
scroll to position [4906, 0]
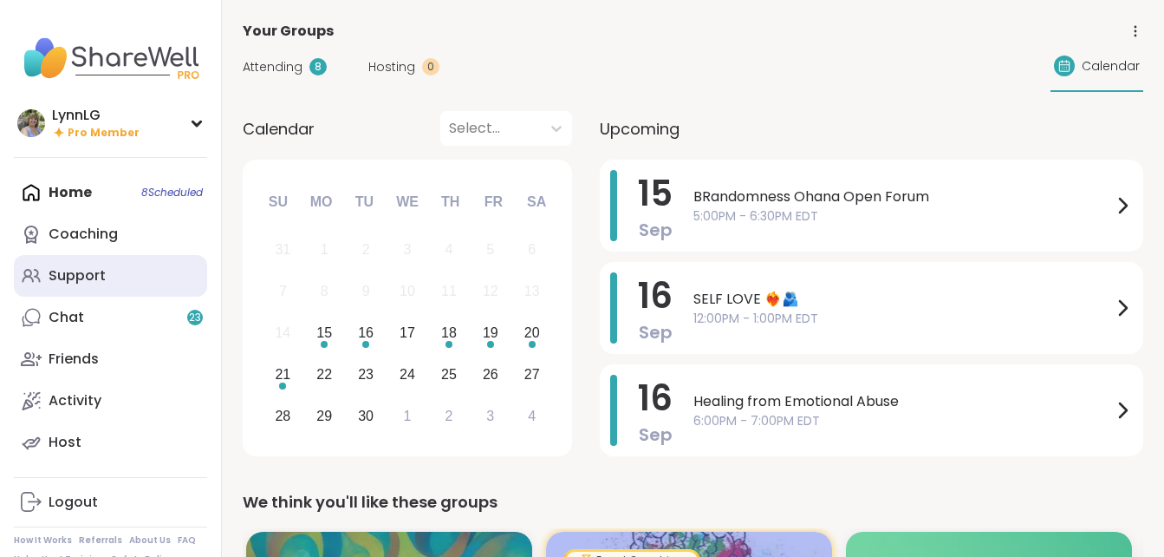
click at [90, 271] on div "Support" at bounding box center [77, 275] width 57 height 19
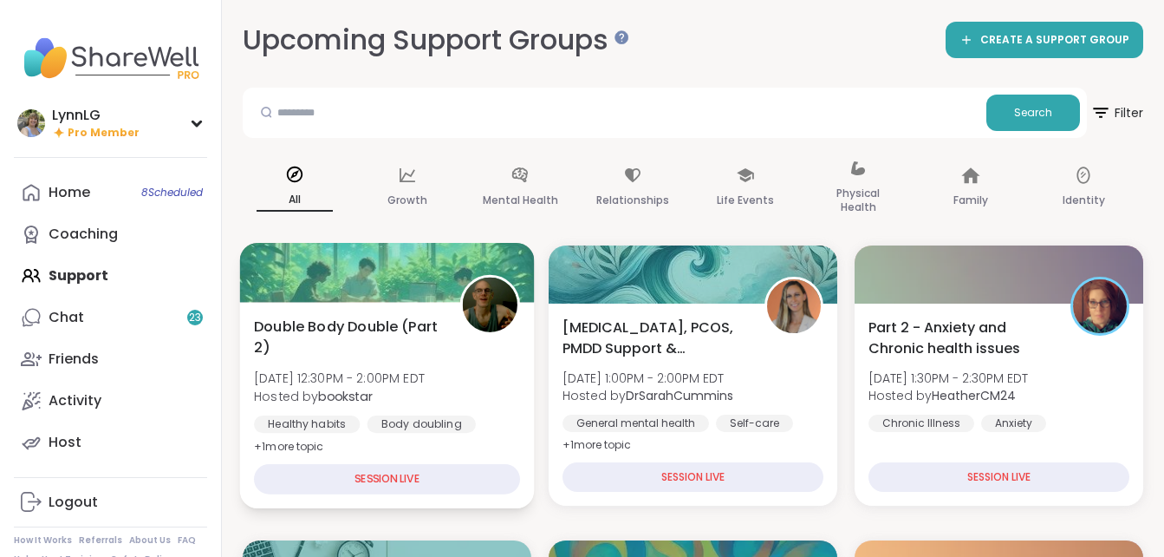
click at [467, 389] on div "Double Body Double (Part 2) [DATE] 12:30PM - 2:00PM EDT Hosted by bookstar Heal…" at bounding box center [387, 386] width 266 height 141
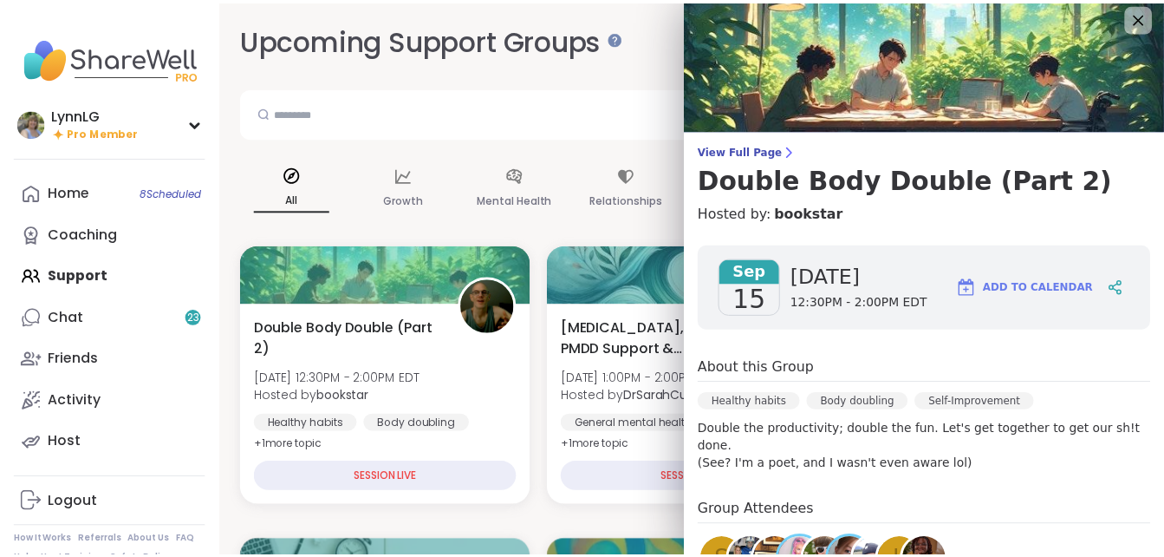
scroll to position [7, 0]
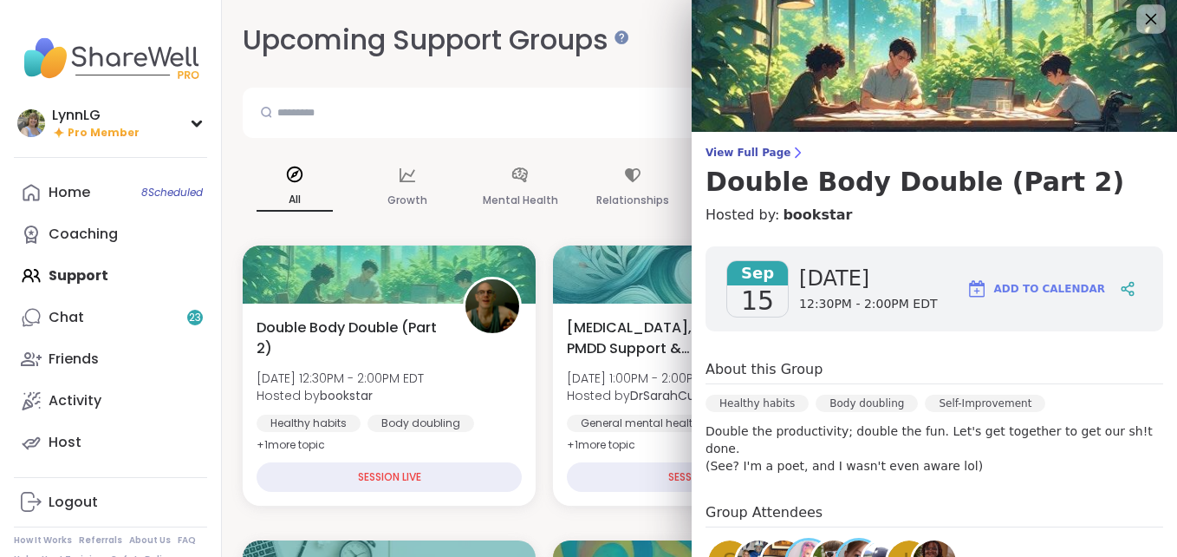
click at [1140, 11] on icon at bounding box center [1151, 19] width 22 height 22
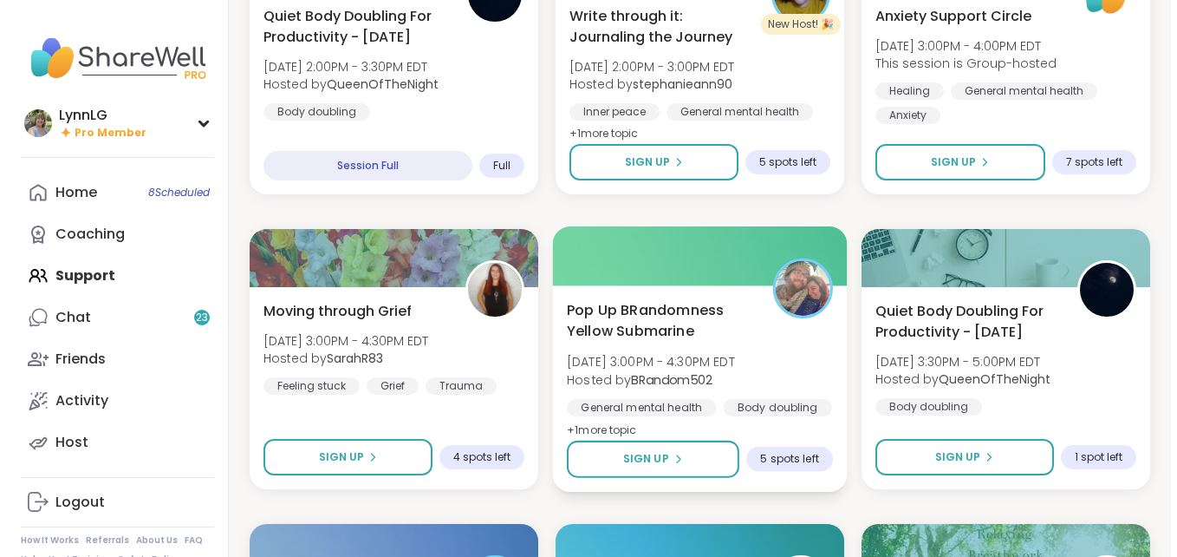
scroll to position [607, 0]
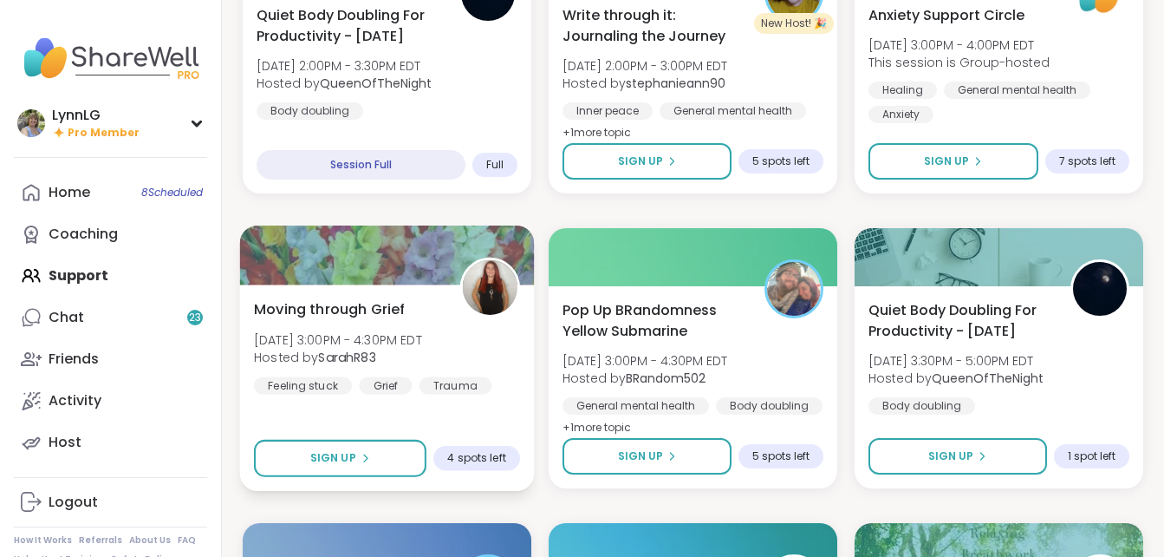
click at [499, 357] on div "Moving through Grief [DATE] 3:00PM - 4:30PM EDT Hosted by SarahR83 Feeling stuc…" at bounding box center [387, 345] width 266 height 95
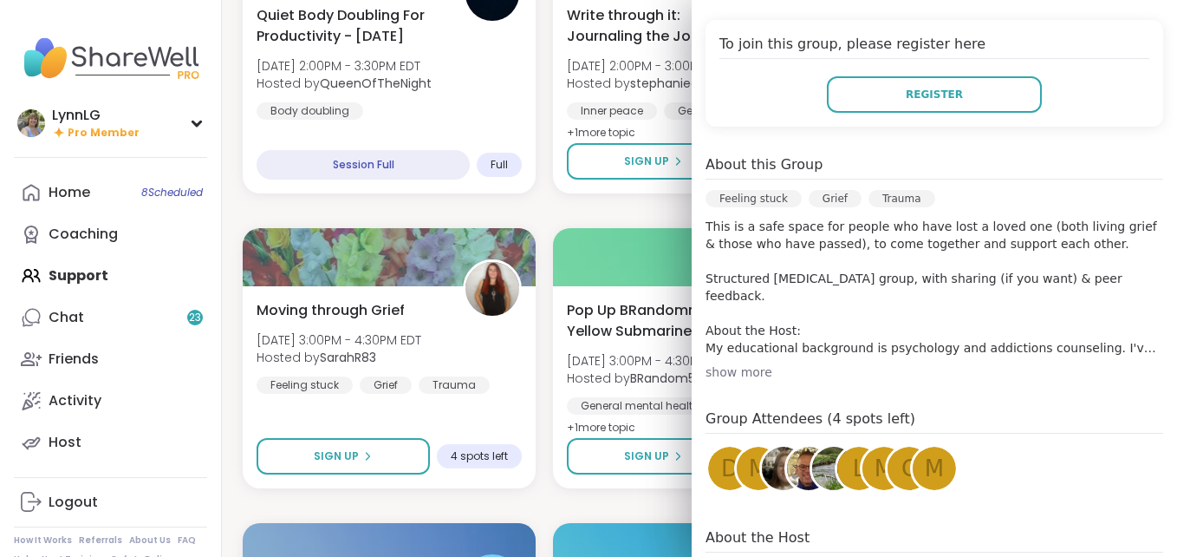
scroll to position [347, 0]
click at [707, 372] on div "show more" at bounding box center [935, 370] width 458 height 17
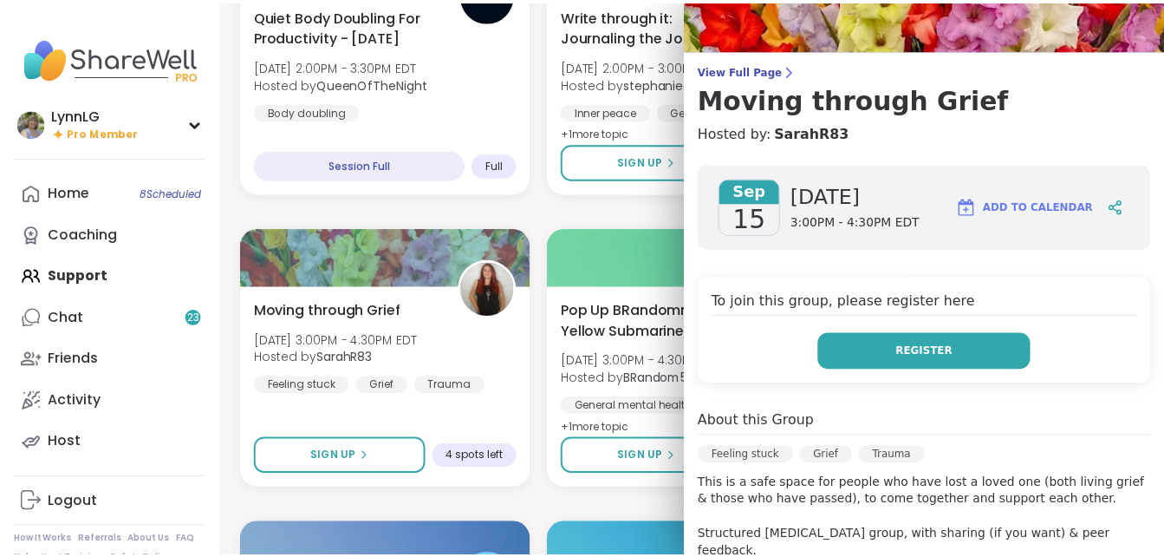
scroll to position [0, 0]
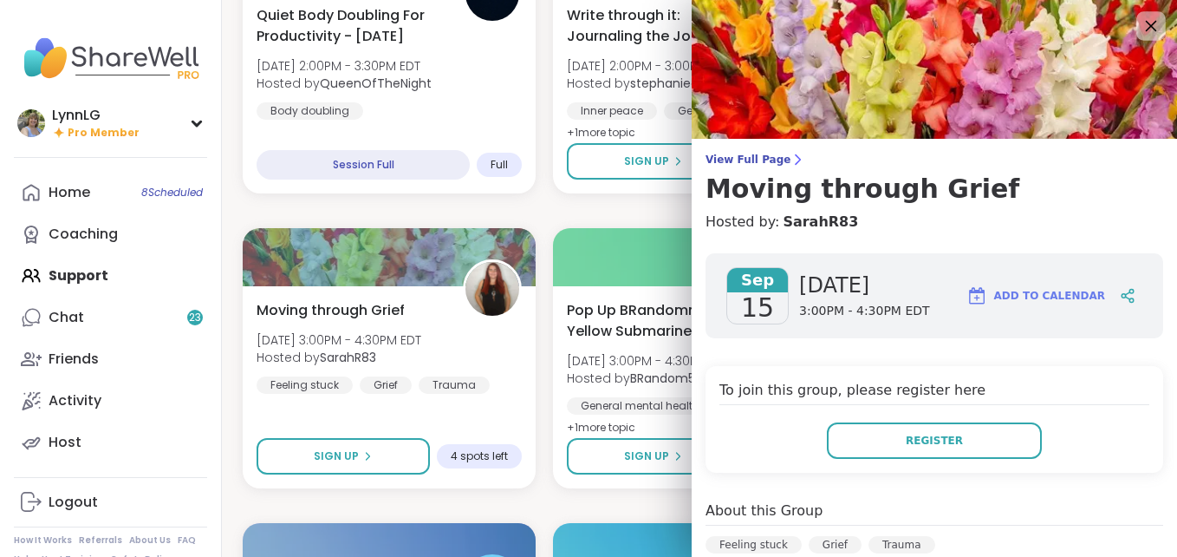
click at [1140, 25] on icon at bounding box center [1151, 26] width 22 height 22
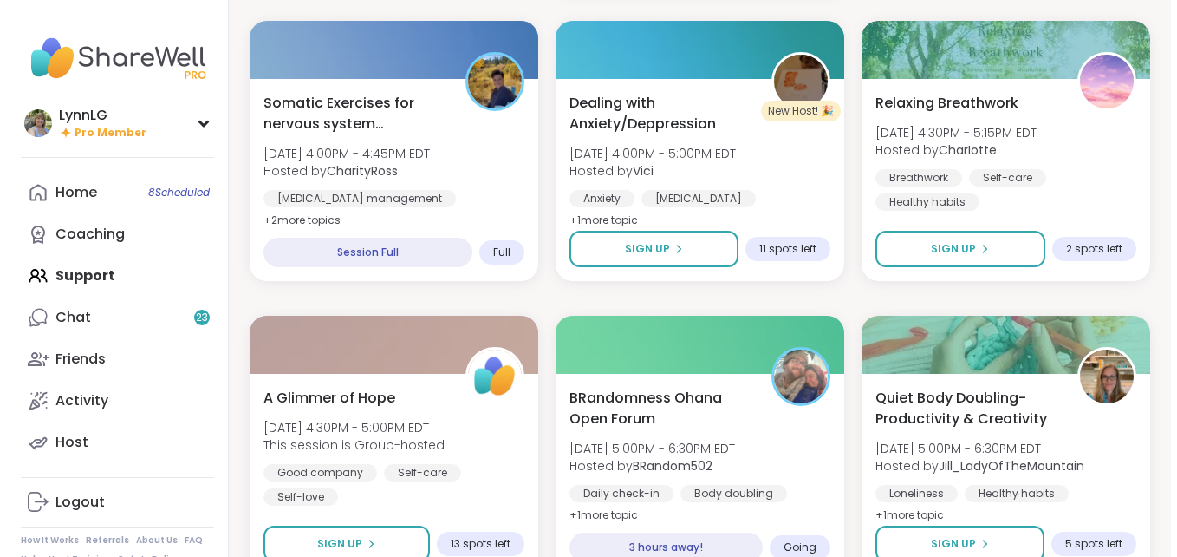
scroll to position [1110, 0]
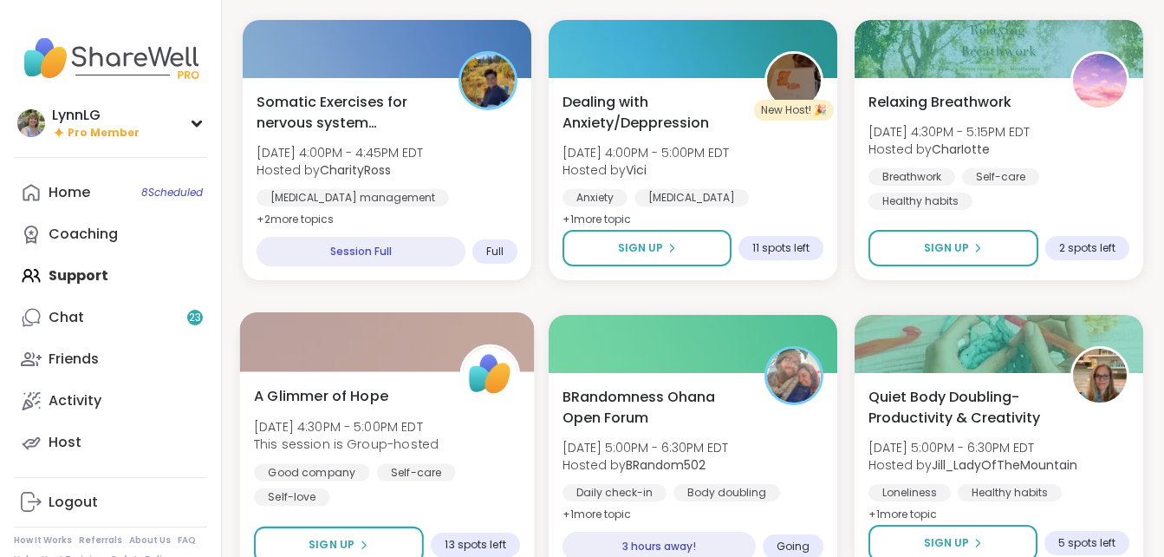
click at [473, 486] on div "Good company Self-care Self-love" at bounding box center [387, 484] width 266 height 42
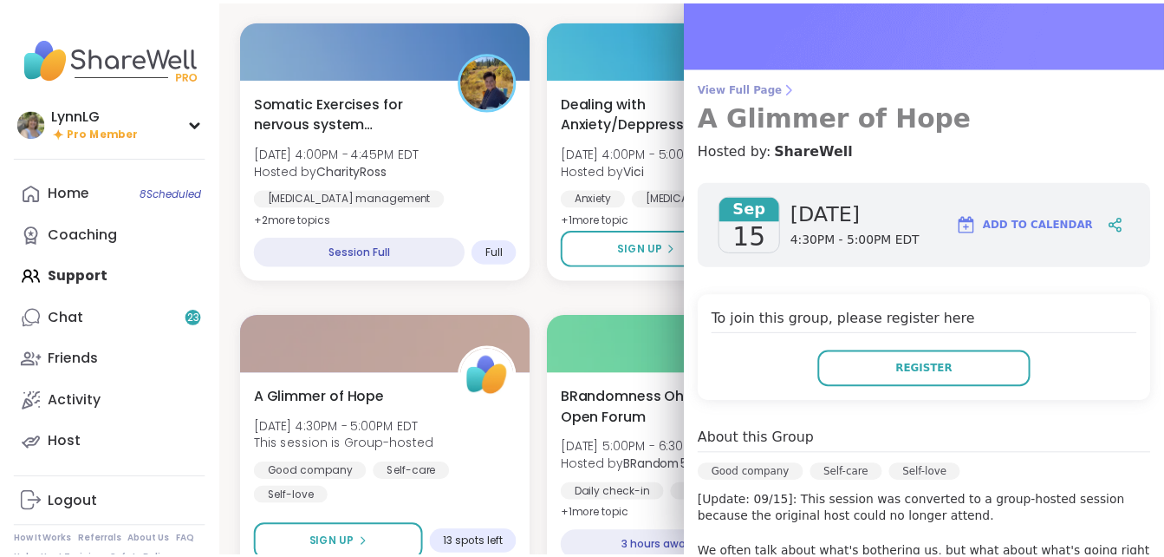
scroll to position [0, 0]
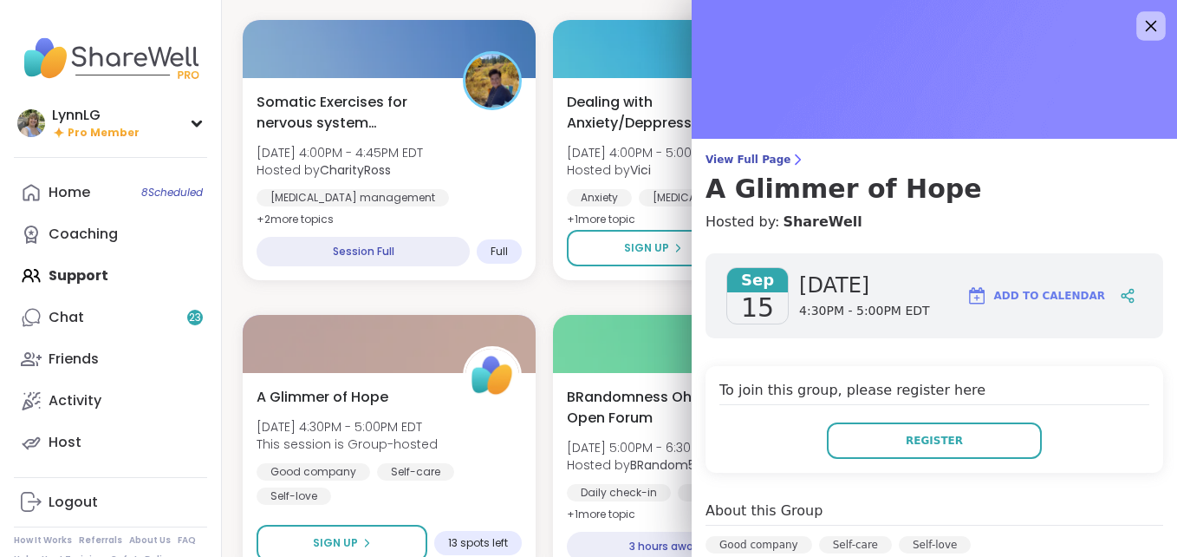
click at [1140, 26] on icon at bounding box center [1151, 26] width 22 height 22
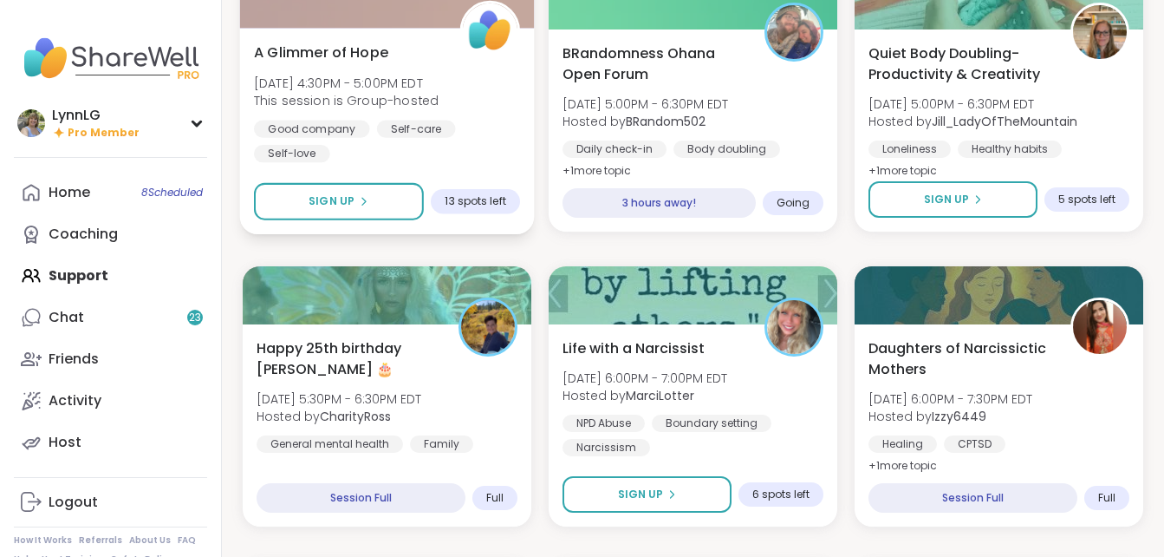
scroll to position [1454, 0]
